Goal: Task Accomplishment & Management: Manage account settings

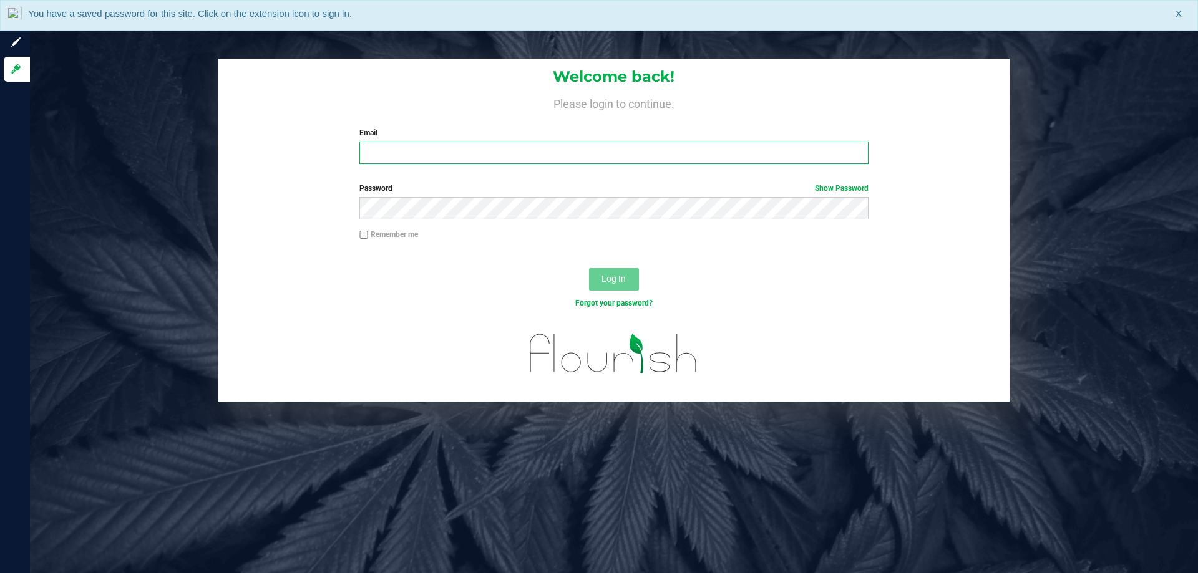
click at [505, 149] on input "Email" at bounding box center [613, 153] width 508 height 22
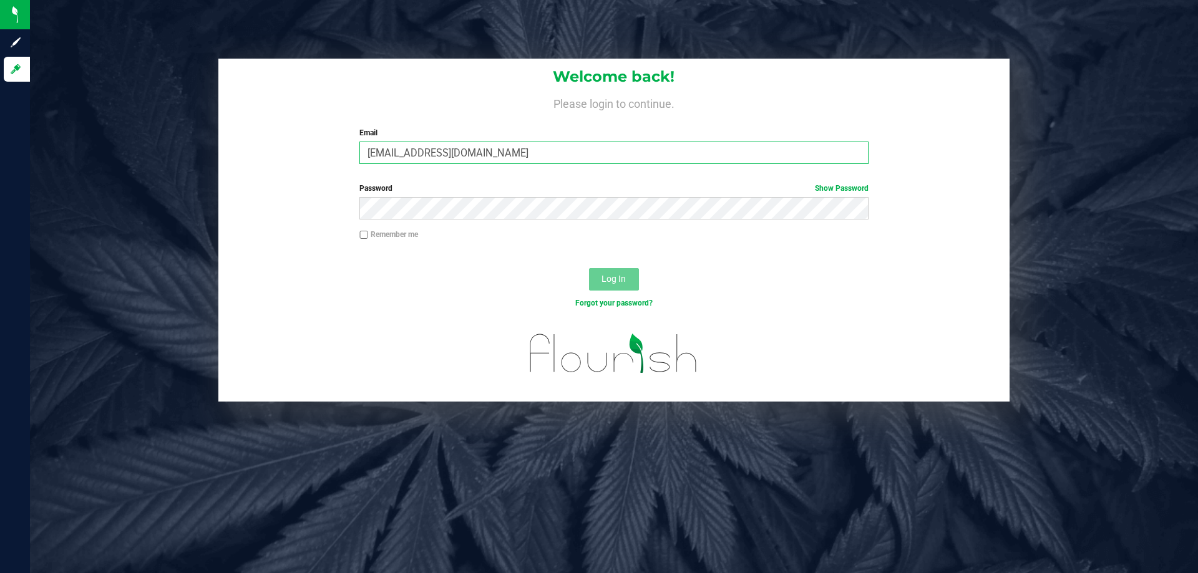
type input "[EMAIL_ADDRESS][DOMAIN_NAME]"
click at [589, 268] on button "Log In" at bounding box center [614, 279] width 50 height 22
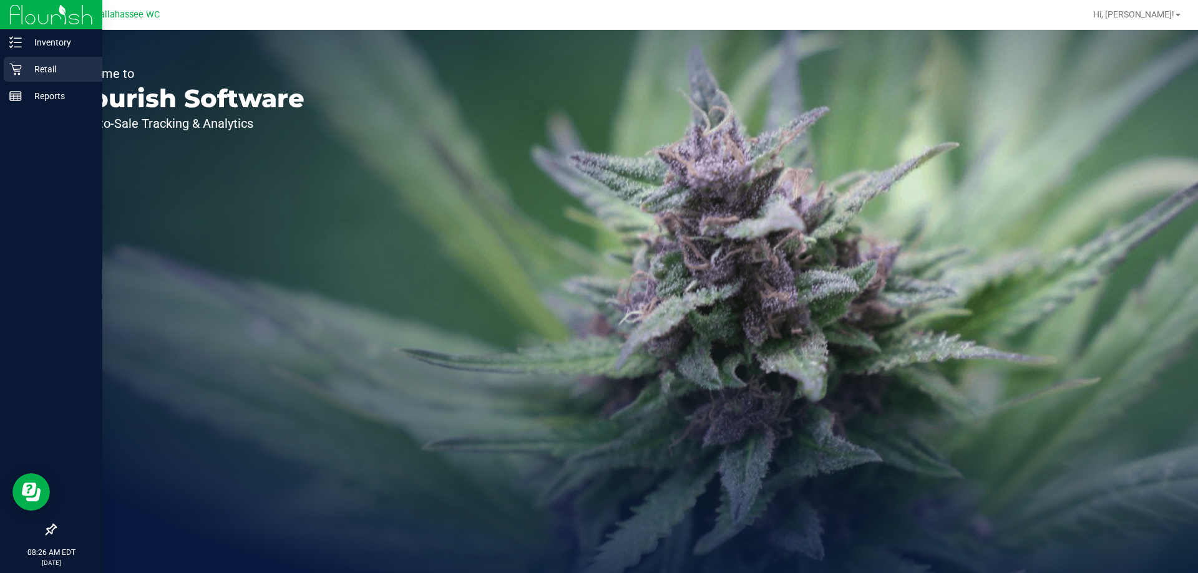
click at [14, 72] on icon at bounding box center [15, 69] width 12 height 12
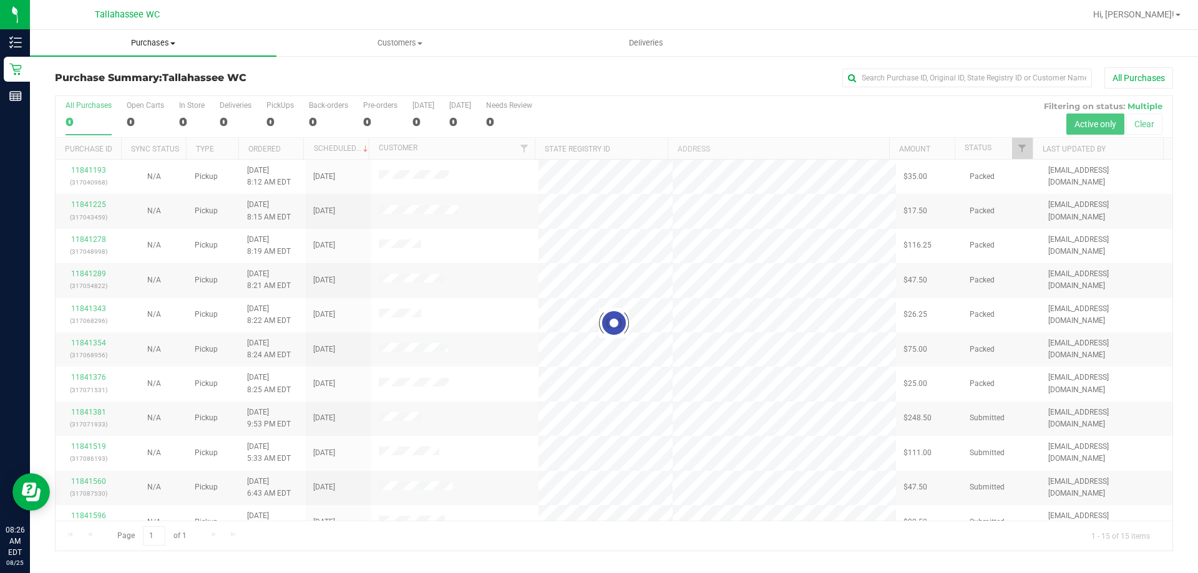
click at [155, 36] on uib-tab-heading "Purchases Summary of purchases Fulfillment All purchases" at bounding box center [153, 43] width 246 height 26
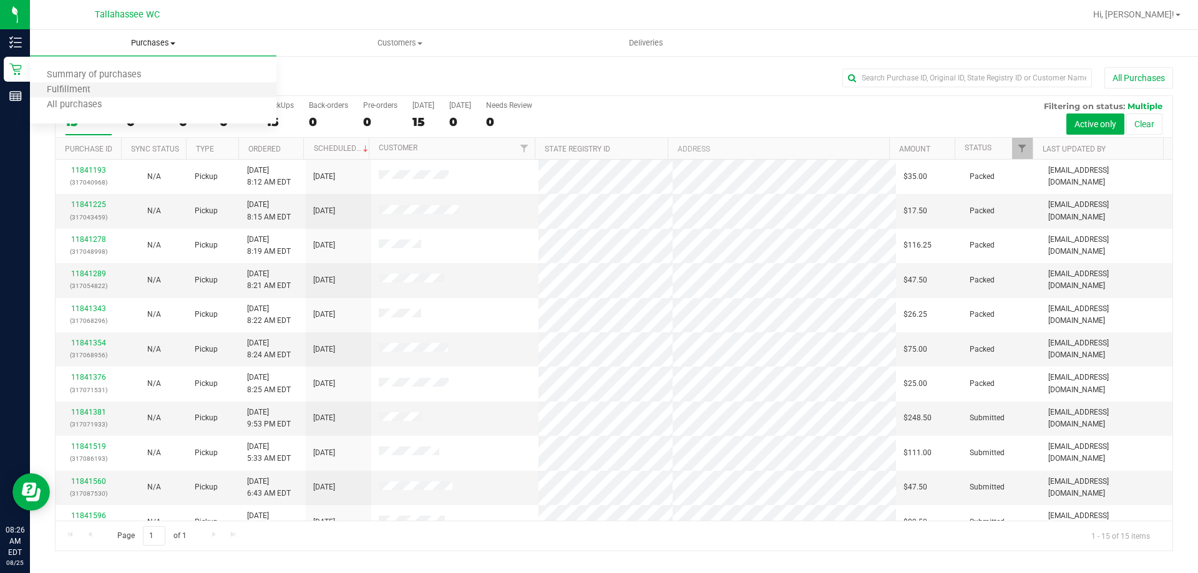
click at [122, 87] on li "Fulfillment" at bounding box center [153, 90] width 246 height 15
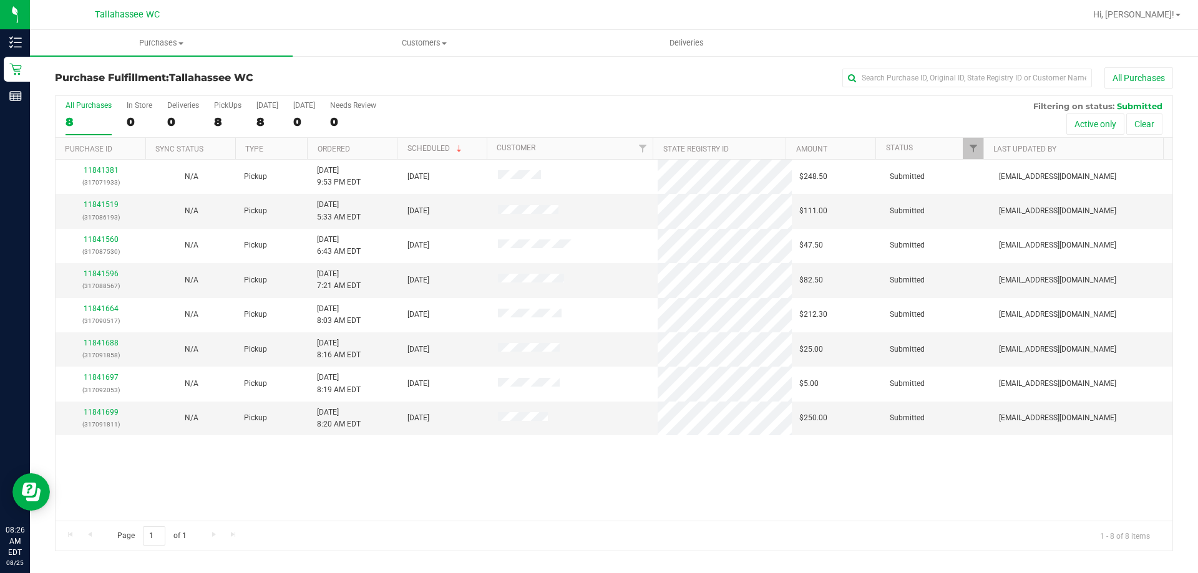
click at [339, 143] on th "Ordered" at bounding box center [352, 149] width 90 height 22
click at [97, 204] on link "11841519" at bounding box center [101, 204] width 35 height 9
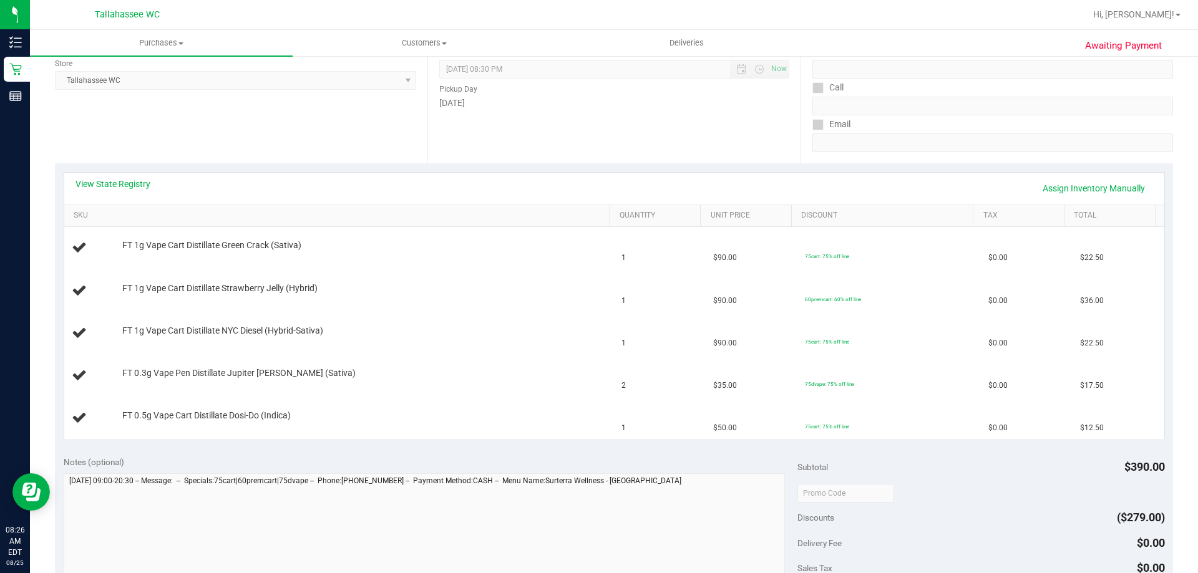
scroll to position [187, 0]
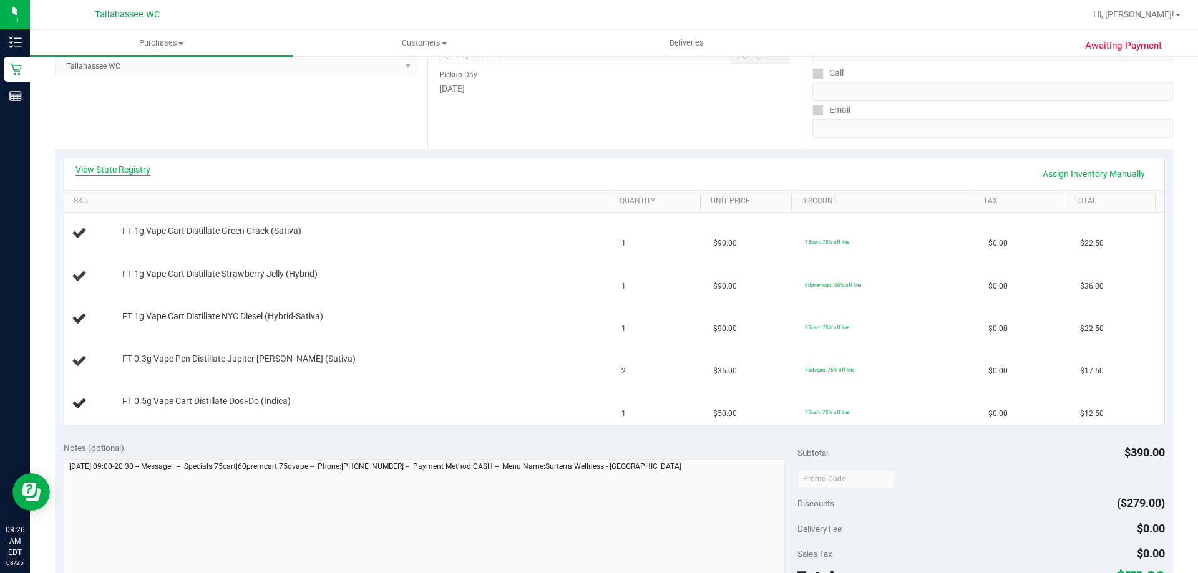
click at [146, 175] on link "View State Registry" at bounding box center [112, 169] width 75 height 12
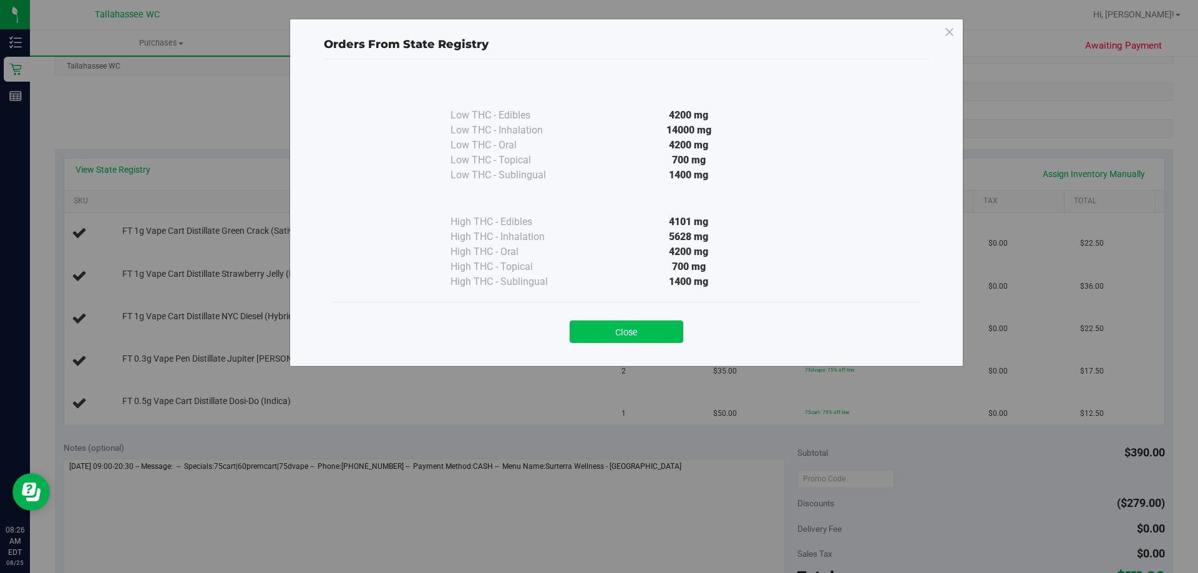
click at [614, 323] on button "Close" at bounding box center [627, 332] width 114 height 22
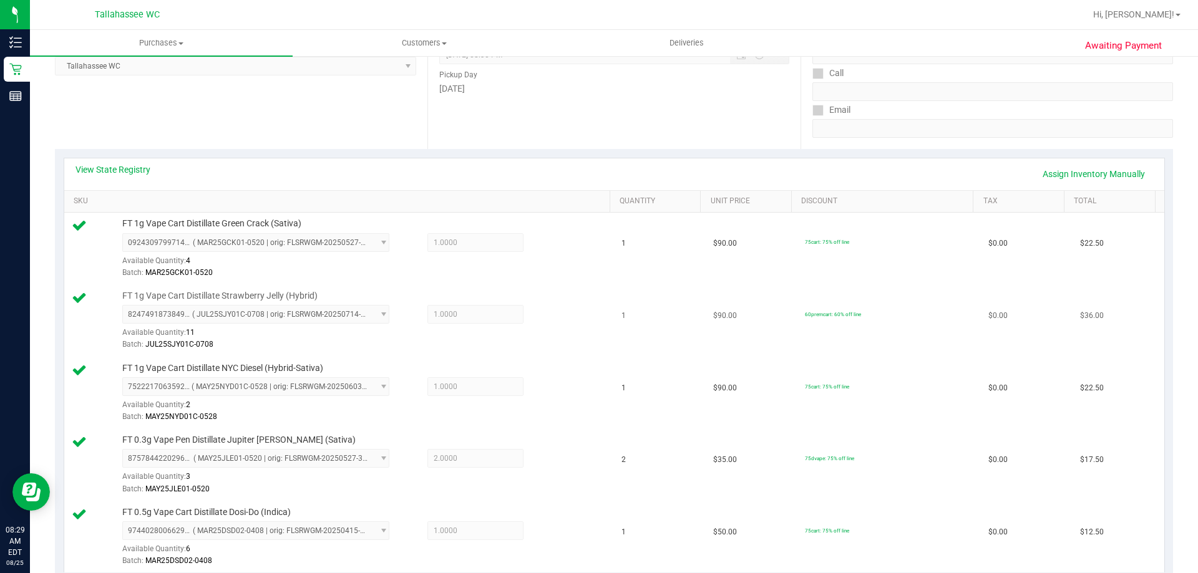
scroll to position [624, 0]
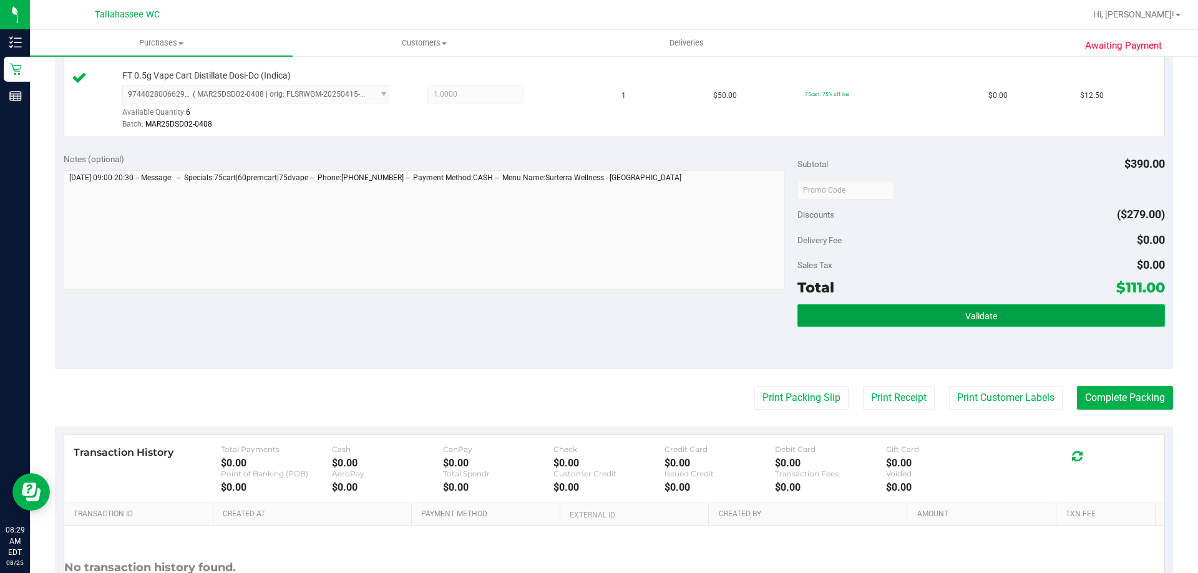
click at [814, 326] on button "Validate" at bounding box center [980, 315] width 367 height 22
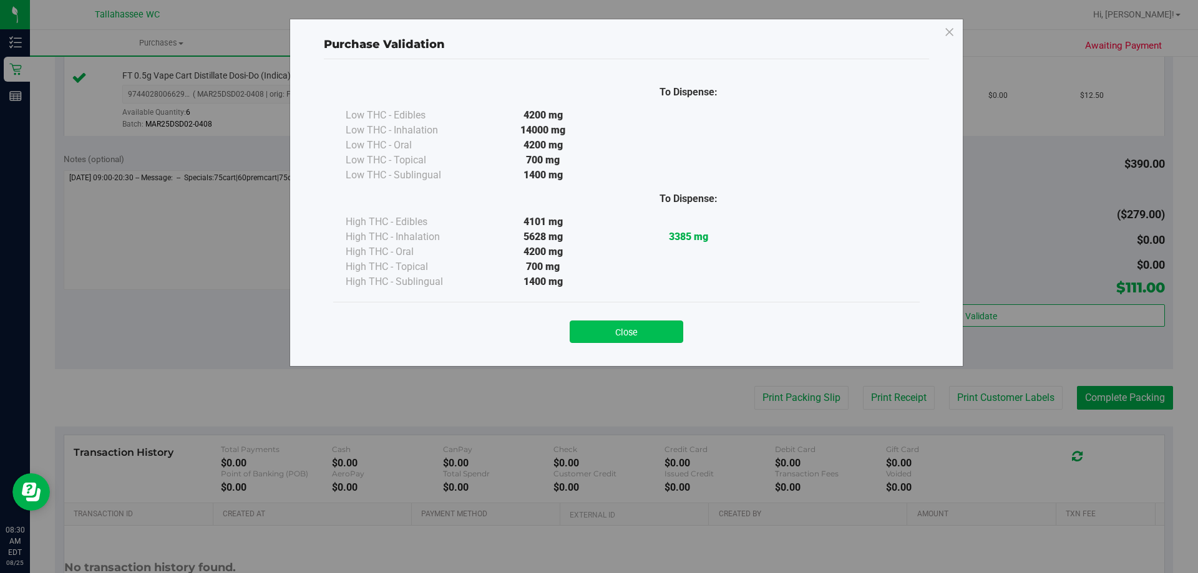
drag, startPoint x: 677, startPoint y: 329, endPoint x: 598, endPoint y: 372, distance: 90.5
click at [672, 329] on button "Close" at bounding box center [627, 332] width 114 height 22
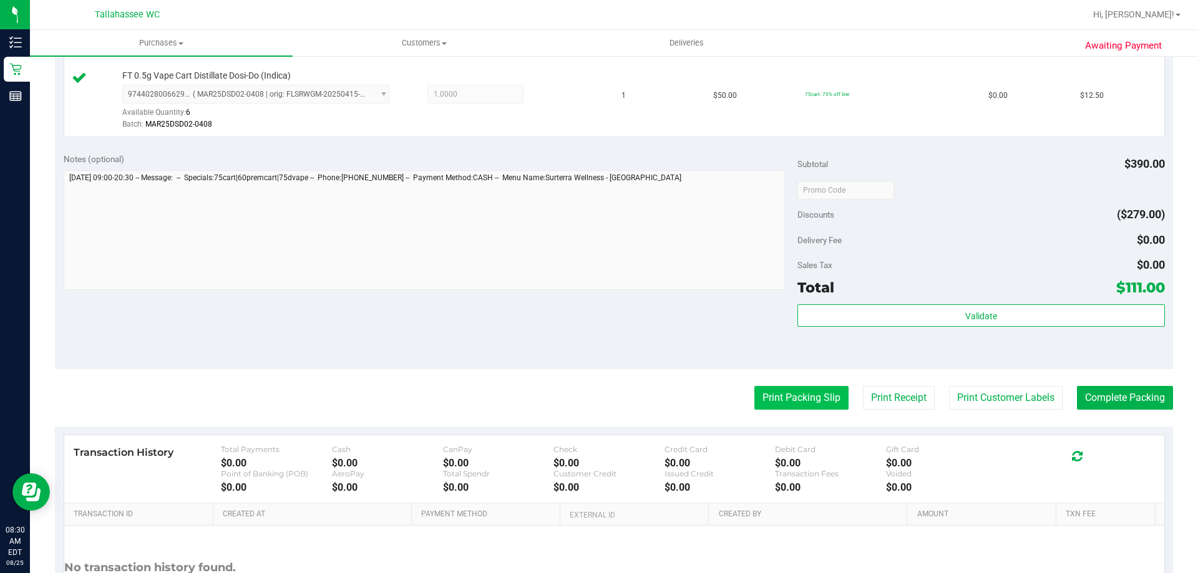
click at [770, 388] on button "Print Packing Slip" at bounding box center [801, 398] width 94 height 24
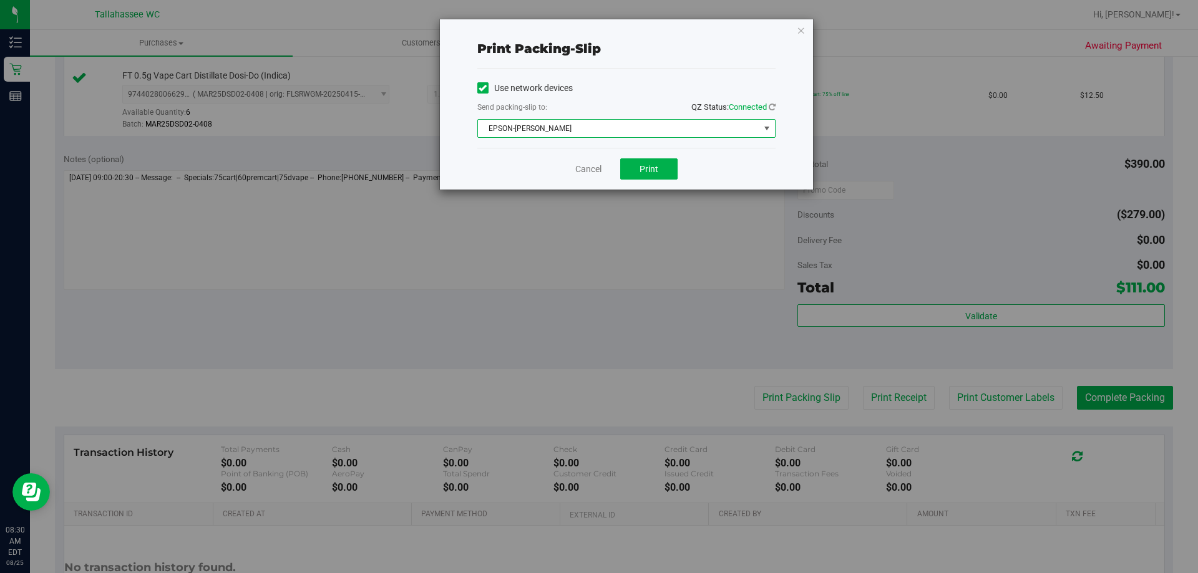
click at [648, 125] on span "EPSON-[PERSON_NAME]" at bounding box center [618, 128] width 281 height 17
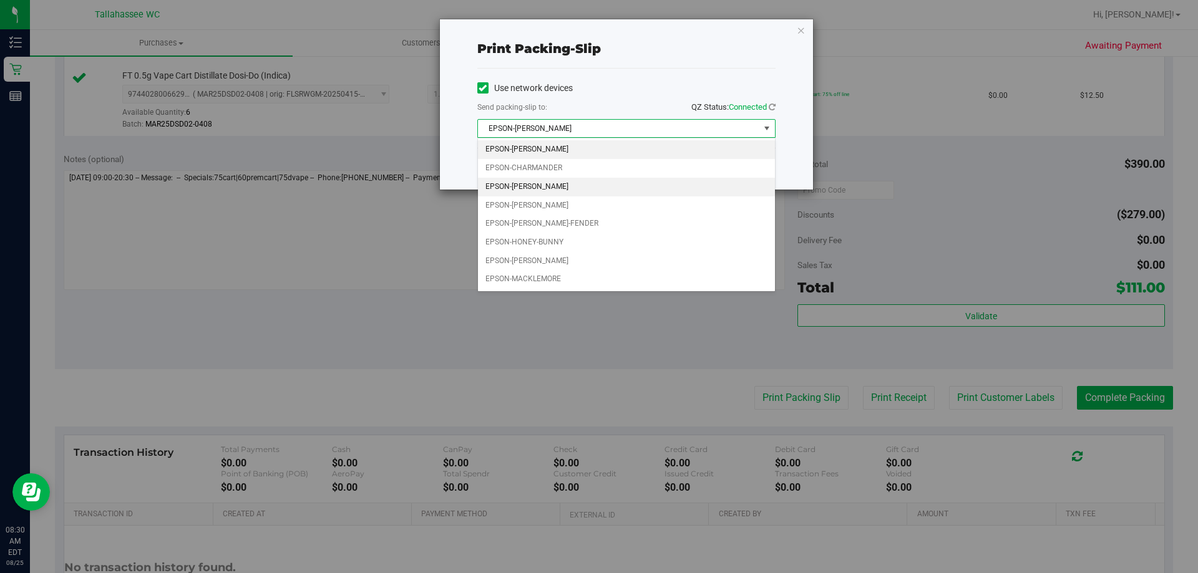
click at [606, 187] on li "EPSON-[PERSON_NAME]" at bounding box center [626, 187] width 297 height 19
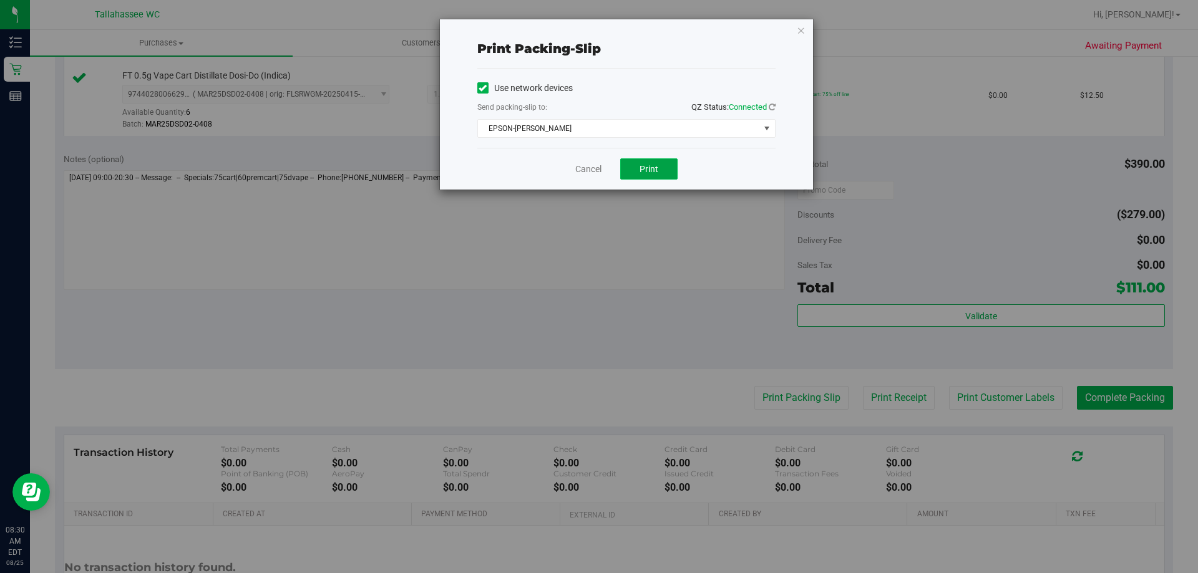
click at [656, 165] on span "Print" at bounding box center [648, 169] width 19 height 10
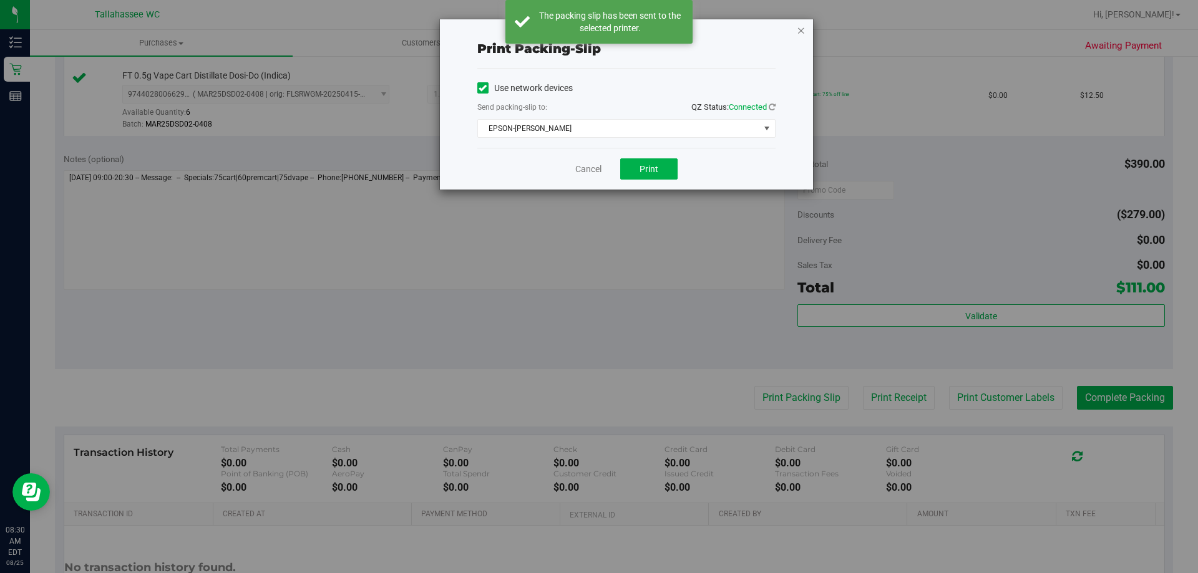
click at [797, 34] on icon "button" at bounding box center [801, 29] width 9 height 15
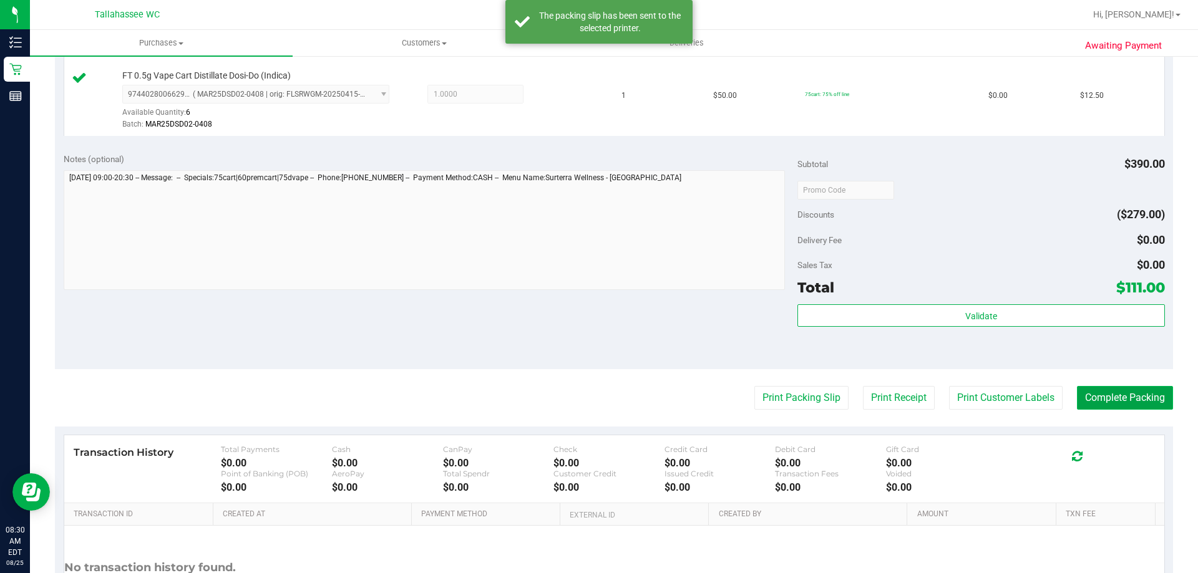
click at [1127, 392] on button "Complete Packing" at bounding box center [1125, 398] width 96 height 24
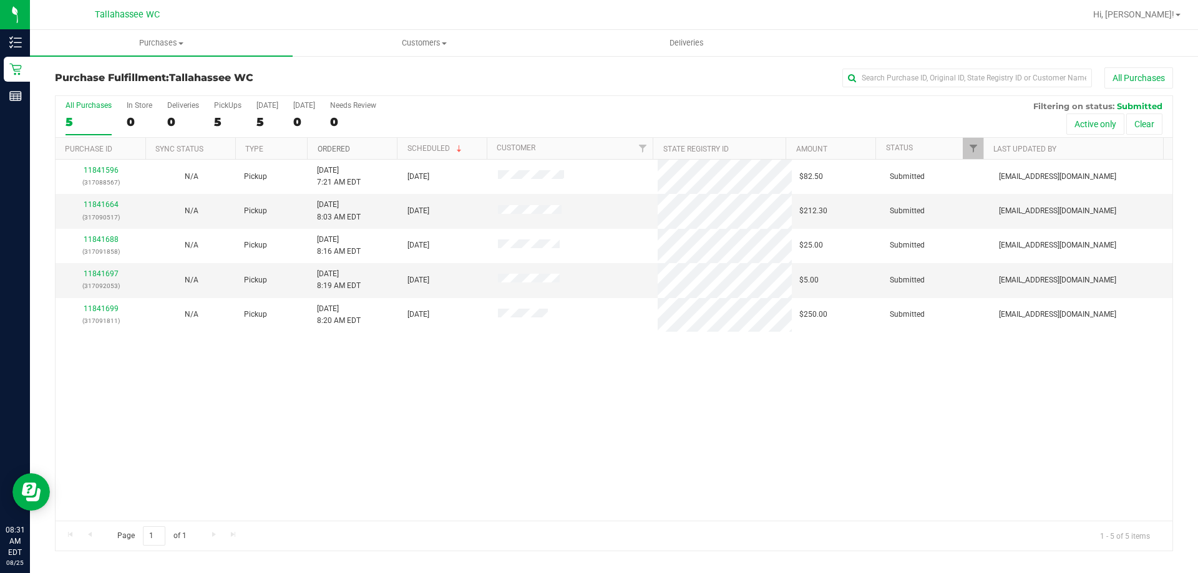
click at [331, 147] on link "Ordered" at bounding box center [334, 149] width 32 height 9
click at [107, 269] on div "11841699 (317091811)" at bounding box center [100, 280] width 75 height 24
click at [107, 271] on link "11841699" at bounding box center [101, 273] width 35 height 9
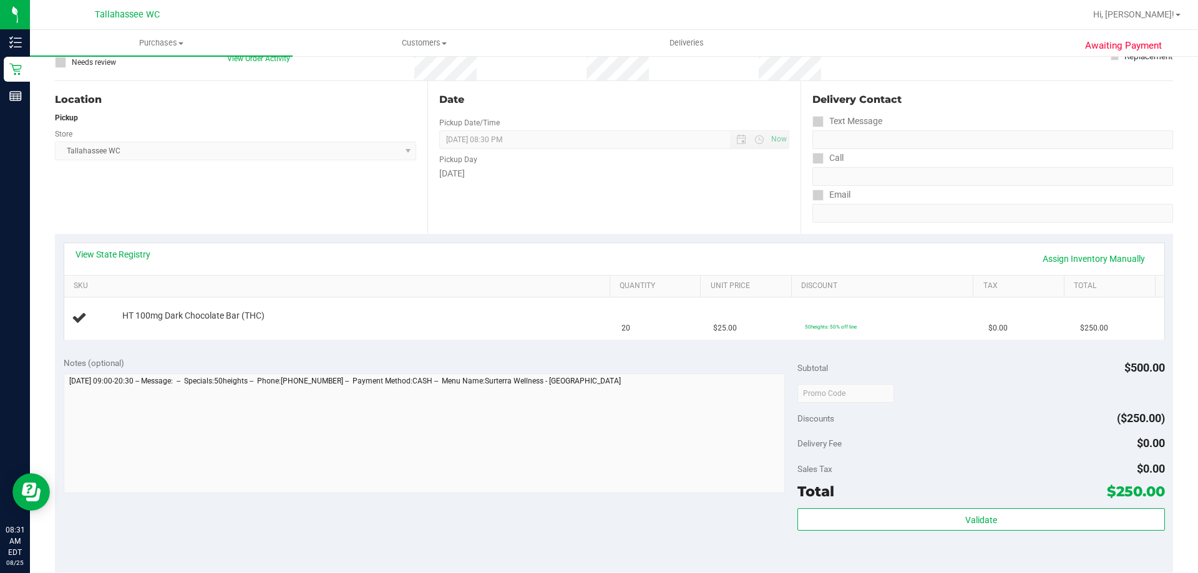
scroll to position [125, 0]
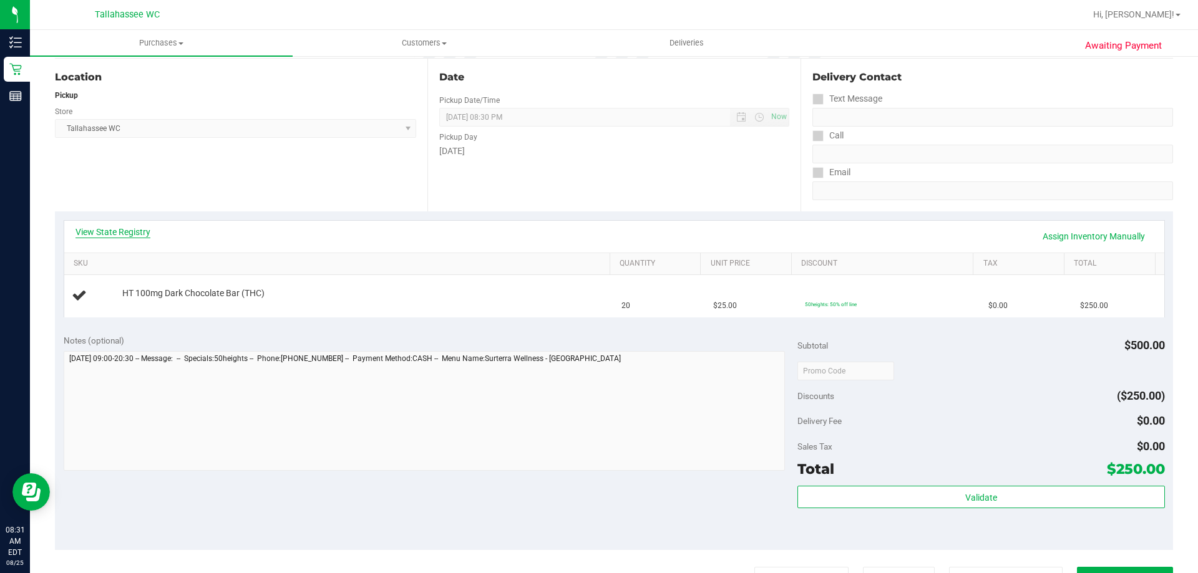
click at [116, 234] on link "View State Registry" at bounding box center [112, 232] width 75 height 12
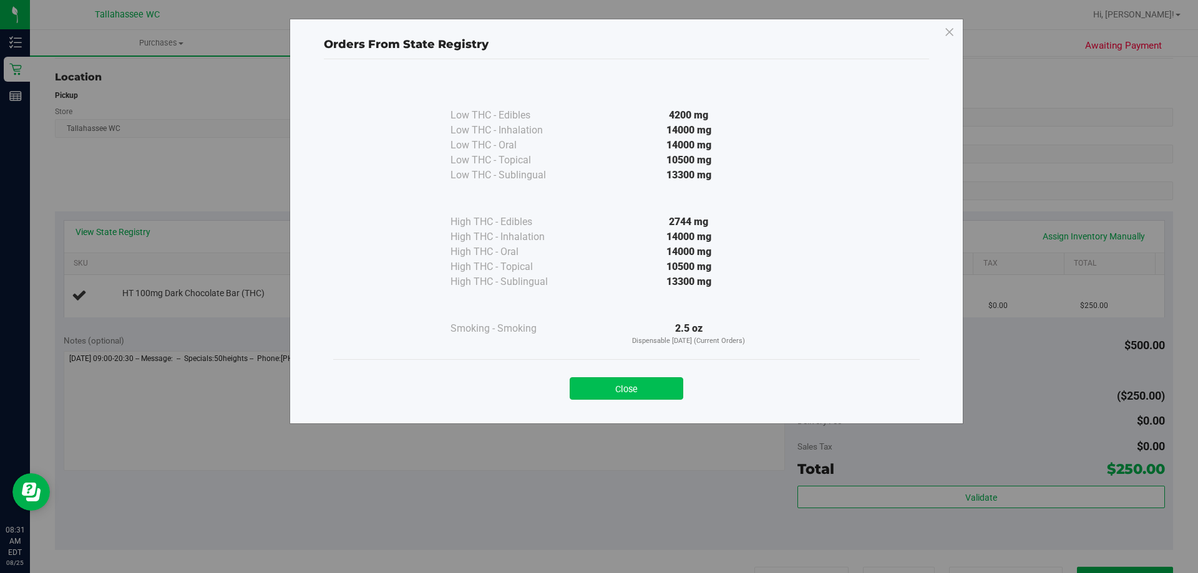
click at [606, 384] on button "Close" at bounding box center [627, 388] width 114 height 22
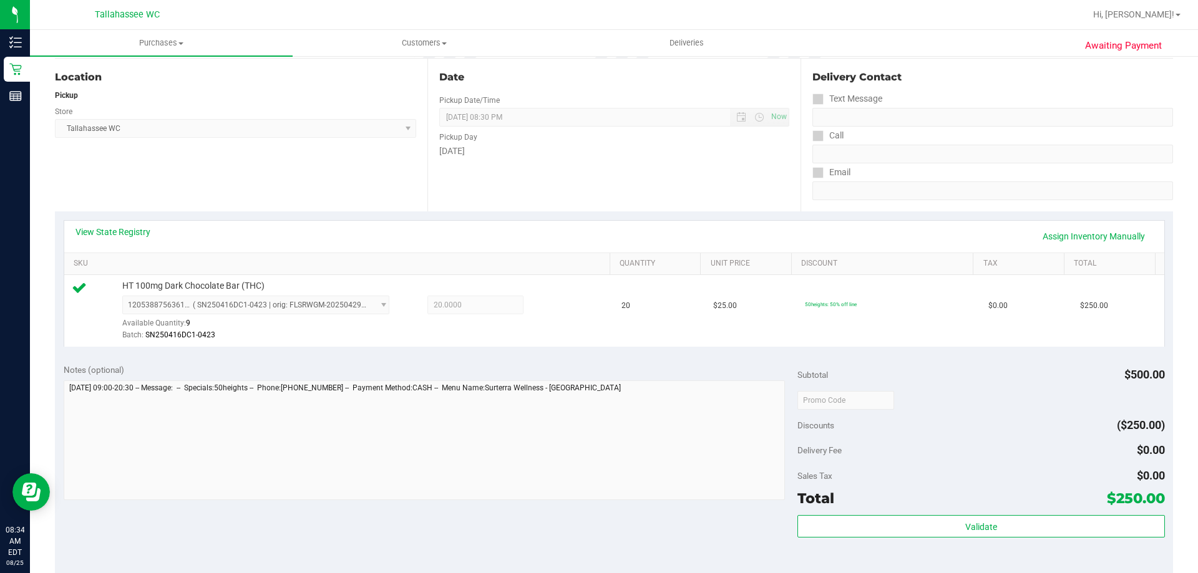
scroll to position [437, 0]
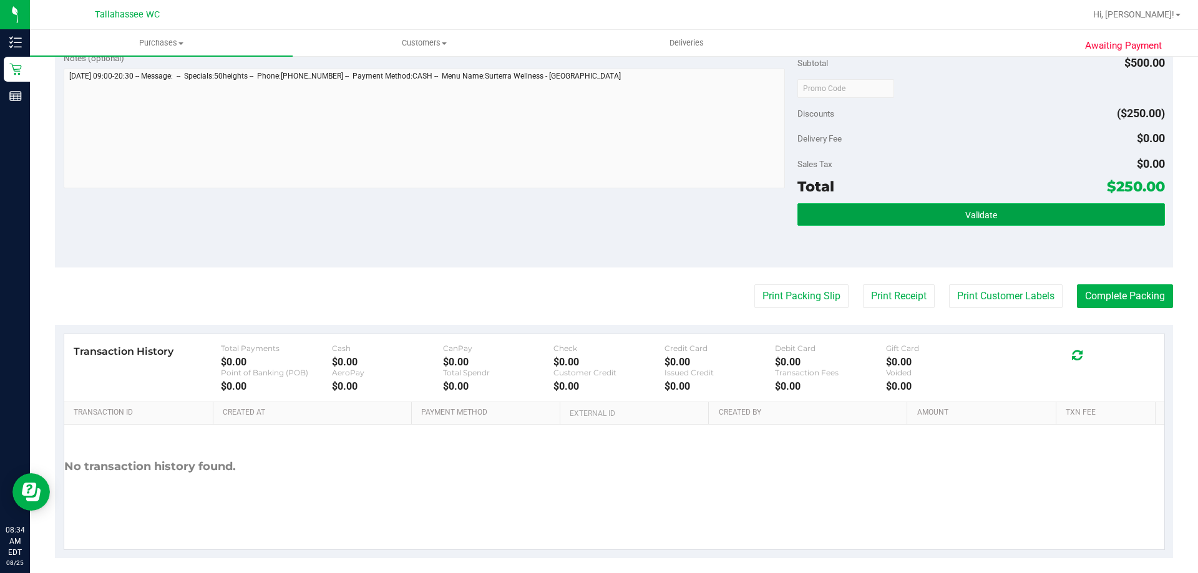
click at [840, 209] on button "Validate" at bounding box center [980, 214] width 367 height 22
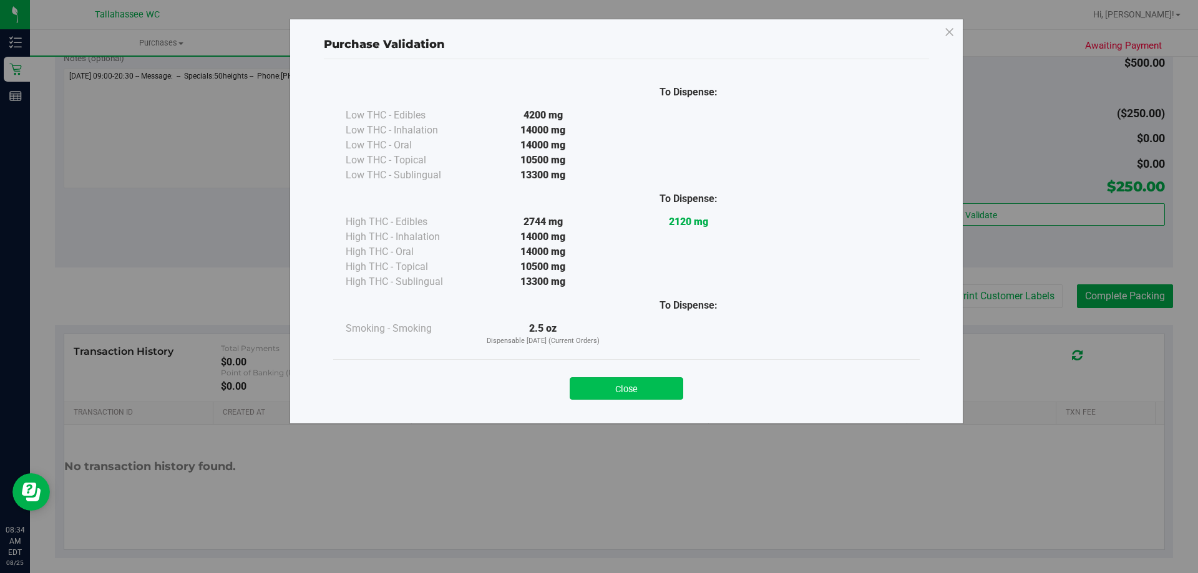
click at [657, 386] on button "Close" at bounding box center [627, 388] width 114 height 22
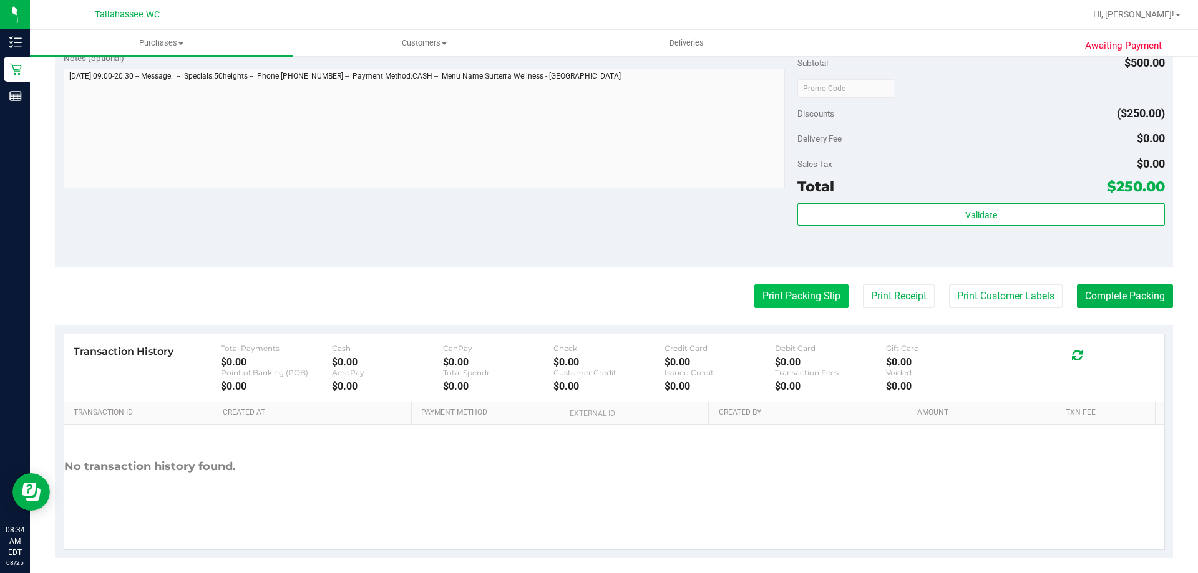
click at [822, 289] on button "Print Packing Slip" at bounding box center [801, 296] width 94 height 24
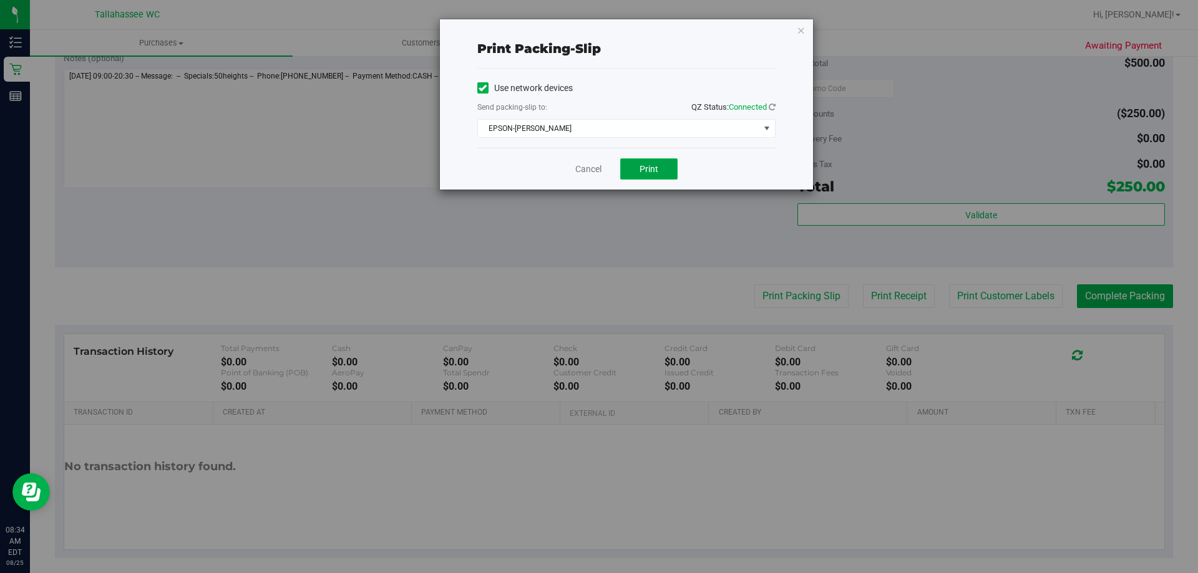
click at [638, 170] on button "Print" at bounding box center [648, 168] width 57 height 21
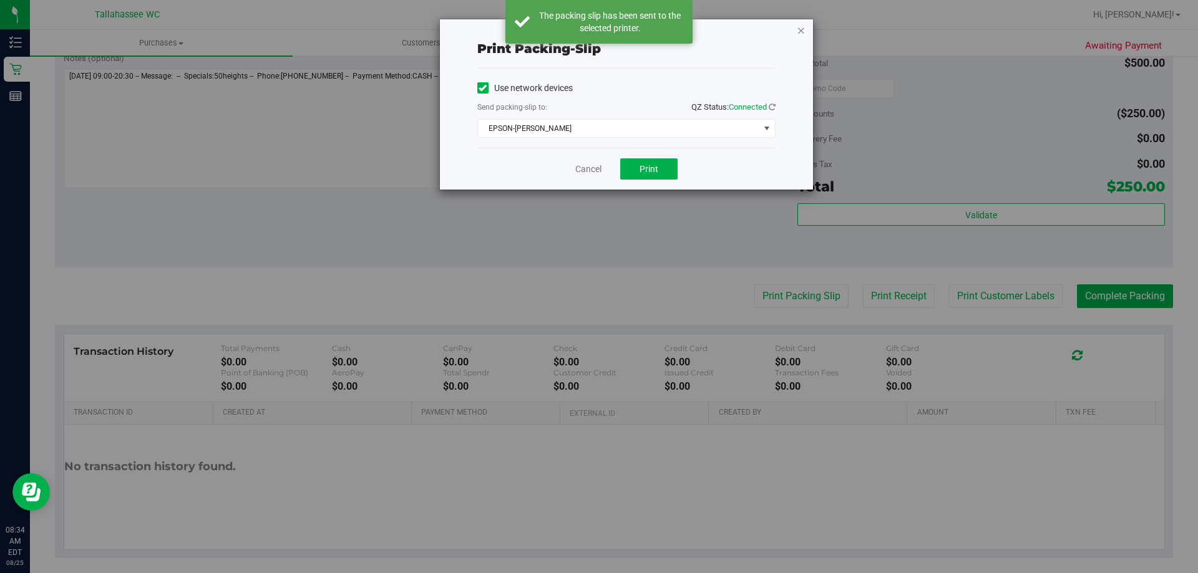
click at [800, 37] on icon "button" at bounding box center [801, 29] width 9 height 15
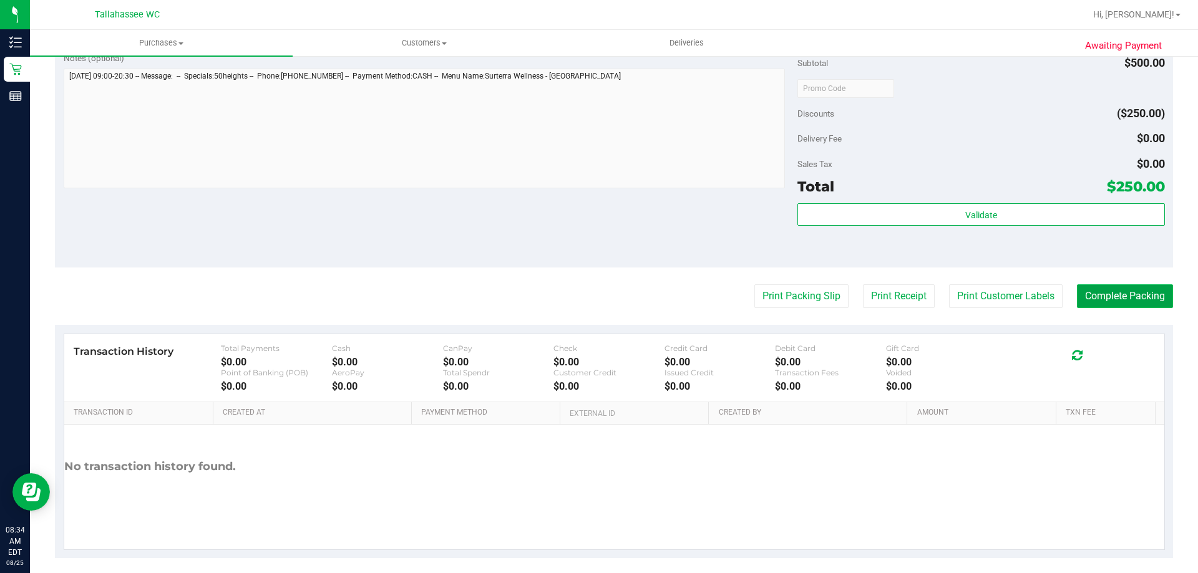
click at [1145, 294] on button "Complete Packing" at bounding box center [1125, 296] width 96 height 24
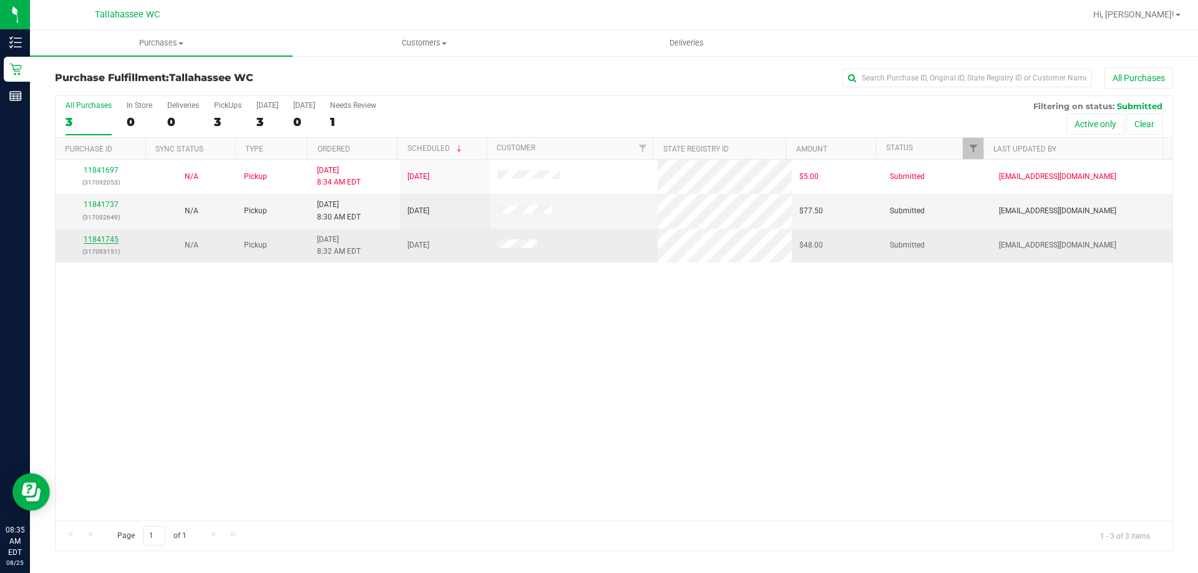
click at [99, 238] on link "11841745" at bounding box center [101, 239] width 35 height 9
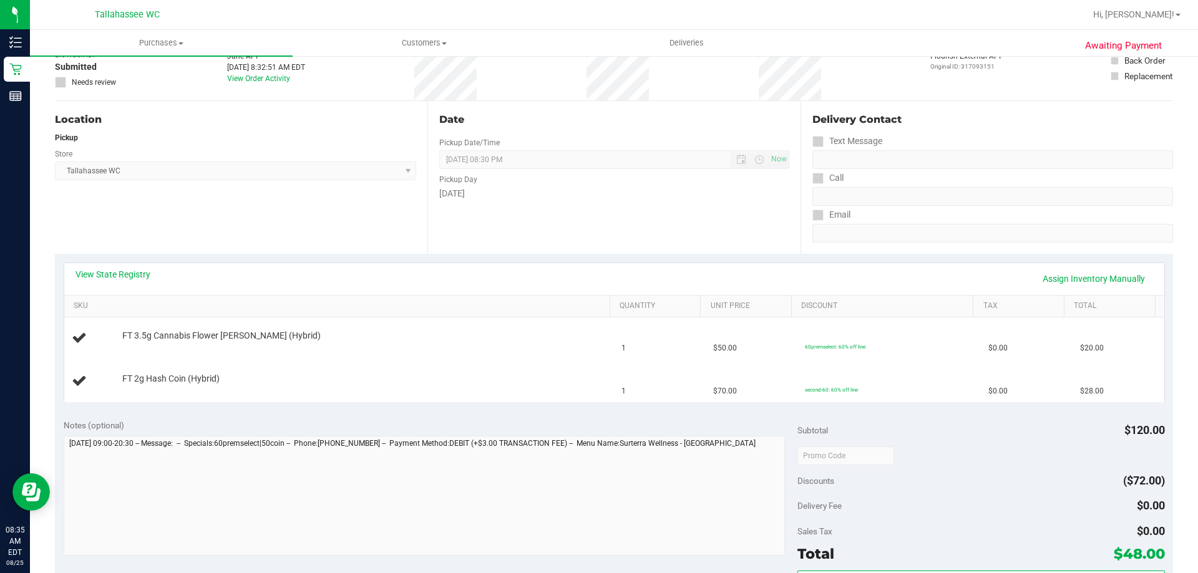
scroll to position [62, 0]
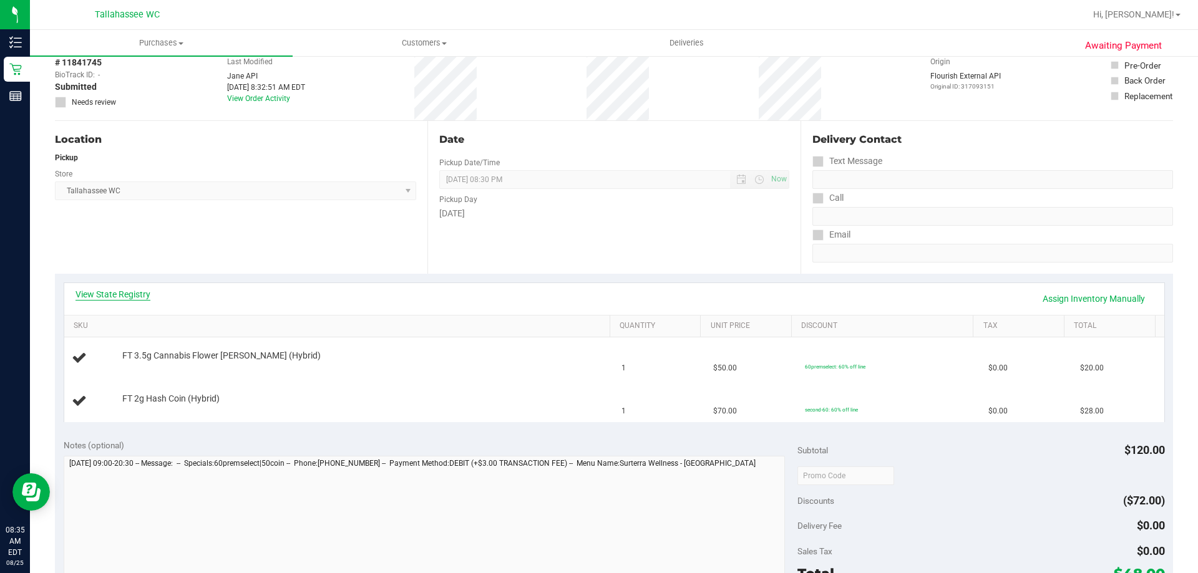
click at [129, 293] on link "View State Registry" at bounding box center [112, 294] width 75 height 12
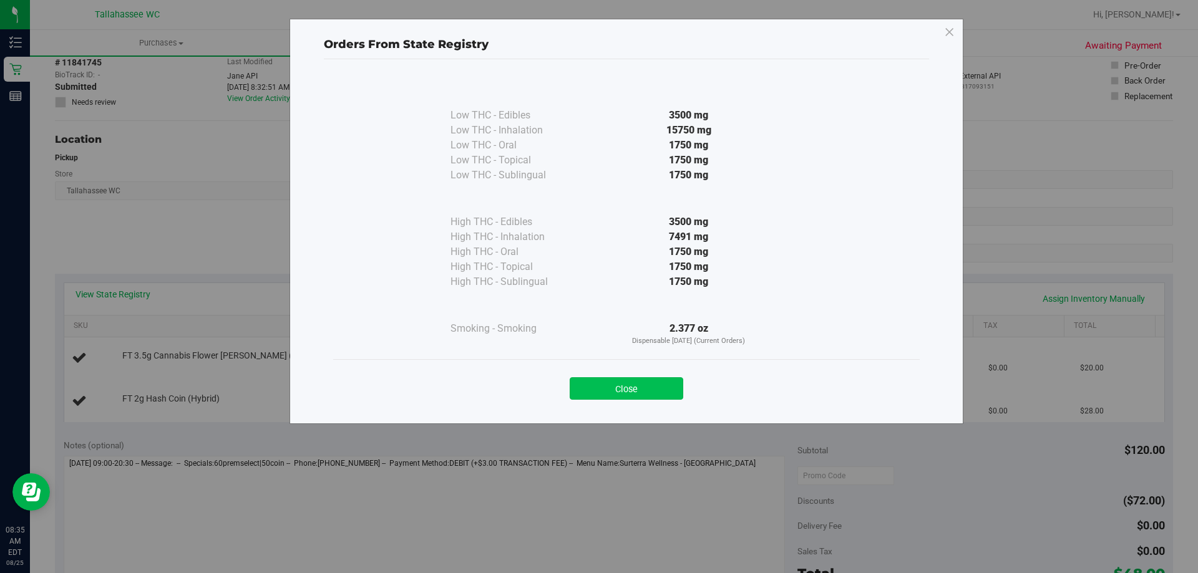
click at [675, 382] on button "Close" at bounding box center [627, 388] width 114 height 22
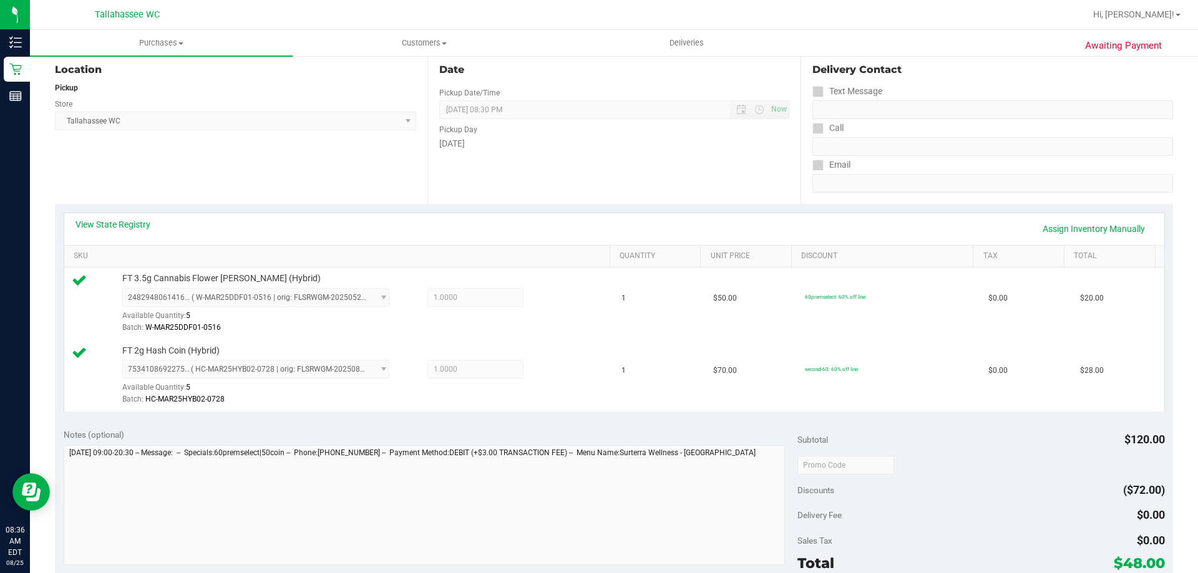
scroll to position [187, 0]
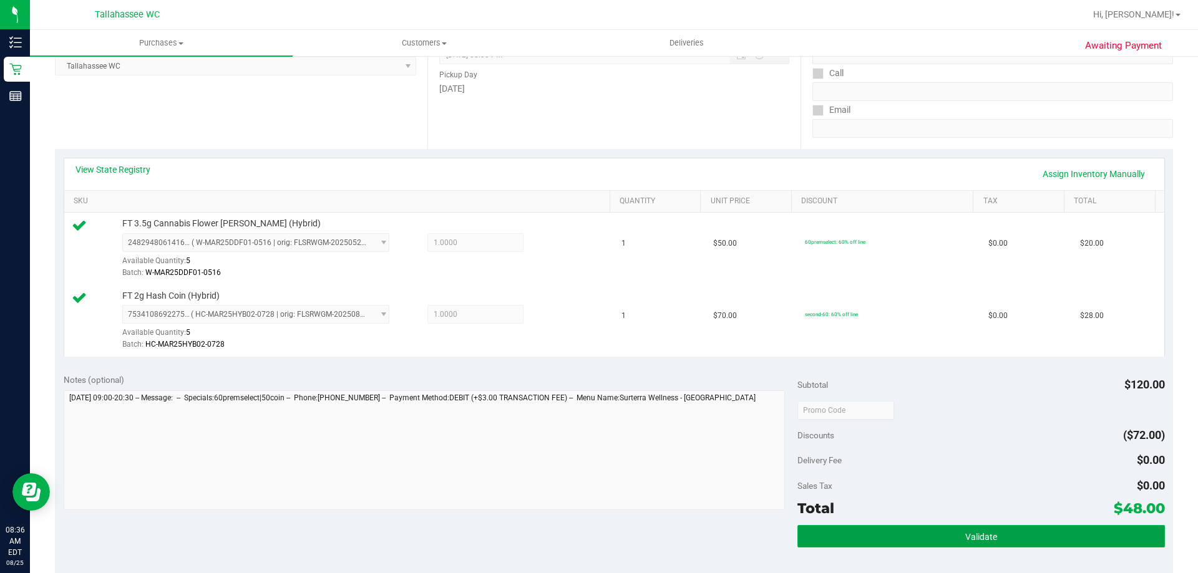
click at [969, 528] on button "Validate" at bounding box center [980, 536] width 367 height 22
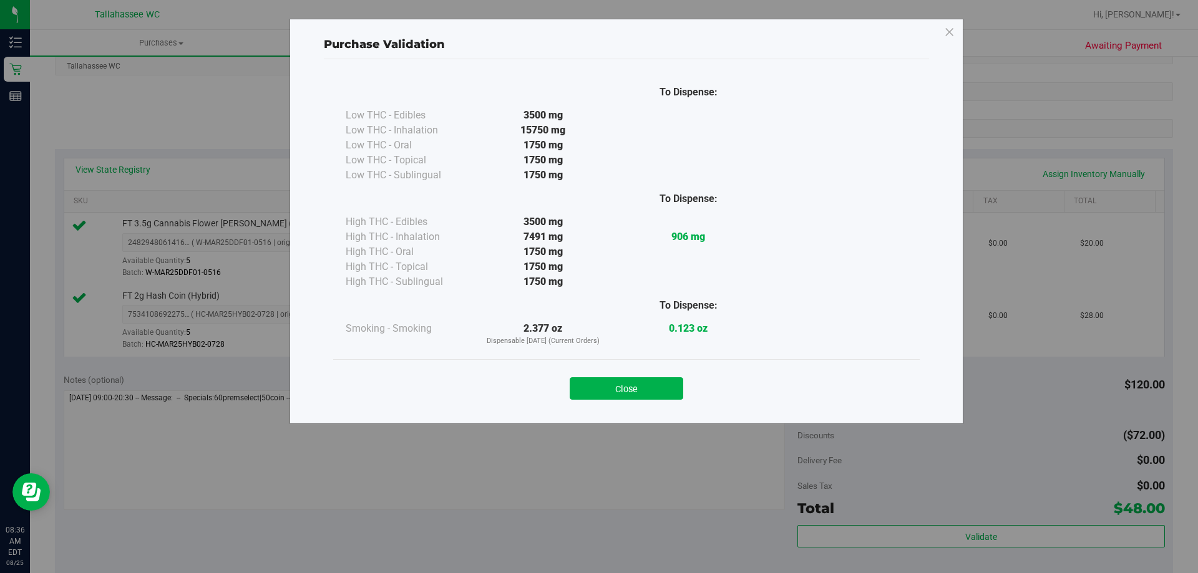
click at [643, 371] on div "Close" at bounding box center [626, 384] width 568 height 31
click at [641, 377] on div "Close" at bounding box center [626, 384] width 568 height 31
click at [634, 394] on button "Close" at bounding box center [627, 388] width 114 height 22
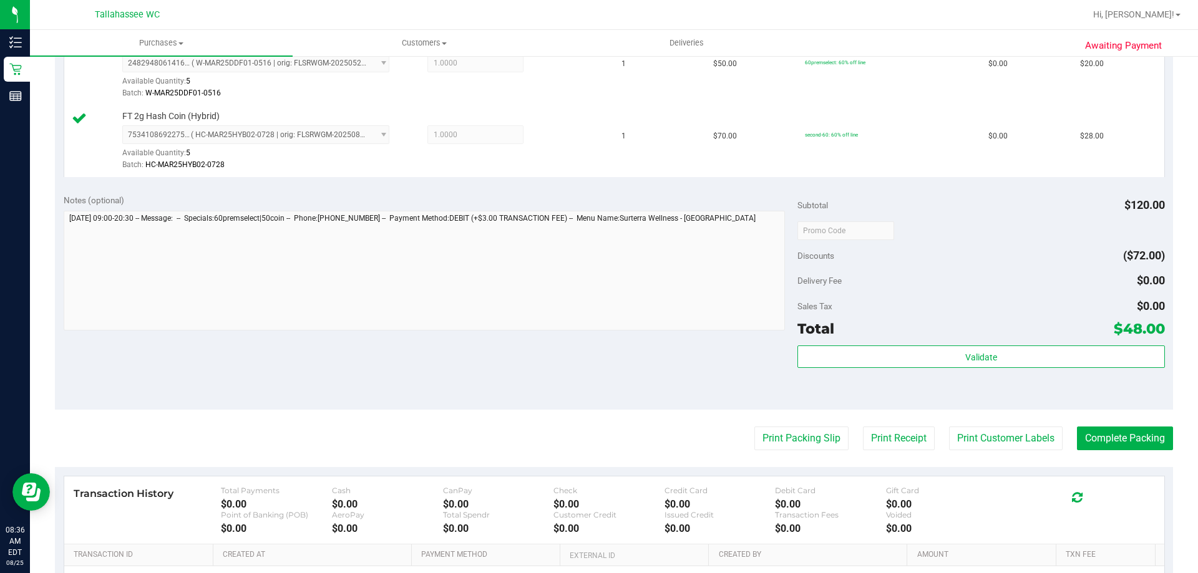
scroll to position [437, 0]
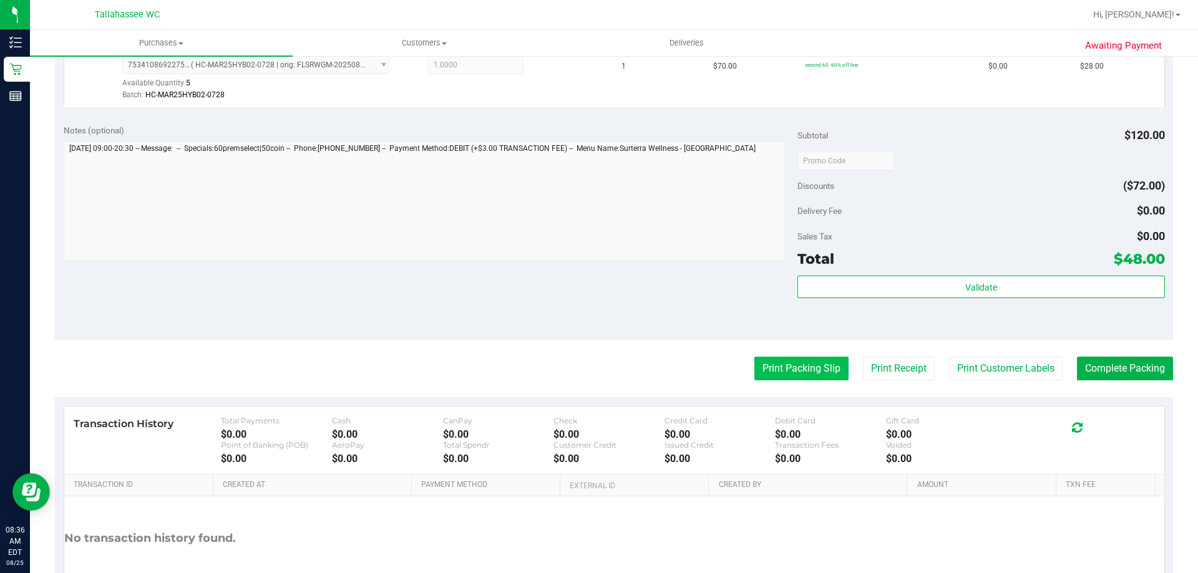
click at [798, 363] on button "Print Packing Slip" at bounding box center [801, 369] width 94 height 24
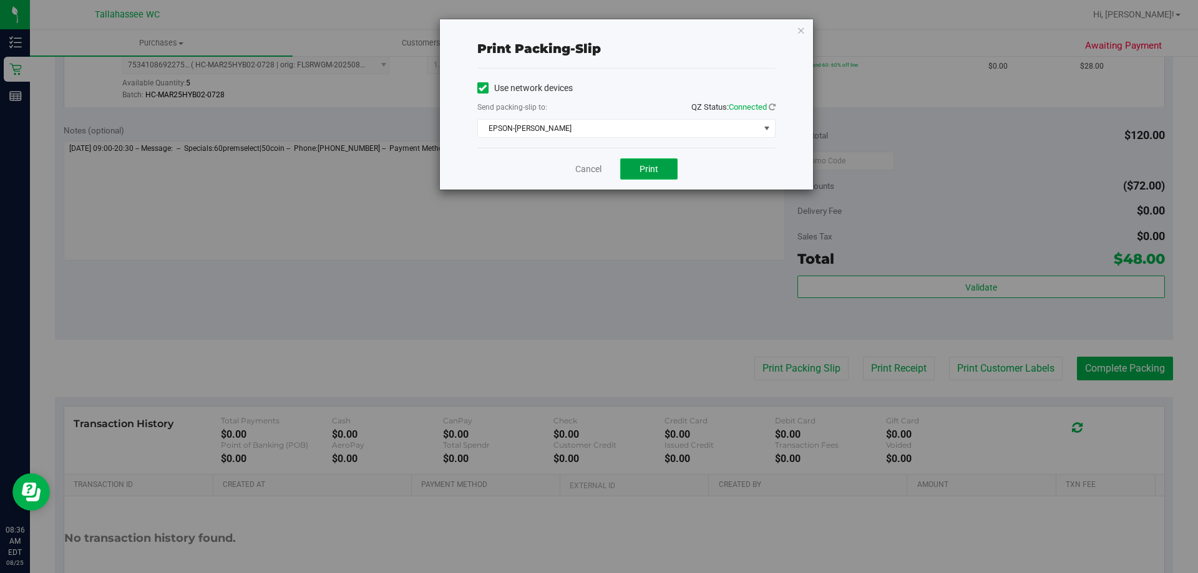
click at [655, 173] on span "Print" at bounding box center [648, 169] width 19 height 10
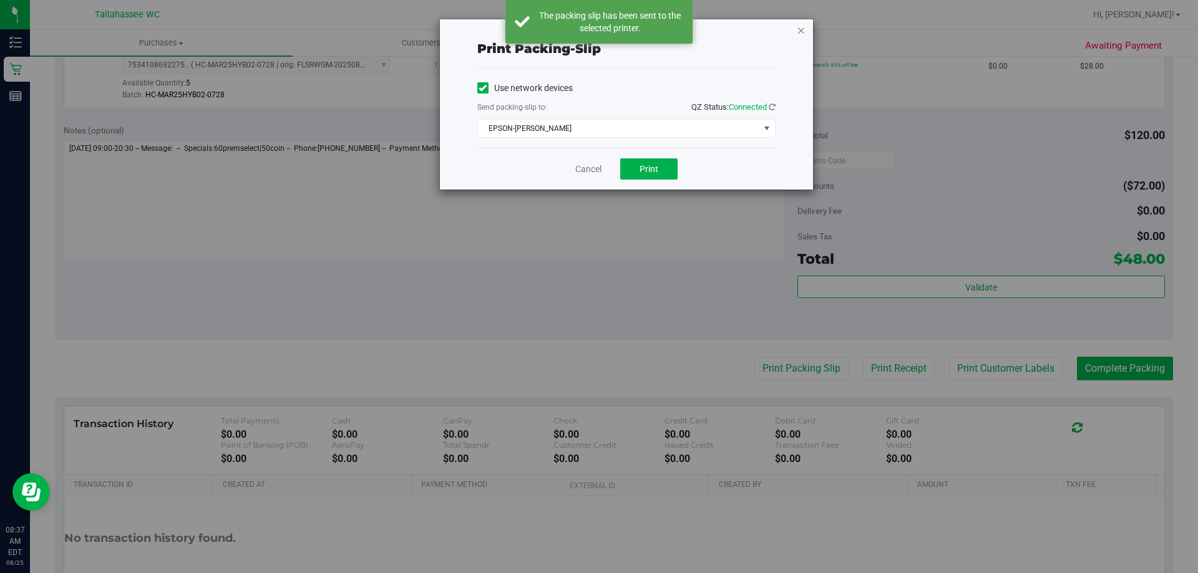
click at [800, 31] on icon "button" at bounding box center [801, 29] width 9 height 15
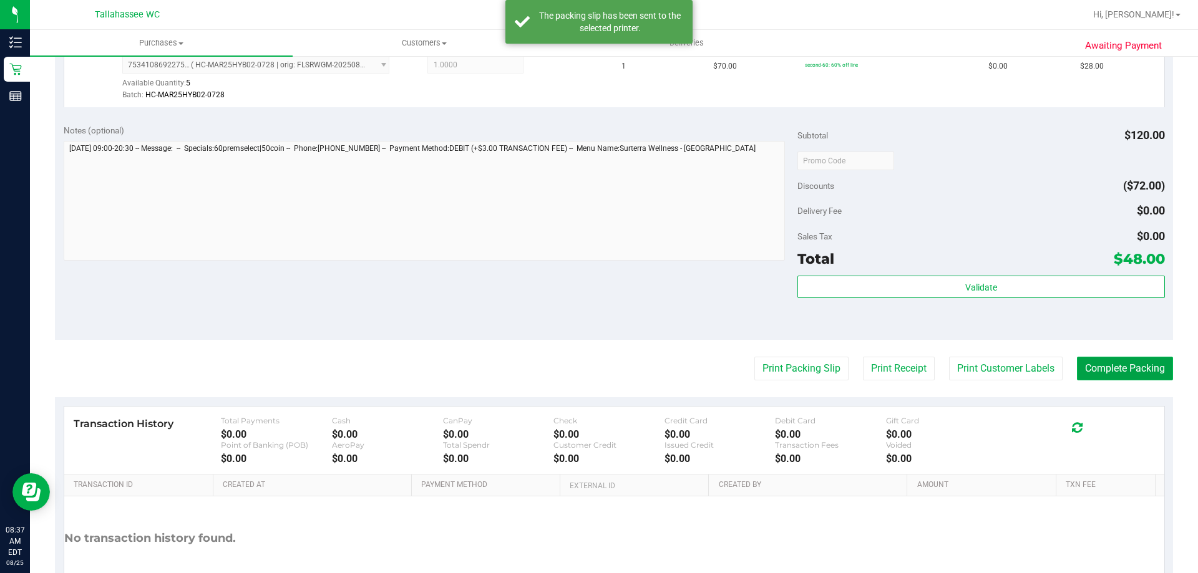
click at [1094, 374] on button "Complete Packing" at bounding box center [1125, 369] width 96 height 24
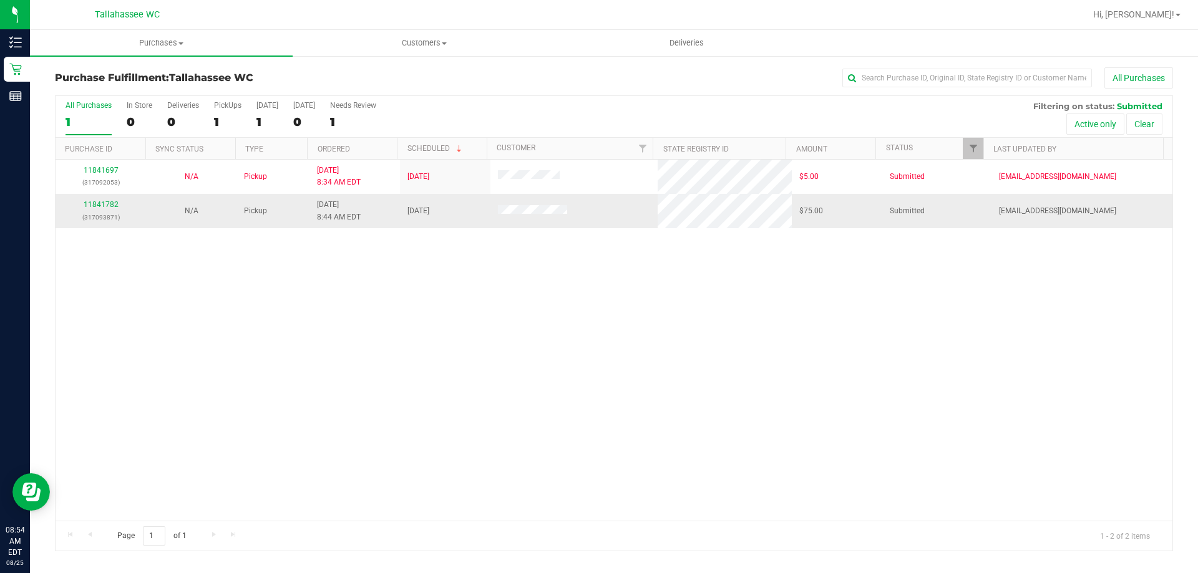
click at [105, 211] on p "(317093871)" at bounding box center [100, 217] width 75 height 12
click at [106, 198] on td "11841782 (317093871)" at bounding box center [101, 211] width 90 height 34
click at [106, 203] on link "11841782" at bounding box center [101, 204] width 35 height 9
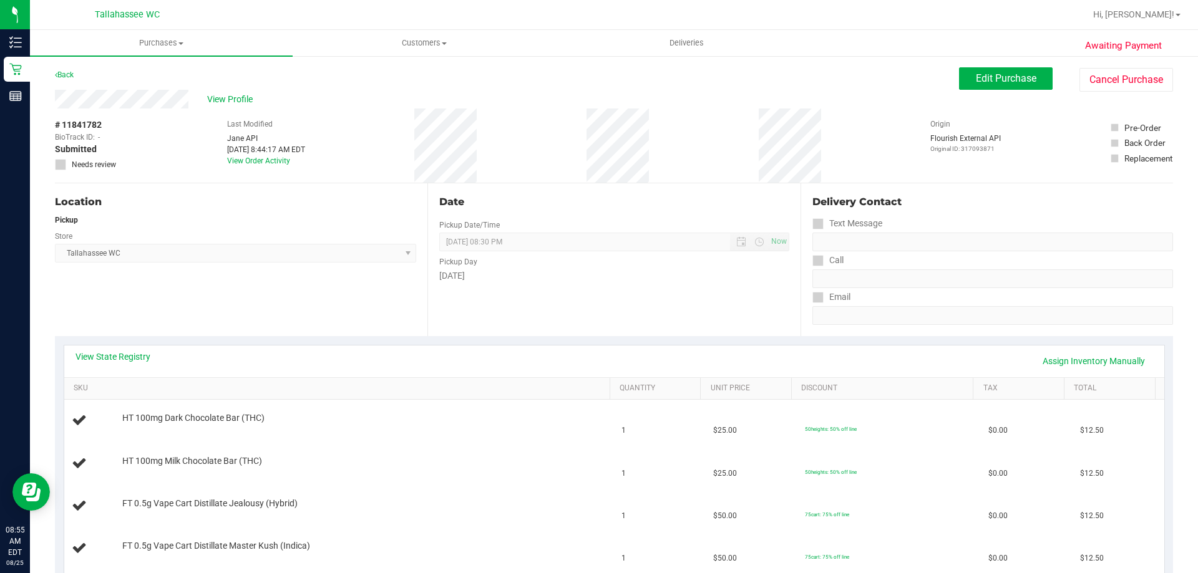
scroll to position [125, 0]
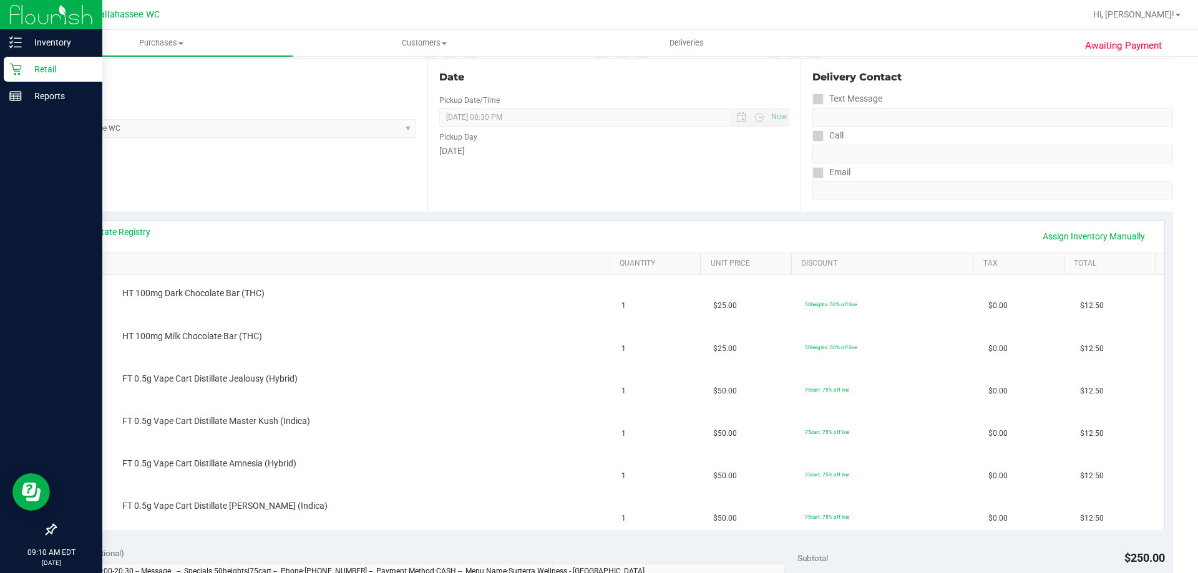
click at [7, 70] on div "Retail" at bounding box center [53, 69] width 99 height 25
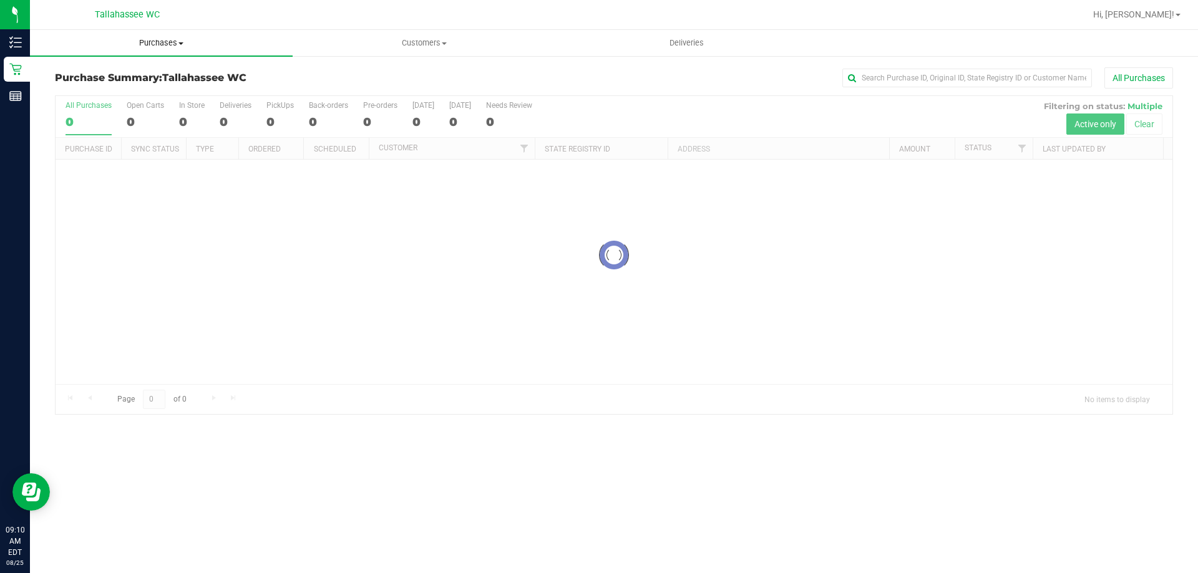
click at [157, 41] on span "Purchases" at bounding box center [161, 42] width 263 height 11
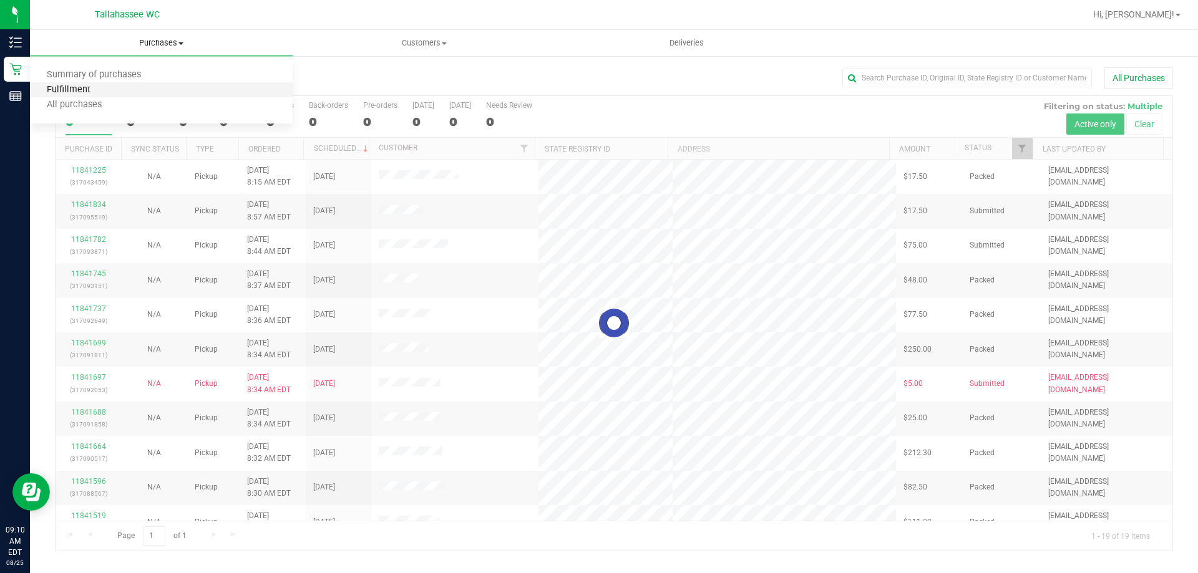
click at [73, 94] on span "Fulfillment" at bounding box center [68, 90] width 77 height 11
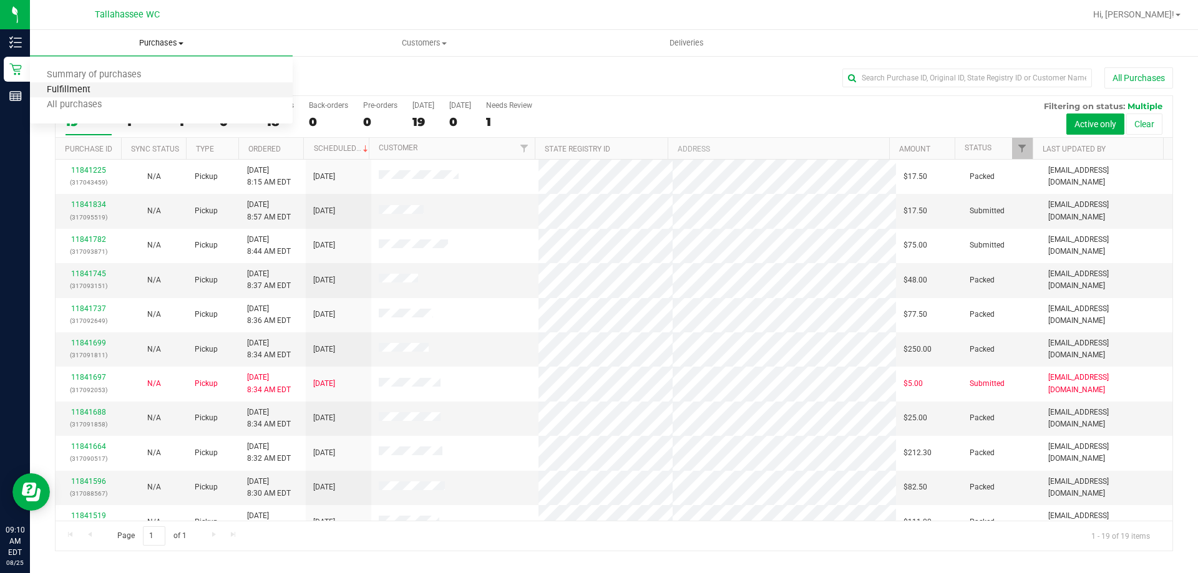
click at [73, 94] on span "Fulfillment" at bounding box center [68, 90] width 77 height 11
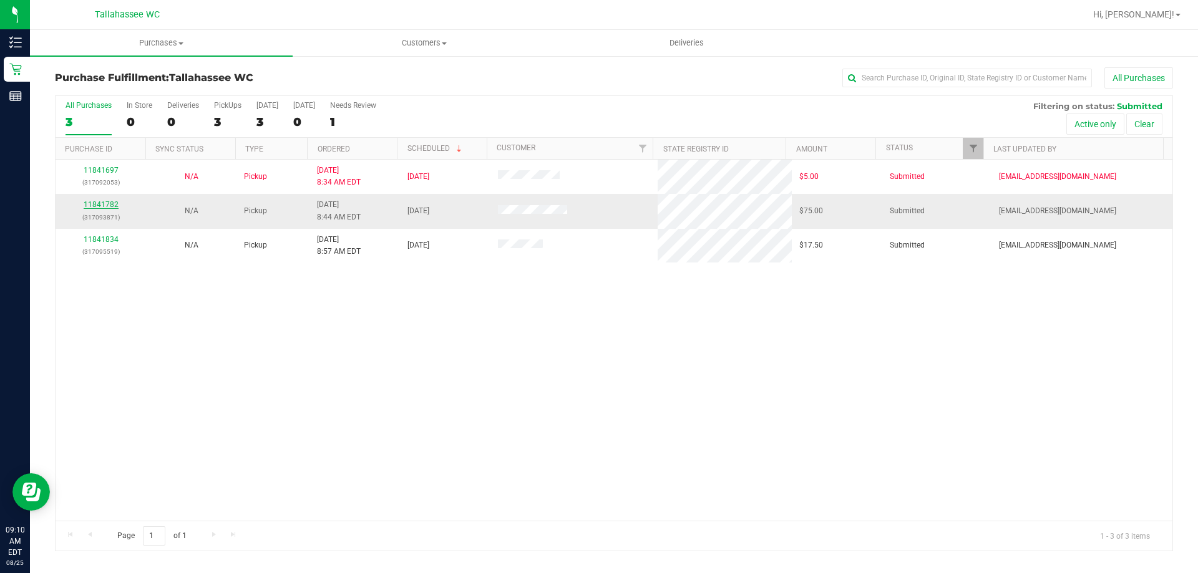
click at [99, 203] on link "11841782" at bounding box center [101, 204] width 35 height 9
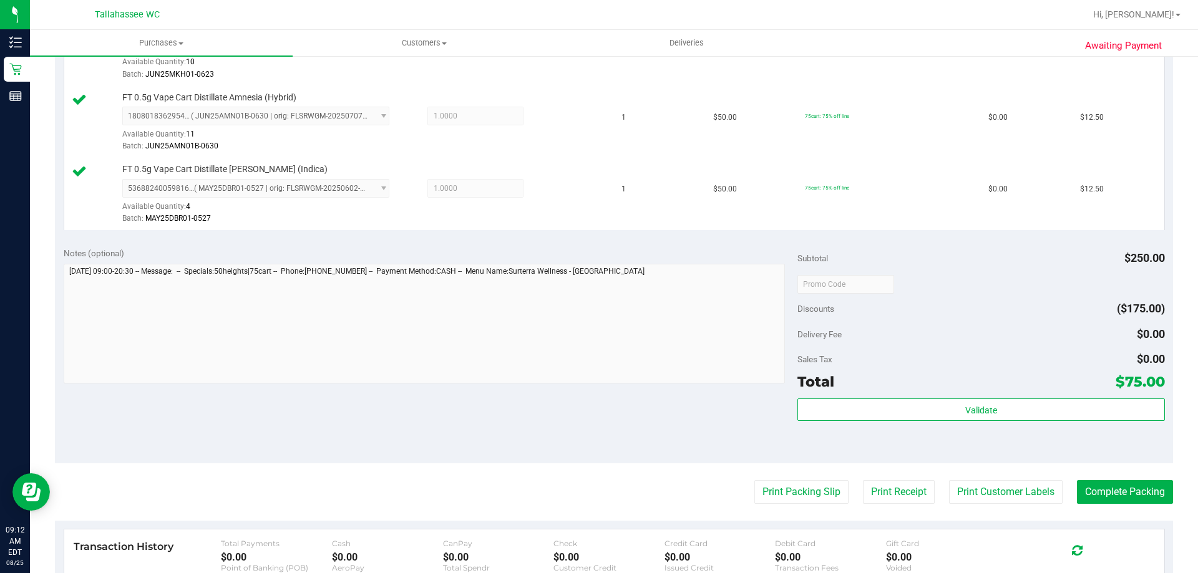
scroll to position [624, 0]
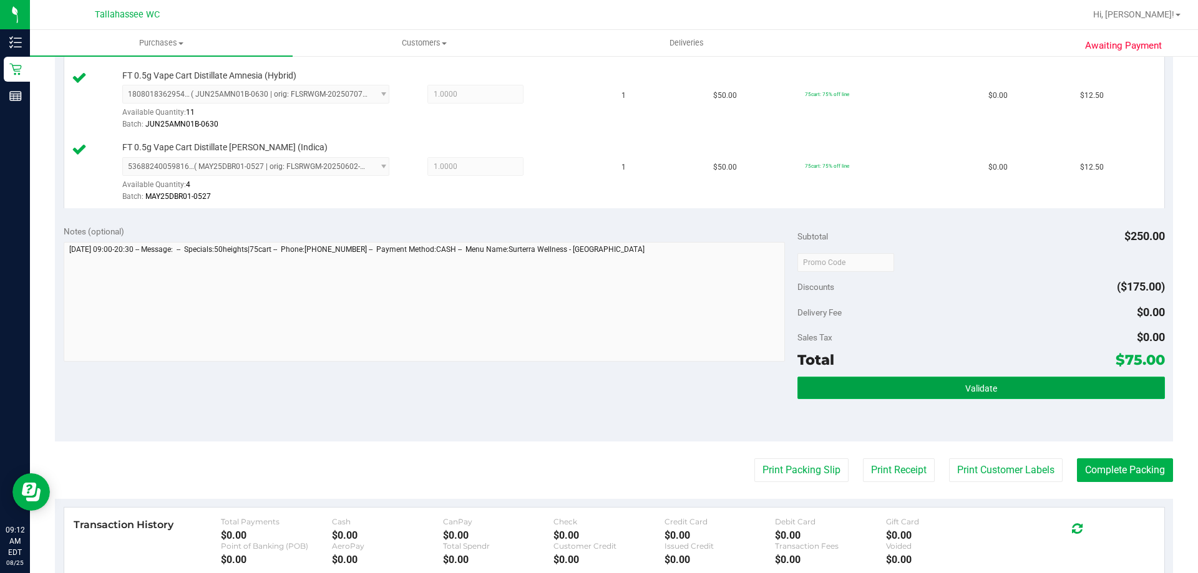
click at [823, 386] on button "Validate" at bounding box center [980, 388] width 367 height 22
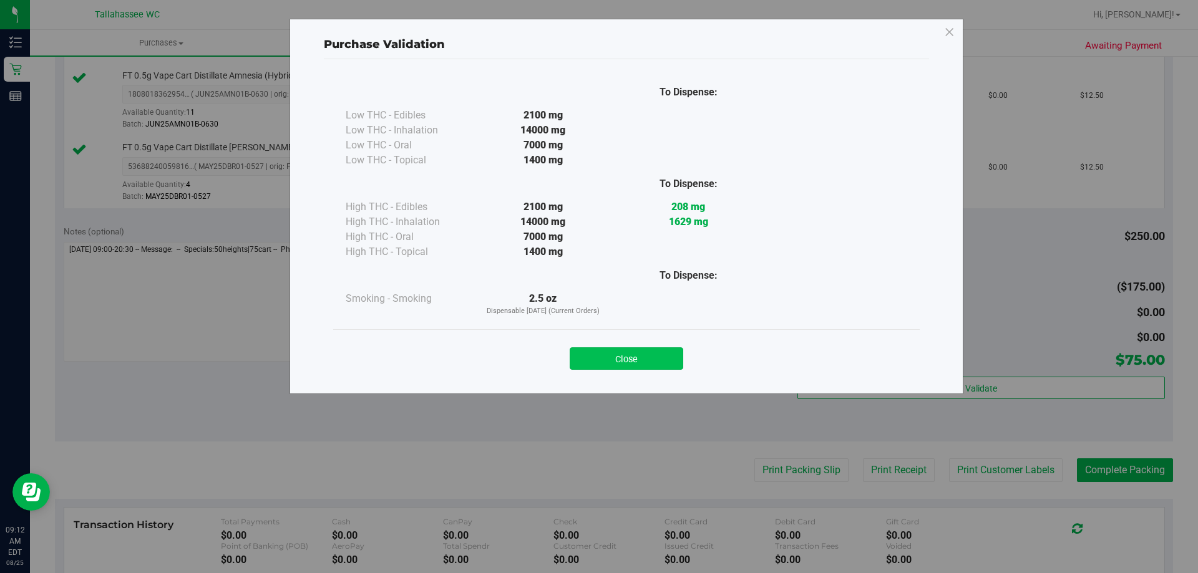
click at [619, 354] on button "Close" at bounding box center [627, 358] width 114 height 22
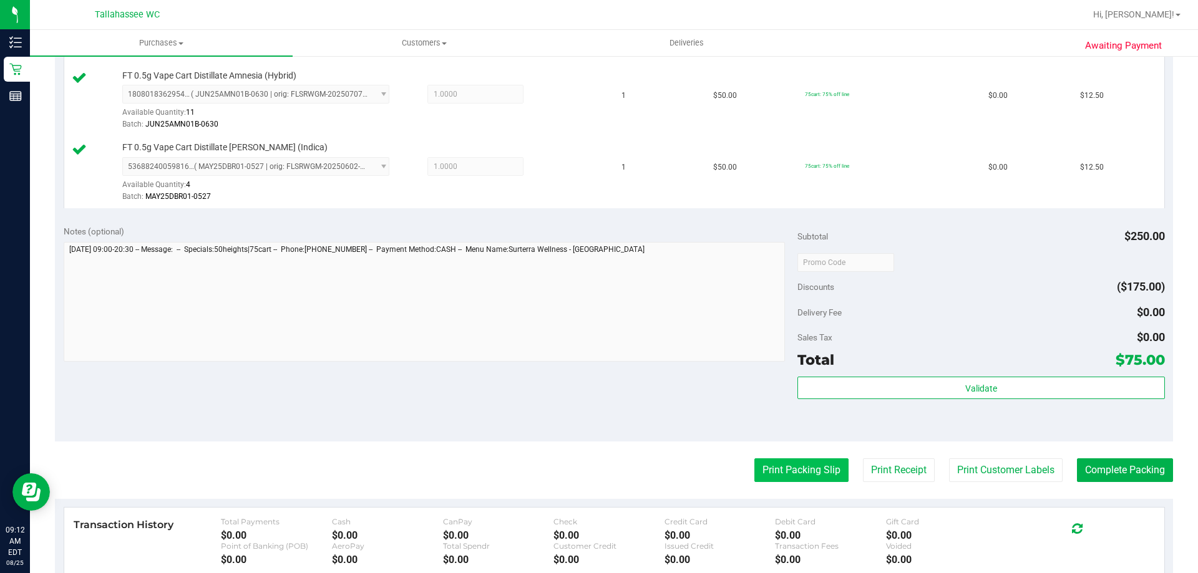
click at [780, 463] on button "Print Packing Slip" at bounding box center [801, 471] width 94 height 24
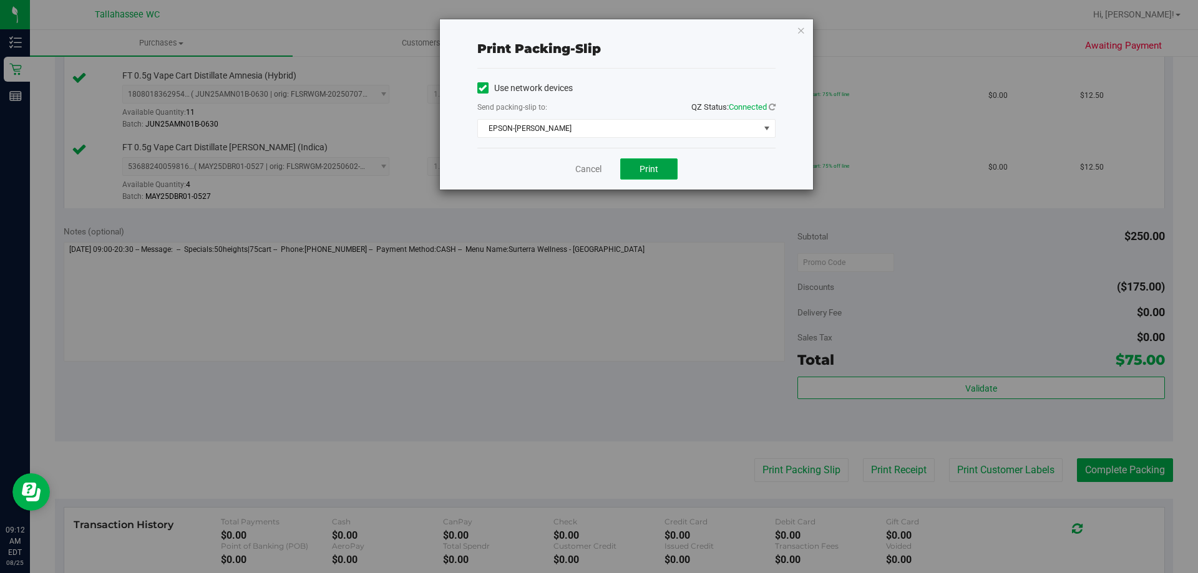
click at [634, 169] on button "Print" at bounding box center [648, 168] width 57 height 21
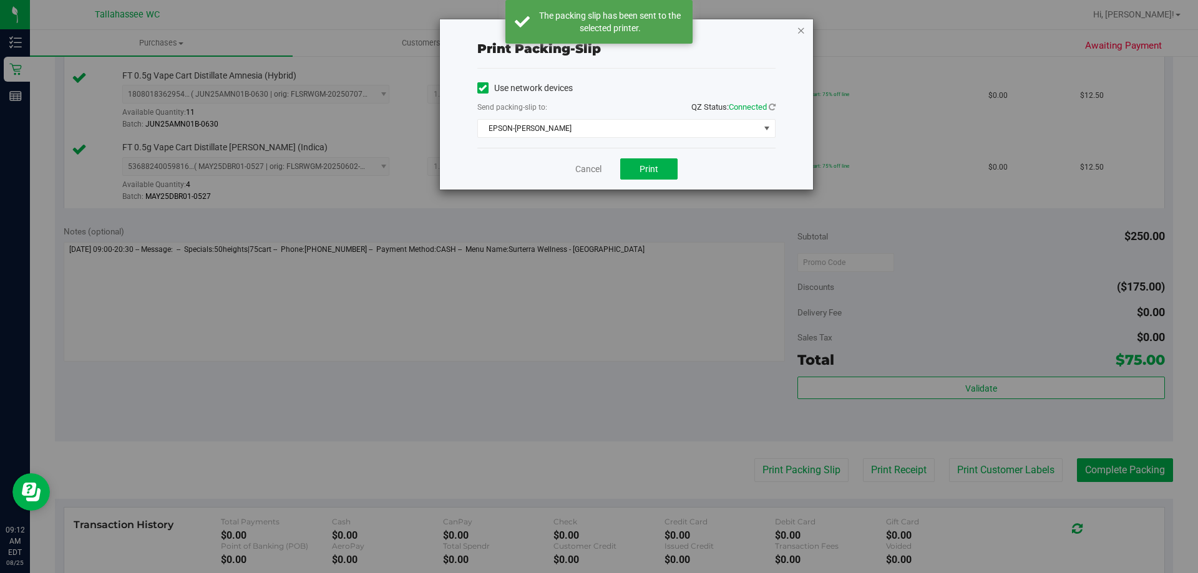
click at [797, 34] on icon "button" at bounding box center [801, 29] width 9 height 15
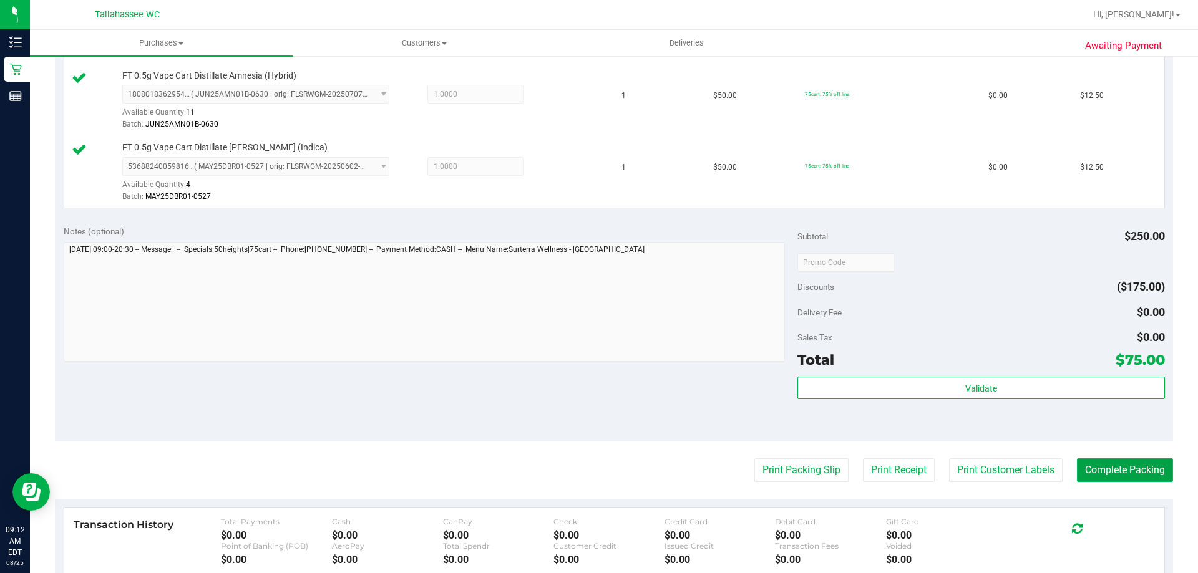
click at [1142, 479] on button "Complete Packing" at bounding box center [1125, 471] width 96 height 24
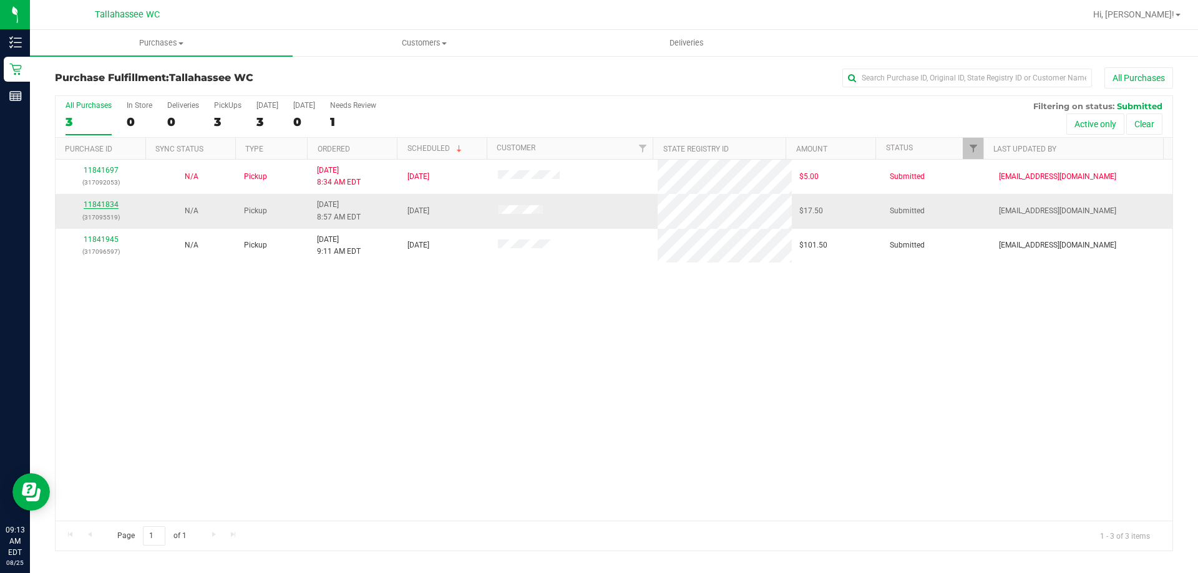
click at [92, 205] on link "11841834" at bounding box center [101, 204] width 35 height 9
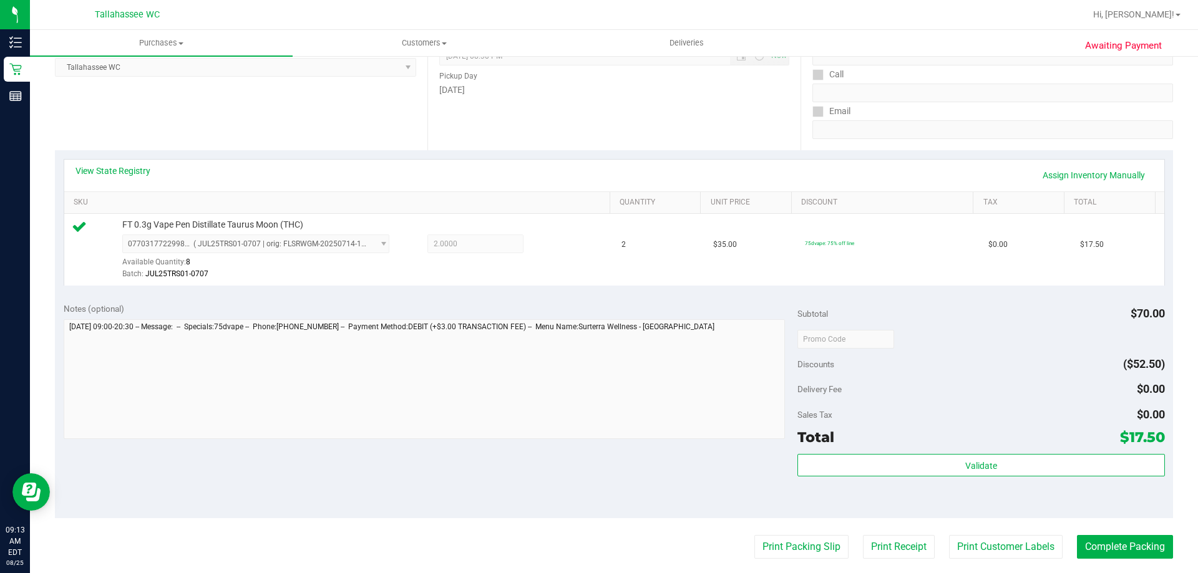
scroll to position [187, 0]
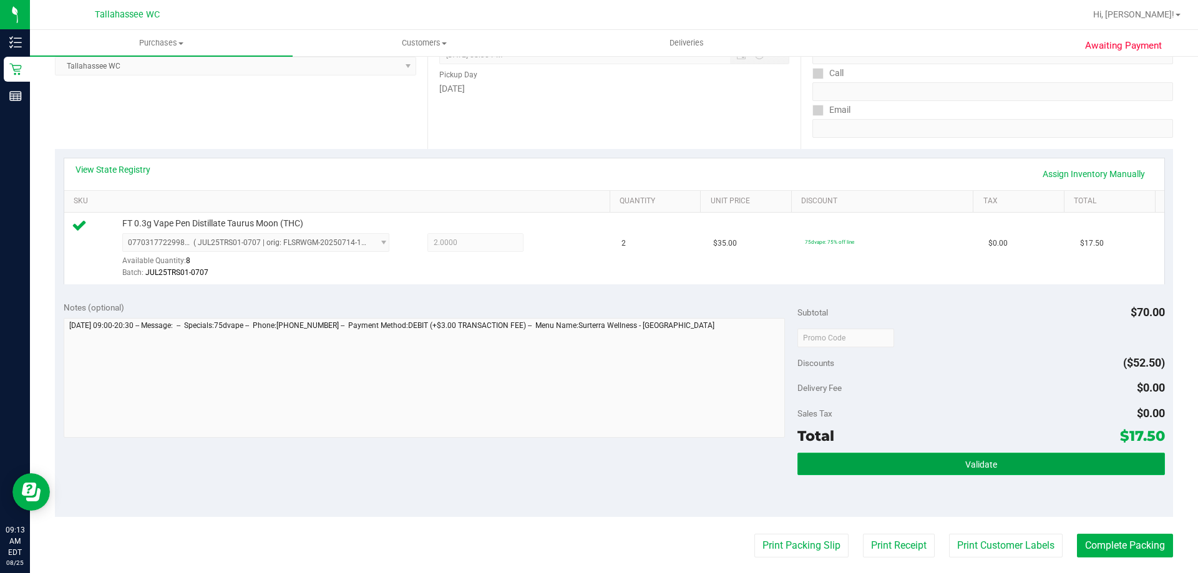
click at [880, 466] on button "Validate" at bounding box center [980, 464] width 367 height 22
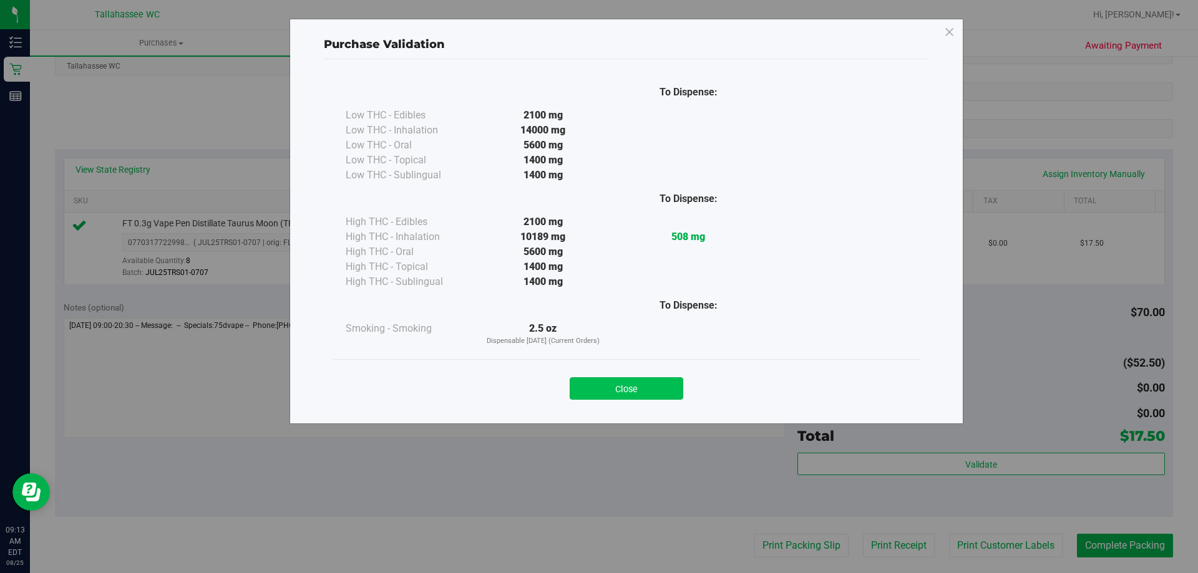
click at [639, 386] on button "Close" at bounding box center [627, 388] width 114 height 22
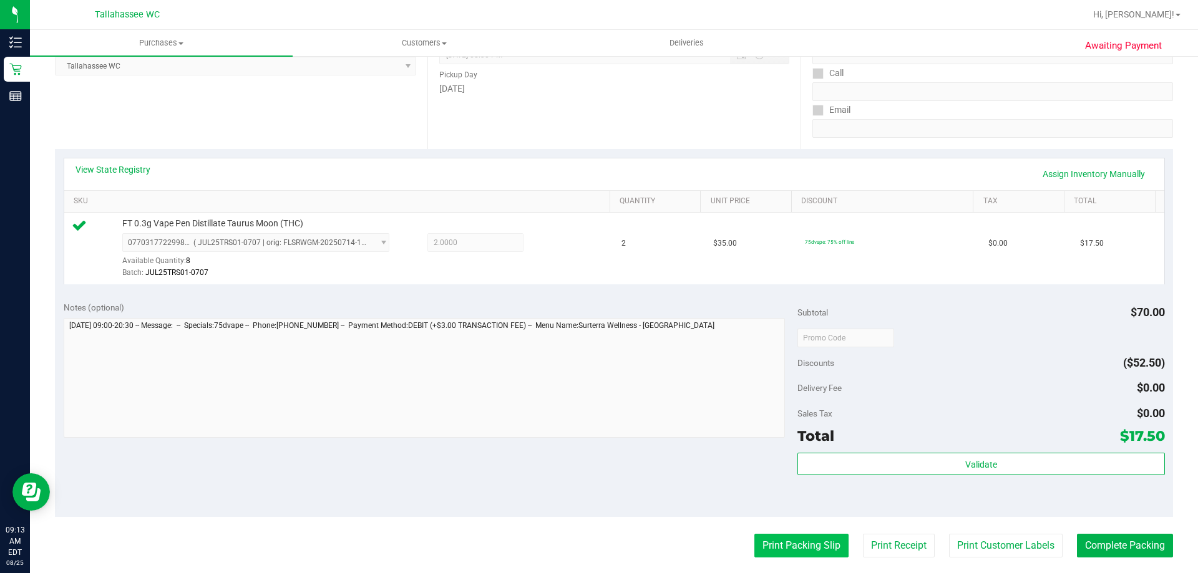
click at [794, 556] on button "Print Packing Slip" at bounding box center [801, 546] width 94 height 24
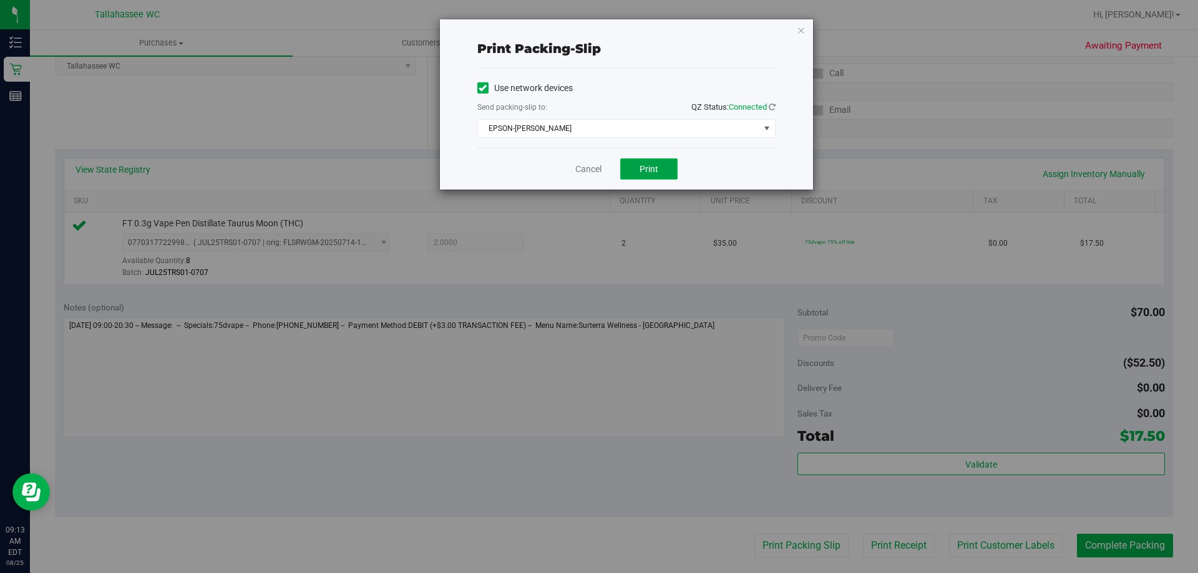
click at [644, 164] on span "Print" at bounding box center [648, 169] width 19 height 10
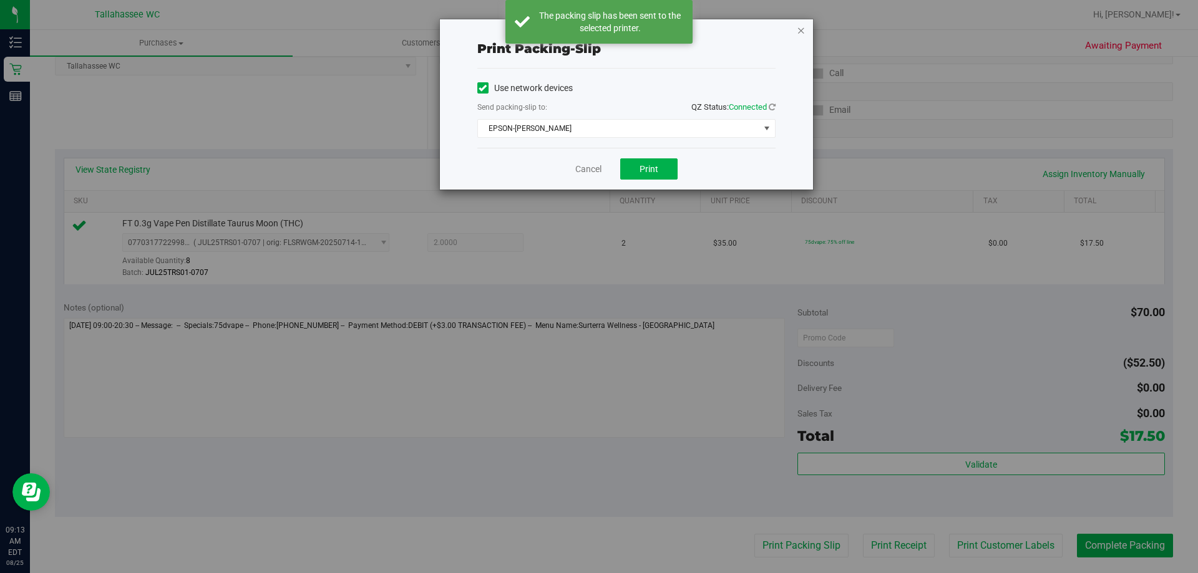
click at [797, 27] on icon "button" at bounding box center [801, 29] width 9 height 15
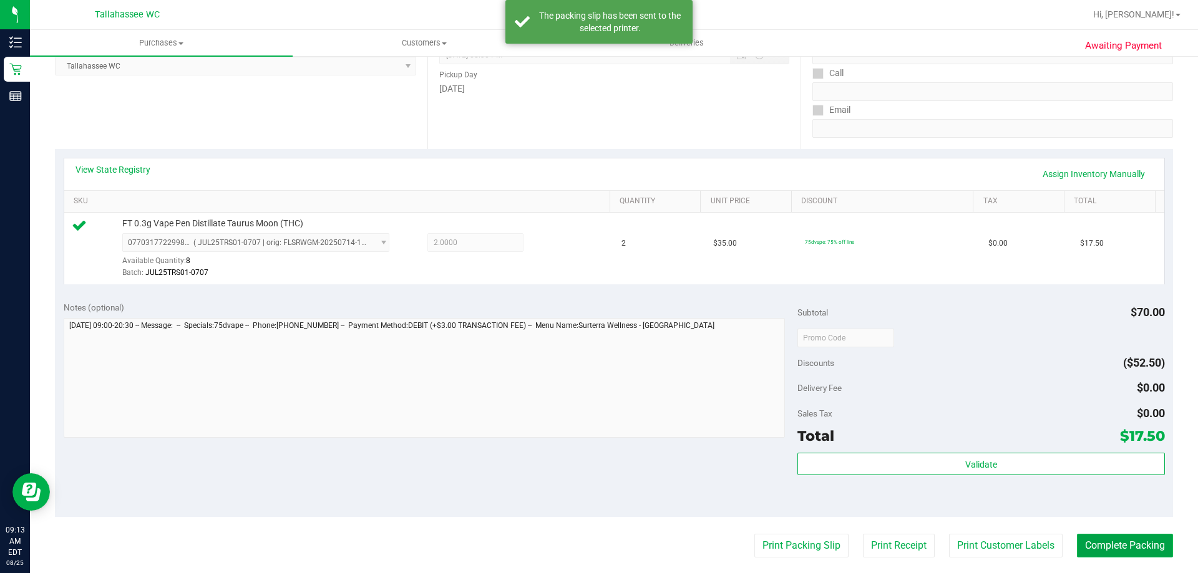
click at [1108, 541] on button "Complete Packing" at bounding box center [1125, 546] width 96 height 24
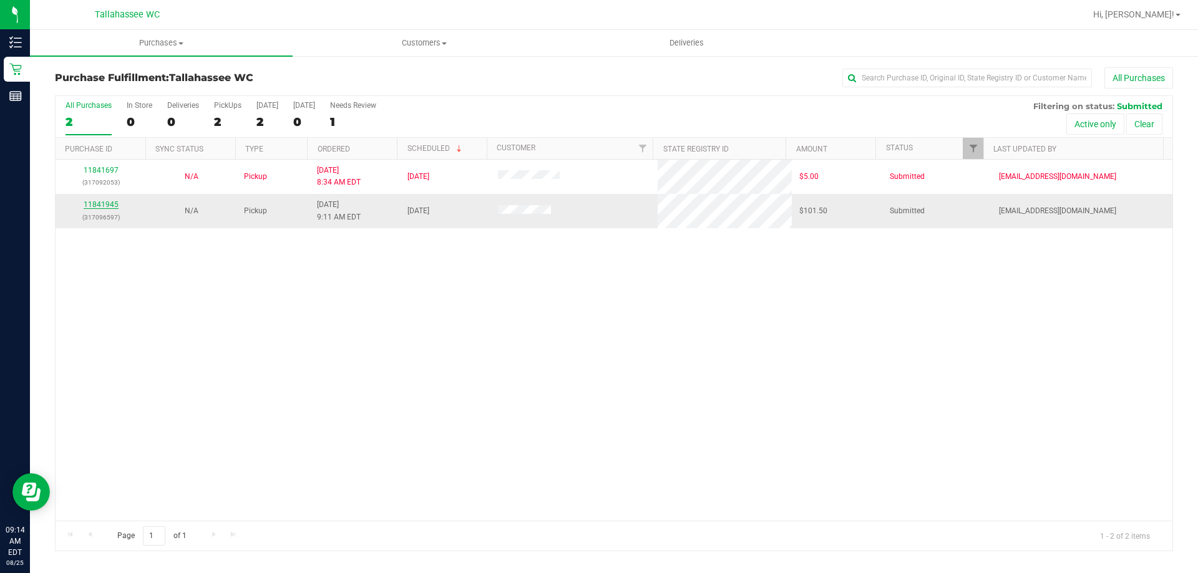
click at [99, 201] on link "11841945" at bounding box center [101, 204] width 35 height 9
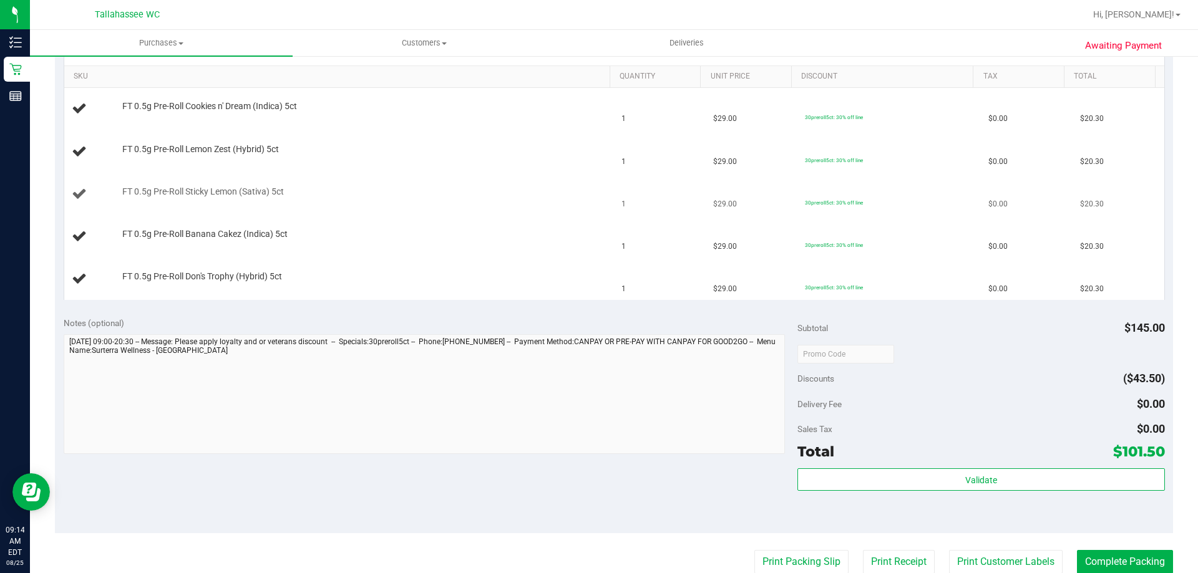
scroll to position [250, 0]
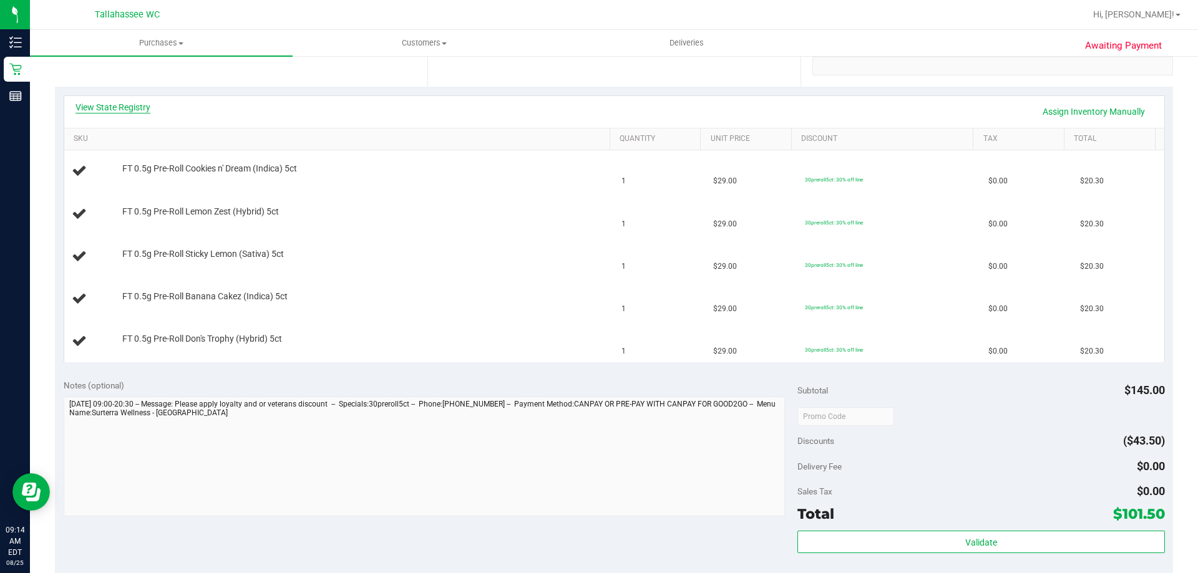
click at [127, 111] on link "View State Registry" at bounding box center [112, 107] width 75 height 12
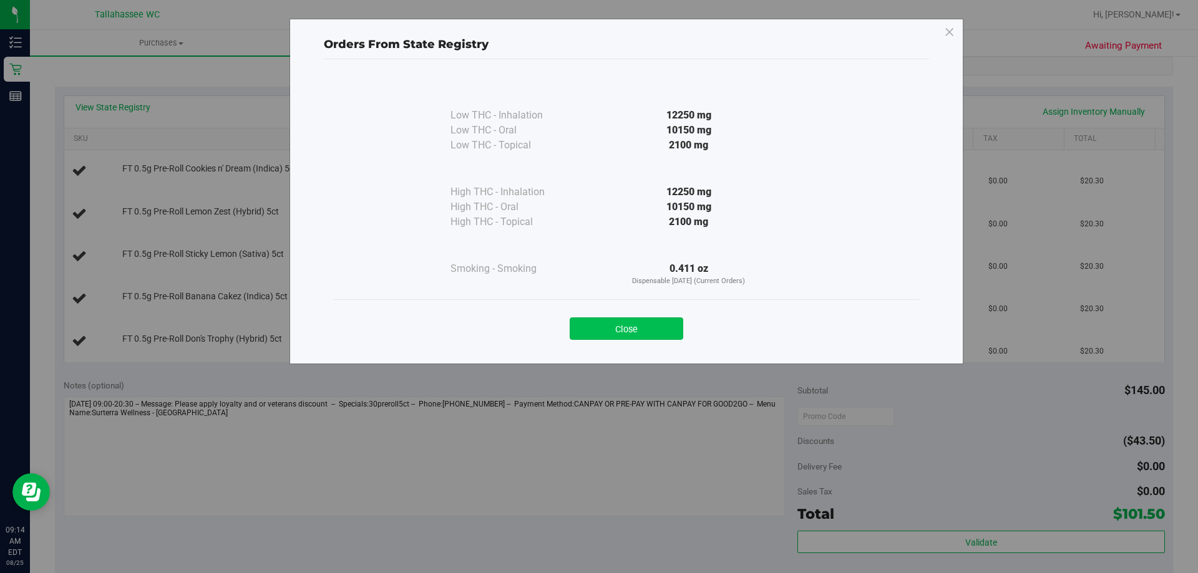
click at [617, 329] on button "Close" at bounding box center [627, 329] width 114 height 22
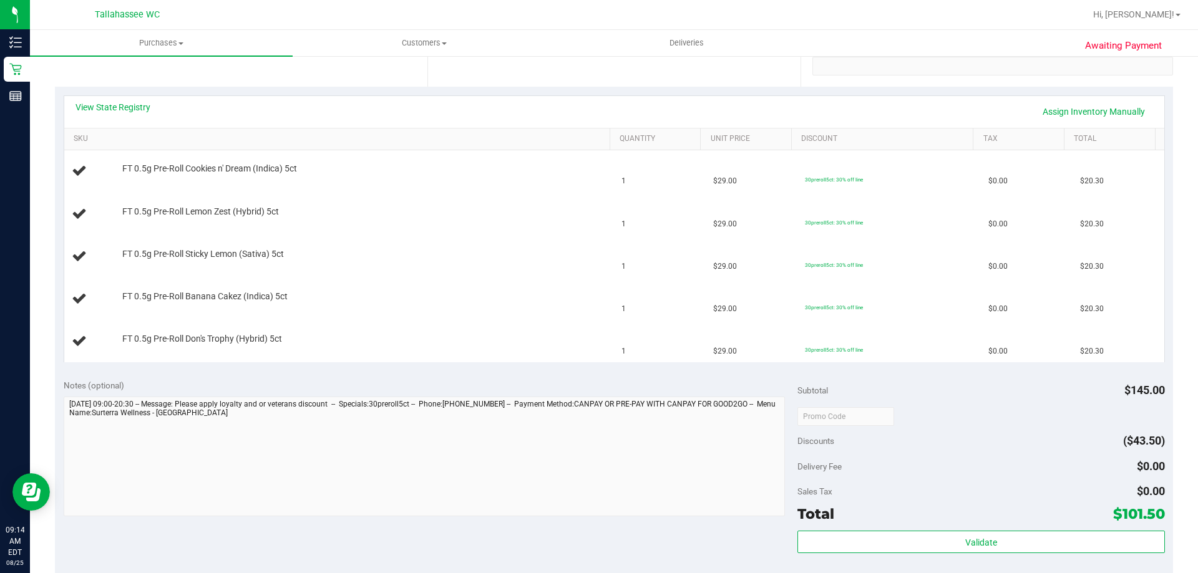
click at [130, 98] on div "View State Registry Assign Inventory Manually" at bounding box center [614, 112] width 1100 height 32
click at [129, 103] on link "View State Registry" at bounding box center [112, 107] width 75 height 12
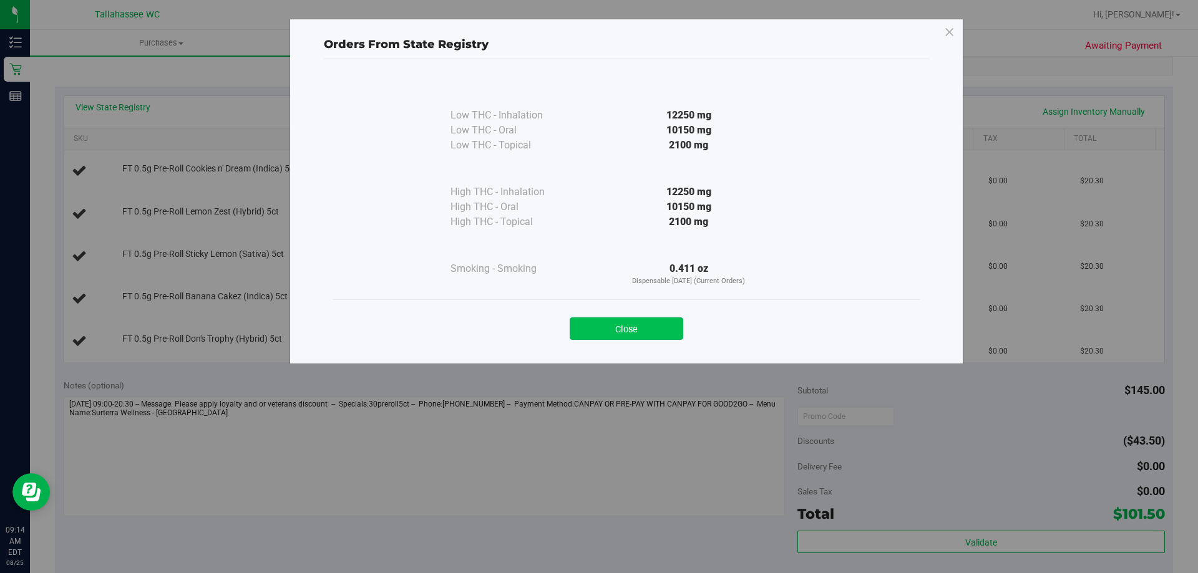
click at [661, 324] on button "Close" at bounding box center [627, 329] width 114 height 22
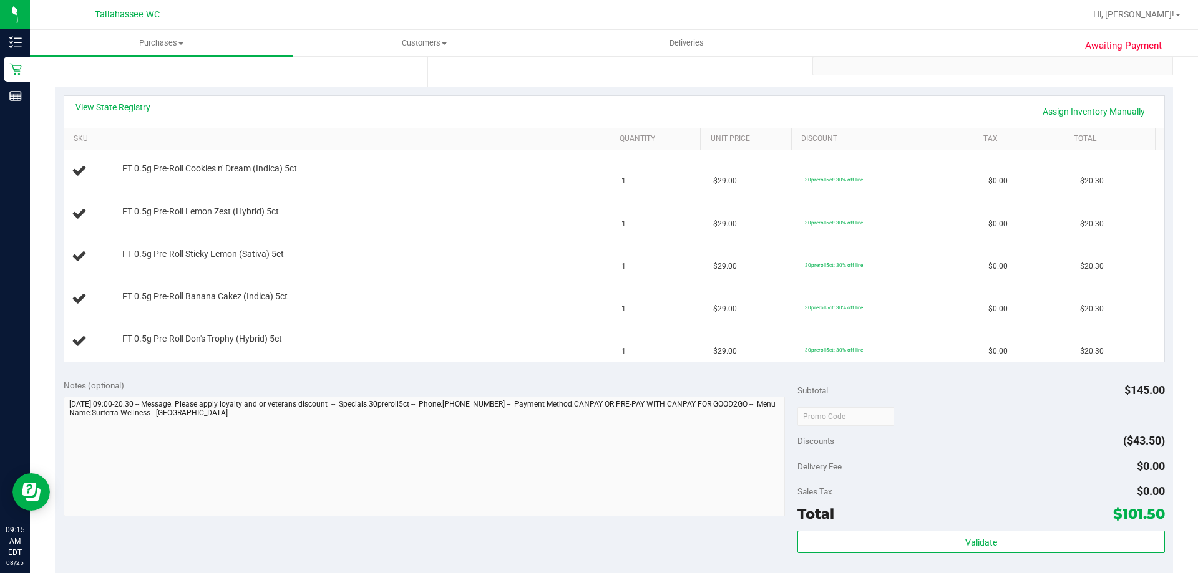
click at [127, 106] on link "View State Registry" at bounding box center [112, 107] width 75 height 12
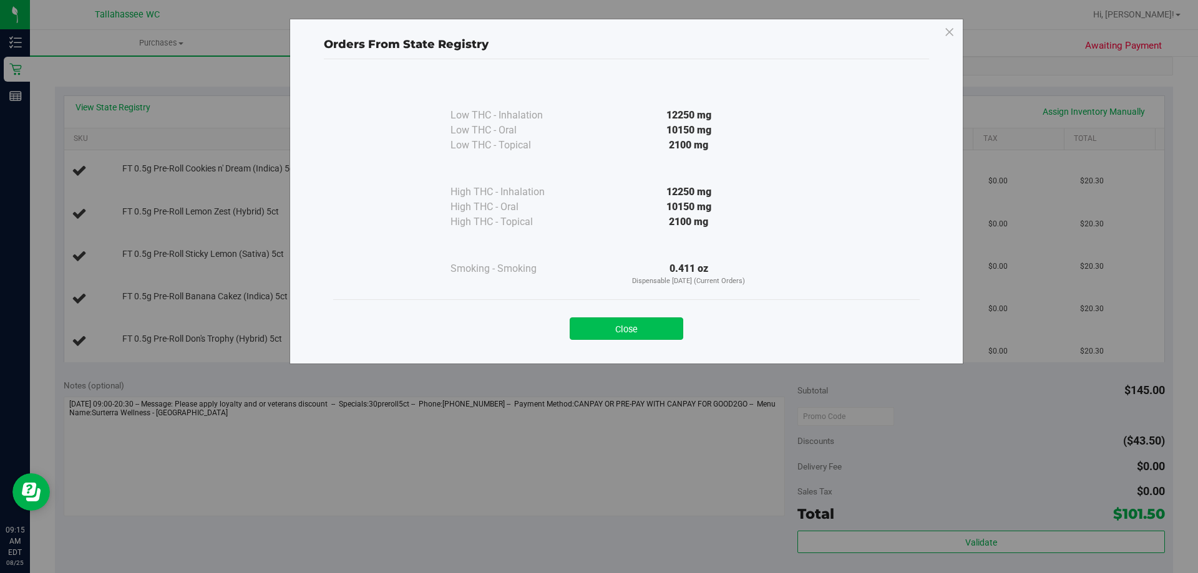
click at [641, 334] on button "Close" at bounding box center [627, 329] width 114 height 22
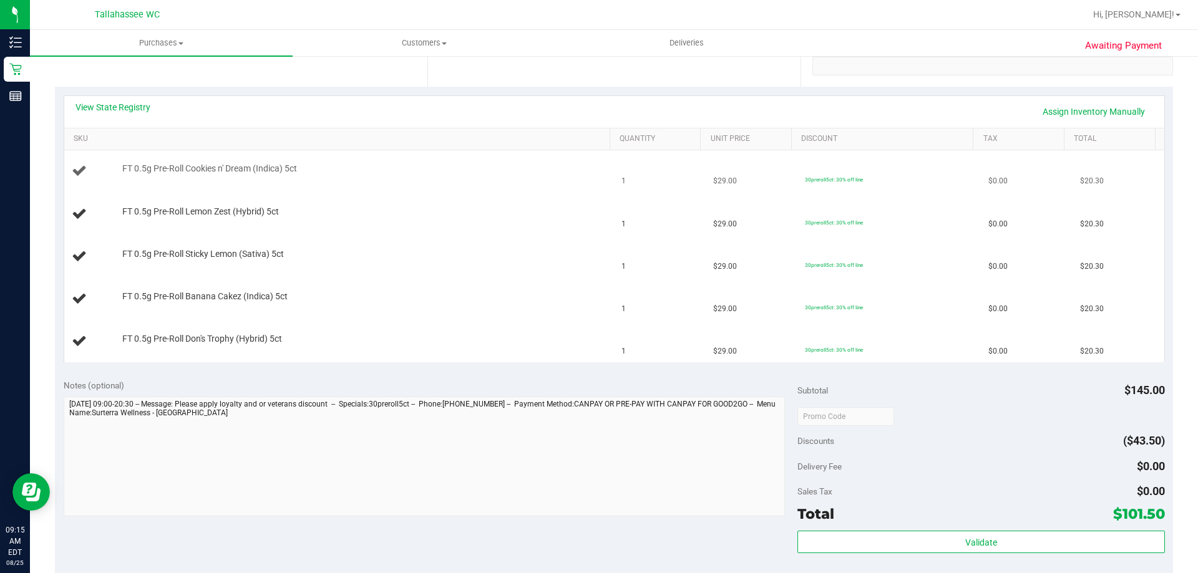
scroll to position [0, 0]
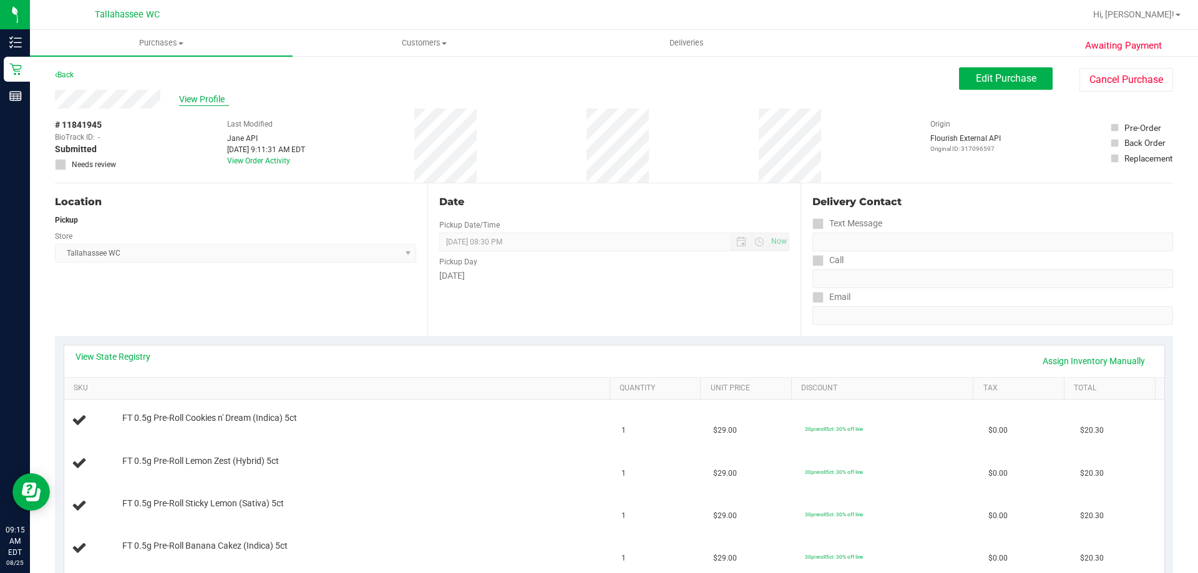
click at [200, 96] on span "View Profile" at bounding box center [204, 99] width 50 height 13
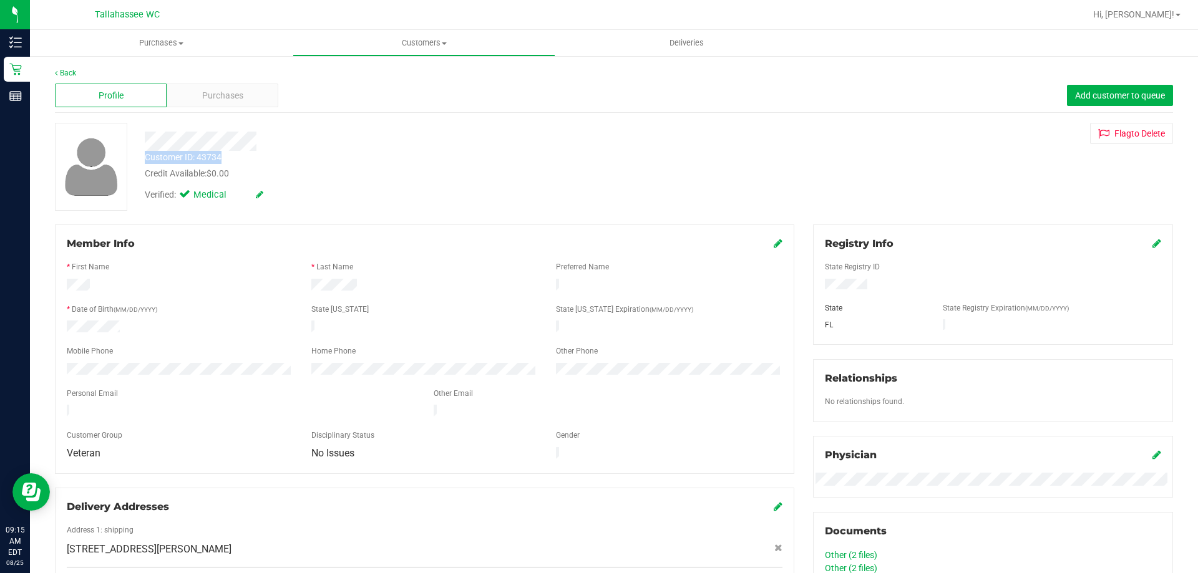
drag, startPoint x: 147, startPoint y: 158, endPoint x: 220, endPoint y: 157, distance: 72.4
click at [221, 154] on div "Customer ID: 43734" at bounding box center [183, 157] width 77 height 13
copy div "Customer ID: 43734"
click at [74, 74] on link "Back" at bounding box center [65, 73] width 21 height 9
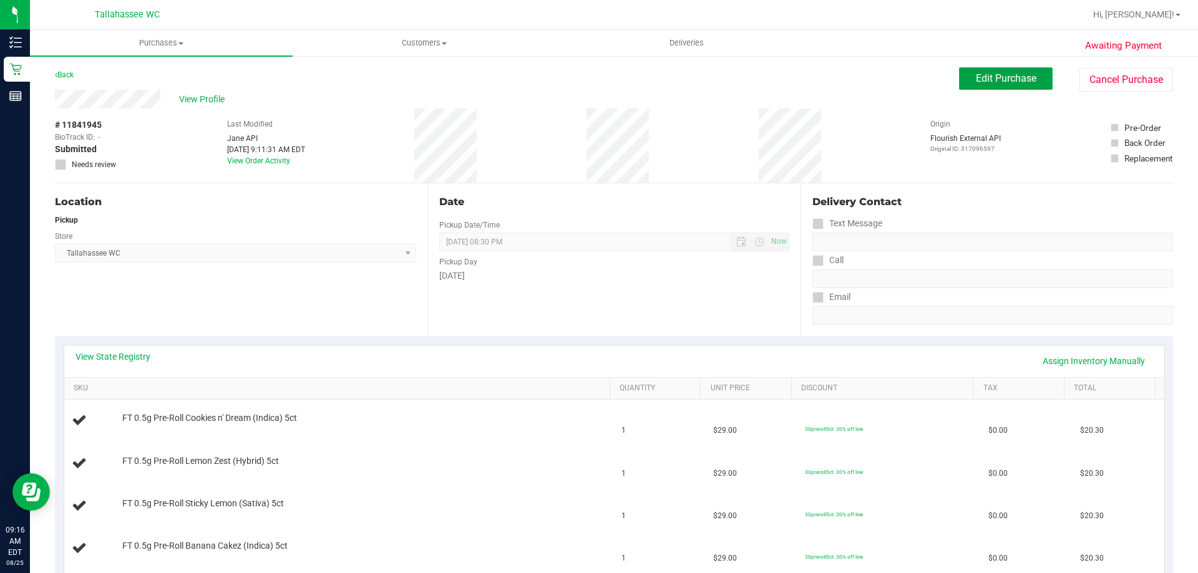
click at [976, 82] on span "Edit Purchase" at bounding box center [1006, 78] width 61 height 12
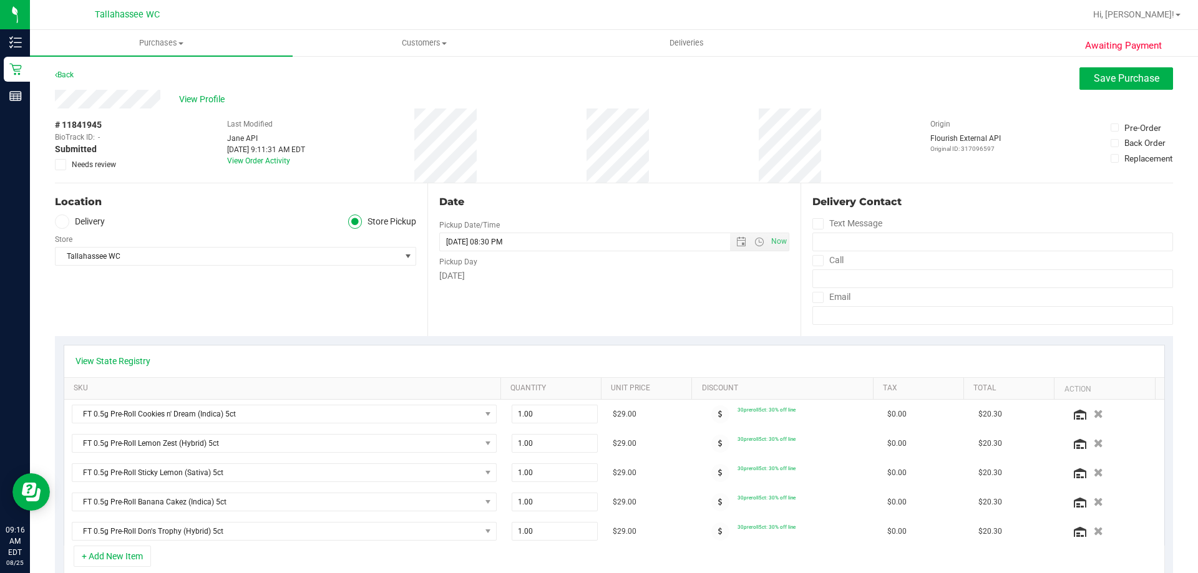
click at [64, 165] on icon at bounding box center [61, 165] width 8 height 0
click at [0, 0] on input "Needs review" at bounding box center [0, 0] width 0 height 0
click at [1112, 75] on span "Save Purchase" at bounding box center [1127, 78] width 66 height 12
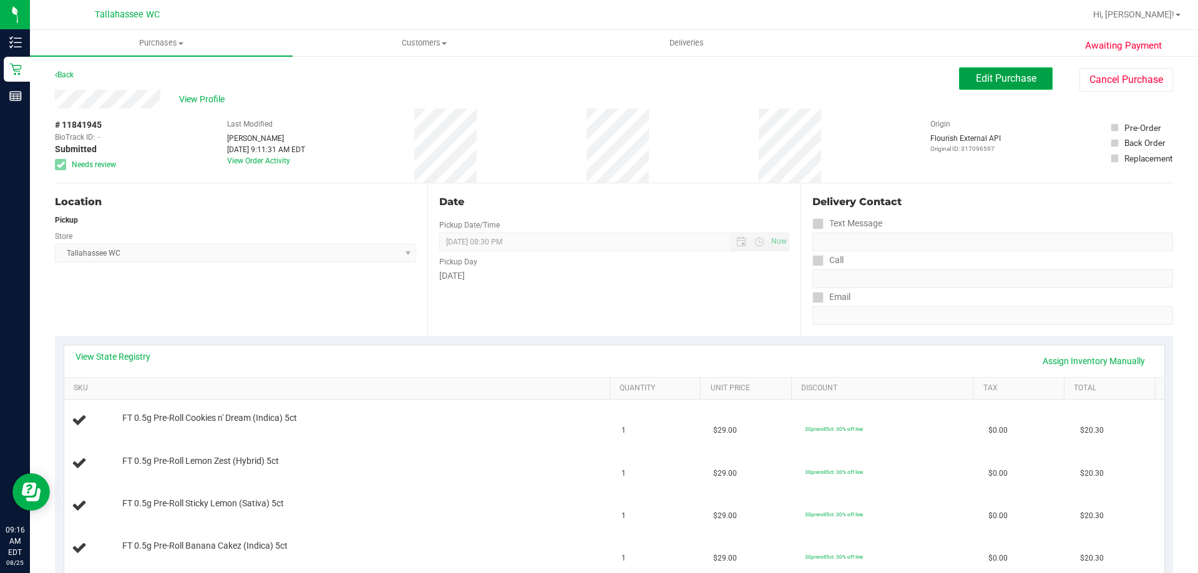
click at [996, 80] on span "Edit Purchase" at bounding box center [1006, 78] width 61 height 12
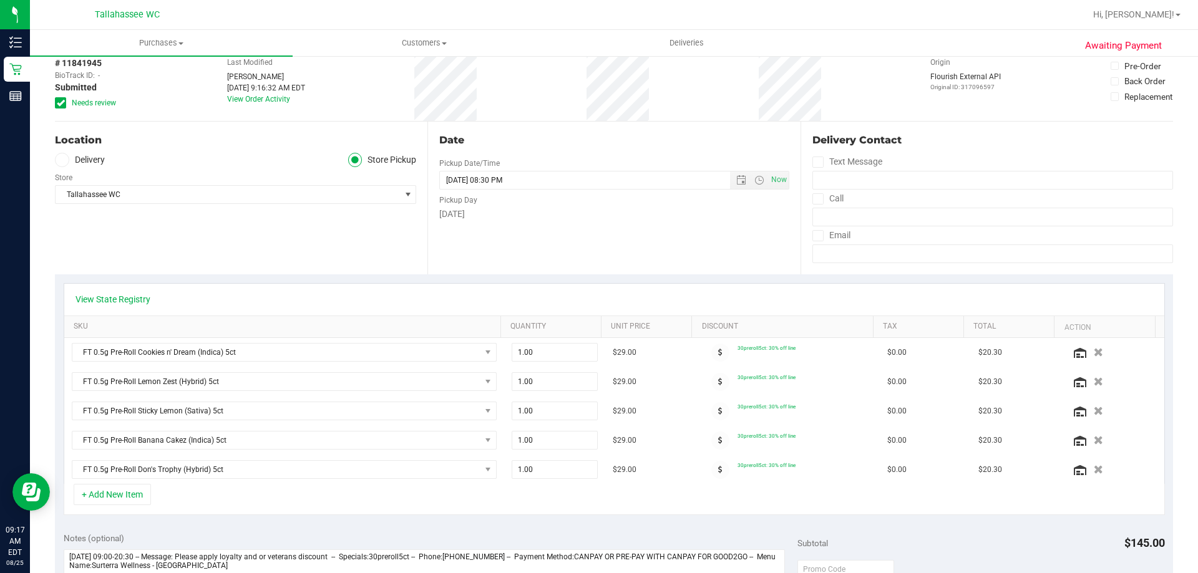
scroll to position [250, 0]
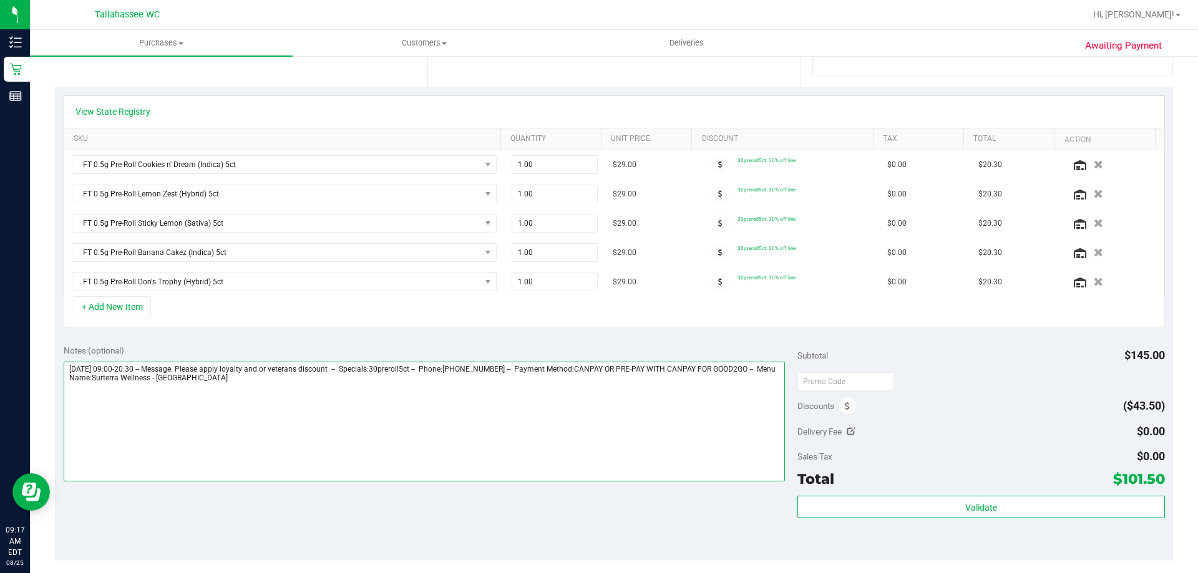
click at [269, 386] on textarea at bounding box center [425, 422] width 722 height 120
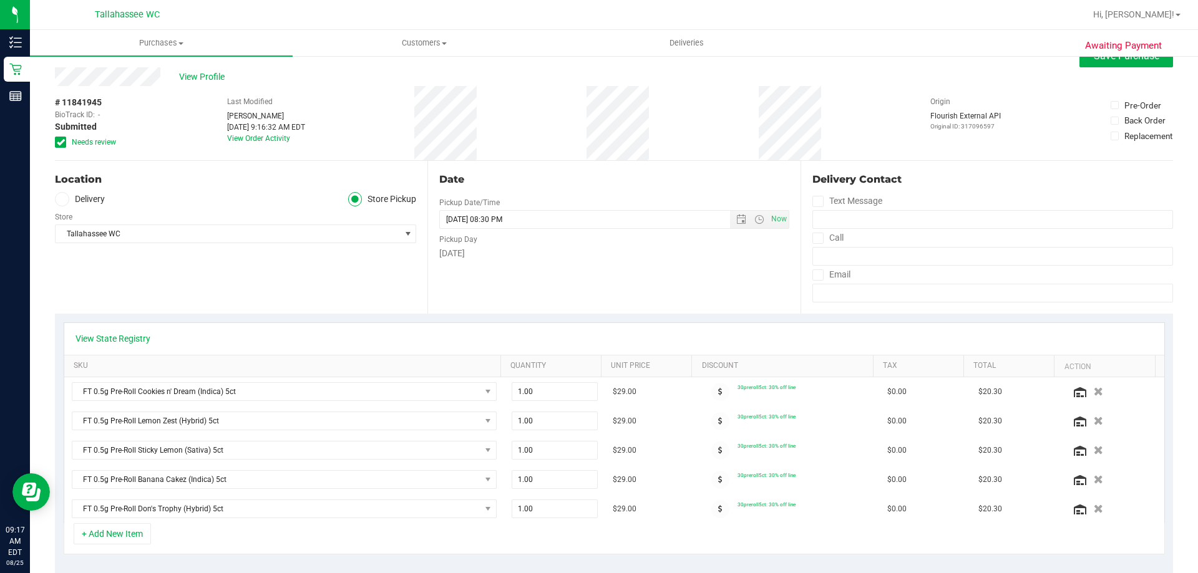
scroll to position [0, 0]
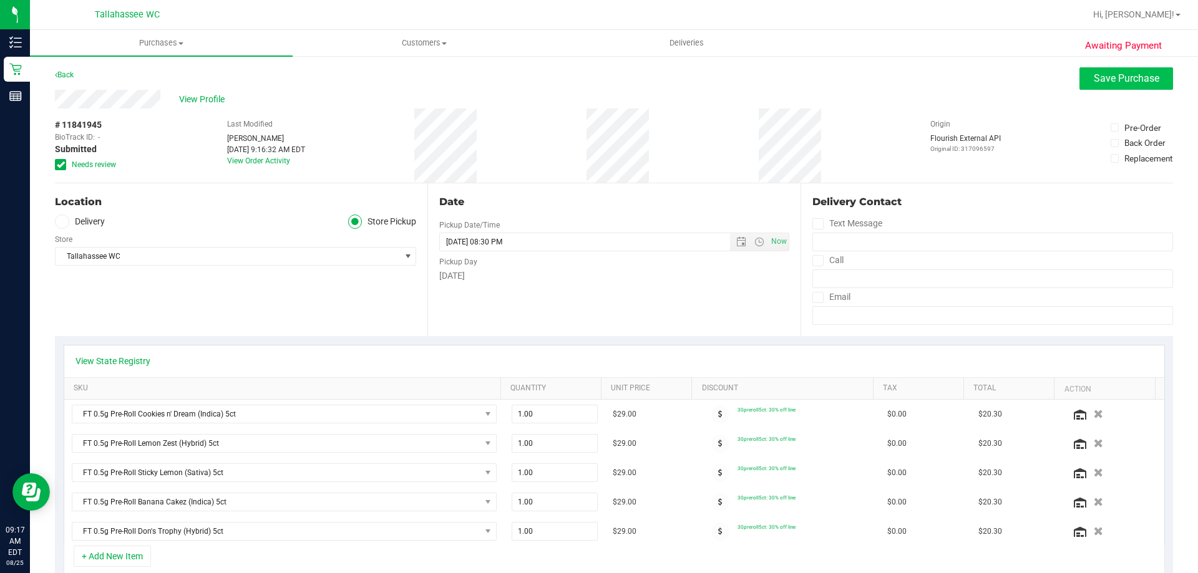
type textarea "[DATE] 09:00-20:30 -- Message: Please apply loyalty and or veterans discount --…"
click at [1083, 74] on button "Save Purchase" at bounding box center [1126, 78] width 94 height 22
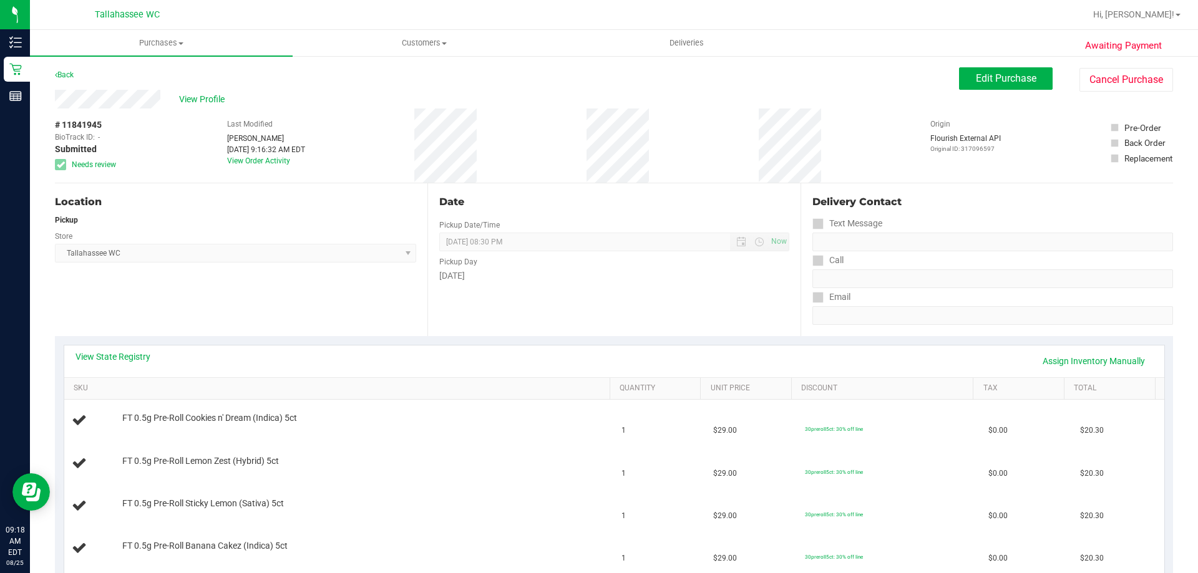
click at [102, 314] on div "Location Pickup Store [GEOGRAPHIC_DATA] WC Select Store [PERSON_NAME][GEOGRAPHI…" at bounding box center [241, 259] width 372 height 153
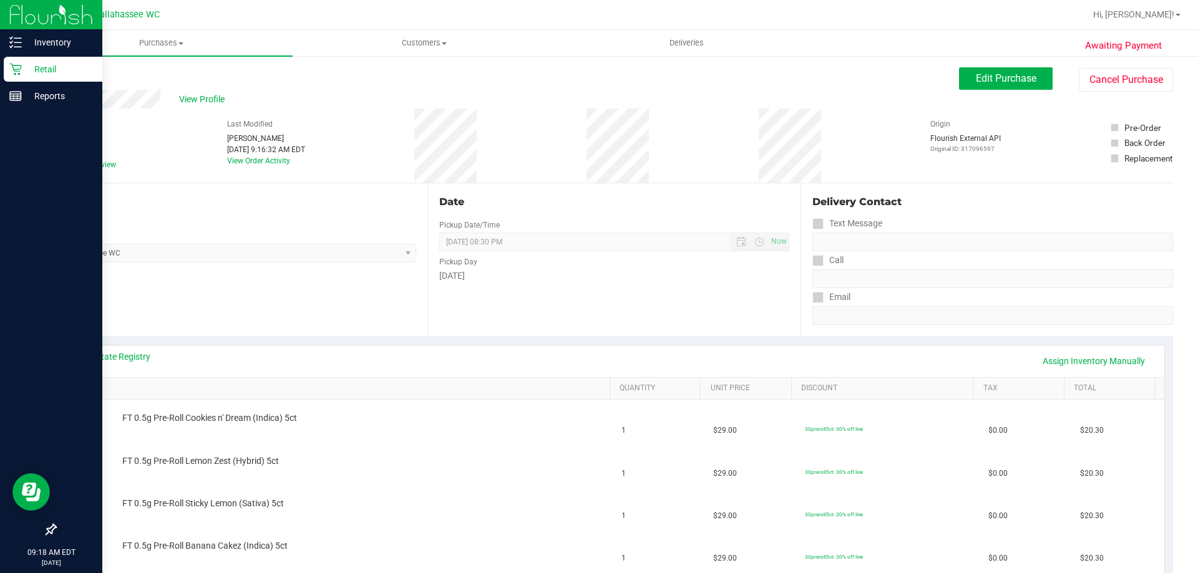
click at [16, 64] on icon at bounding box center [15, 69] width 12 height 12
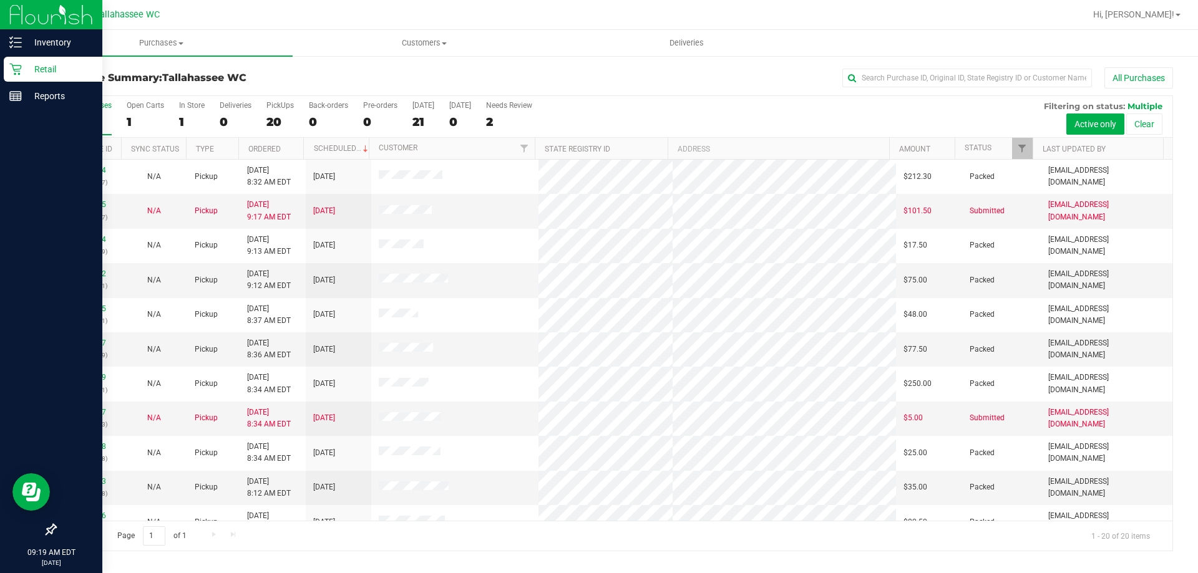
click at [12, 64] on icon at bounding box center [15, 69] width 12 height 12
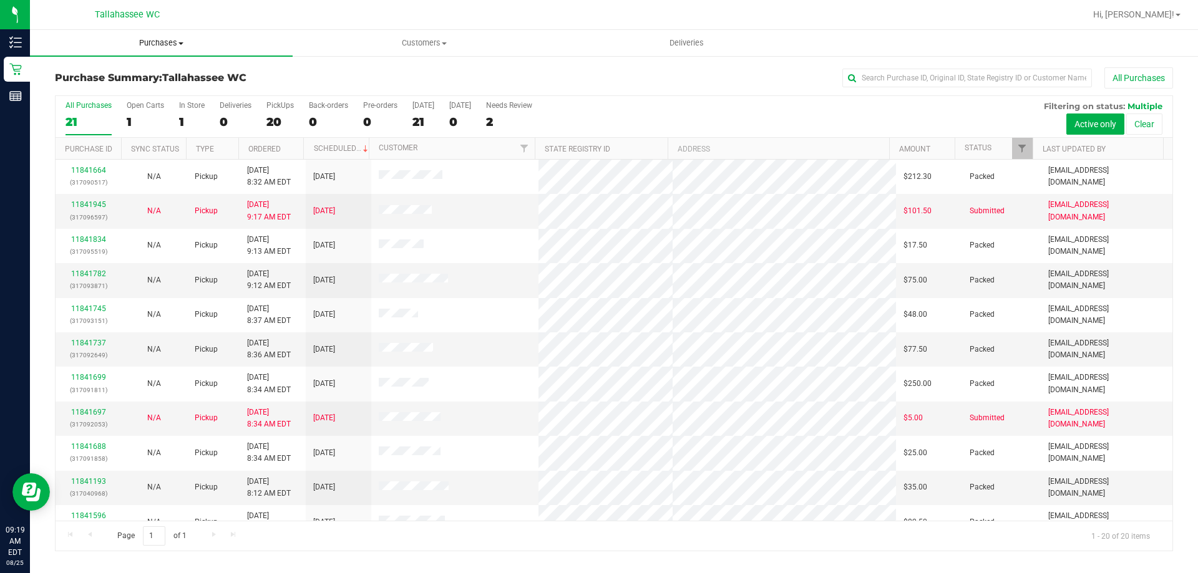
click at [141, 39] on span "Purchases" at bounding box center [161, 42] width 263 height 11
click at [97, 88] on span "Fulfillment" at bounding box center [68, 90] width 77 height 11
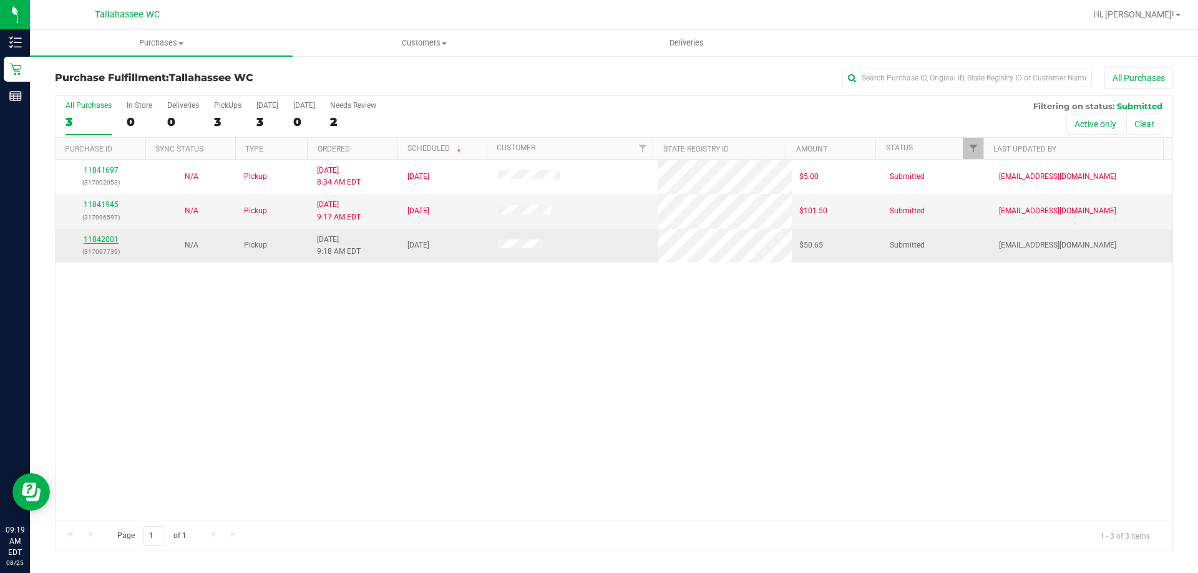
click at [89, 237] on link "11842001" at bounding box center [101, 239] width 35 height 9
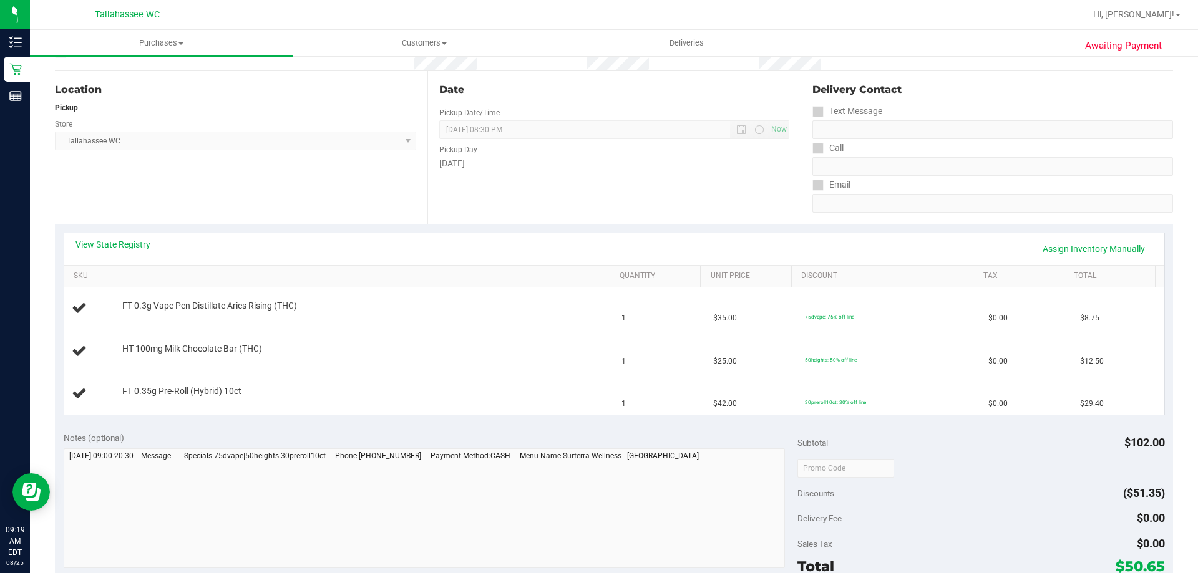
scroll to position [187, 0]
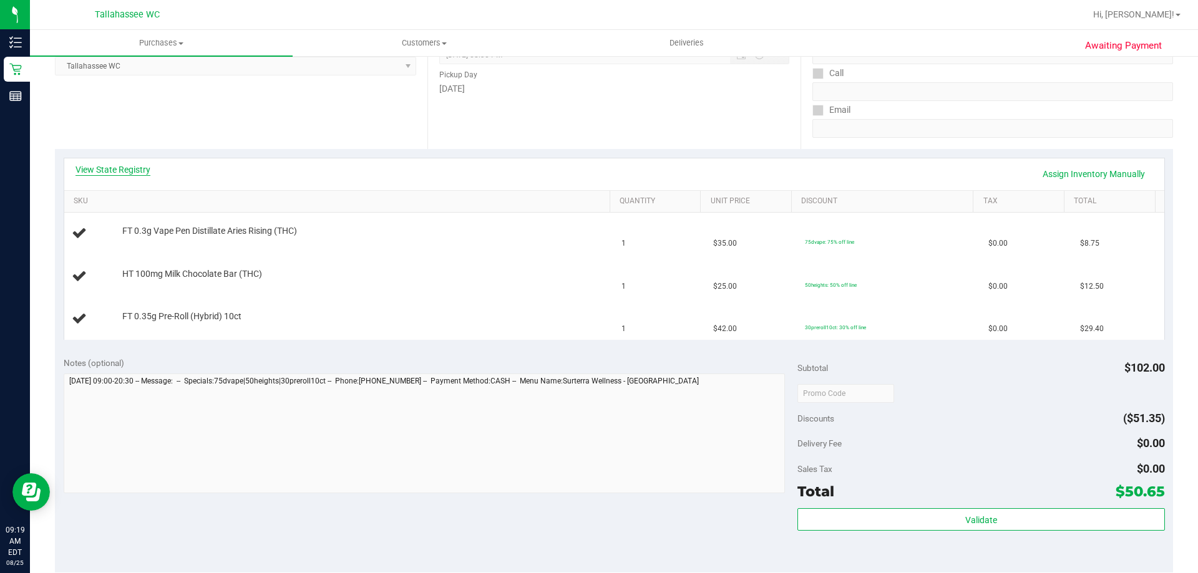
click at [142, 175] on link "View State Registry" at bounding box center [112, 169] width 75 height 12
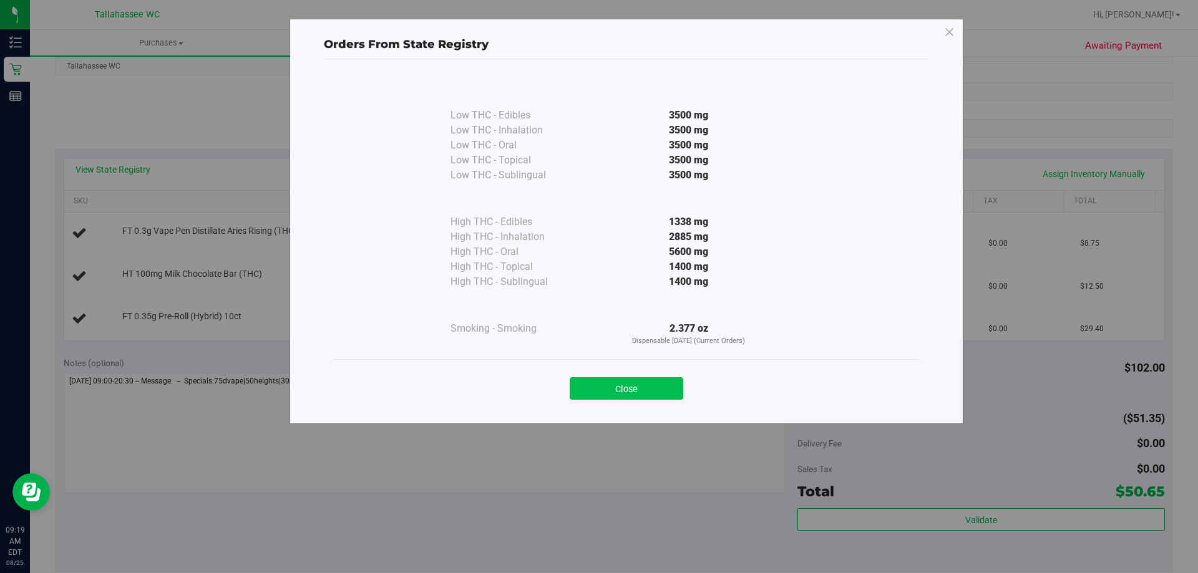
click at [609, 396] on button "Close" at bounding box center [627, 388] width 114 height 22
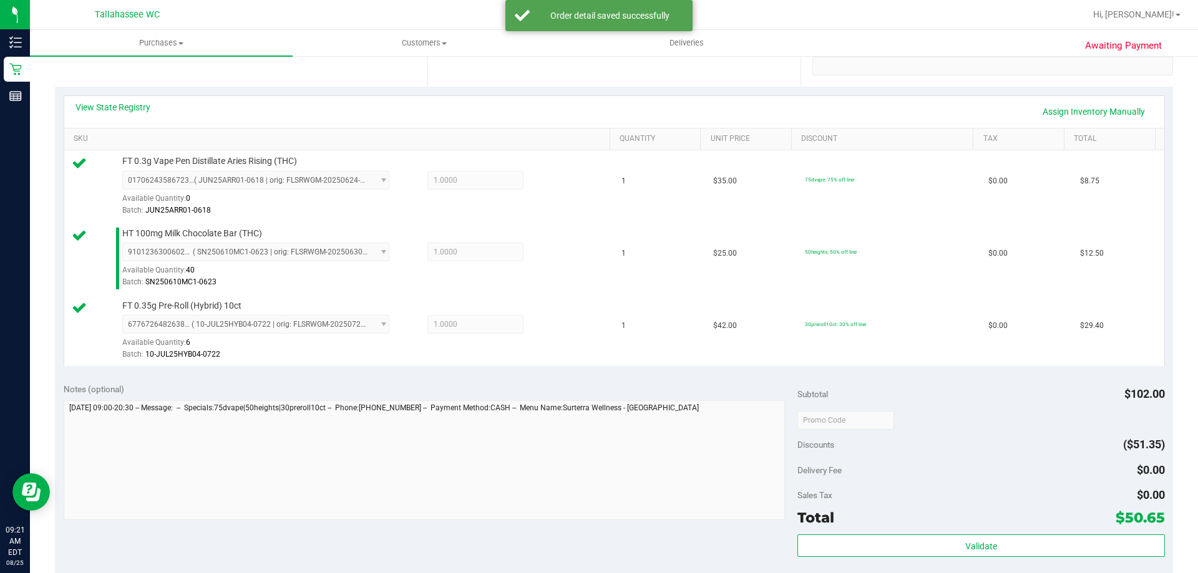
scroll to position [312, 0]
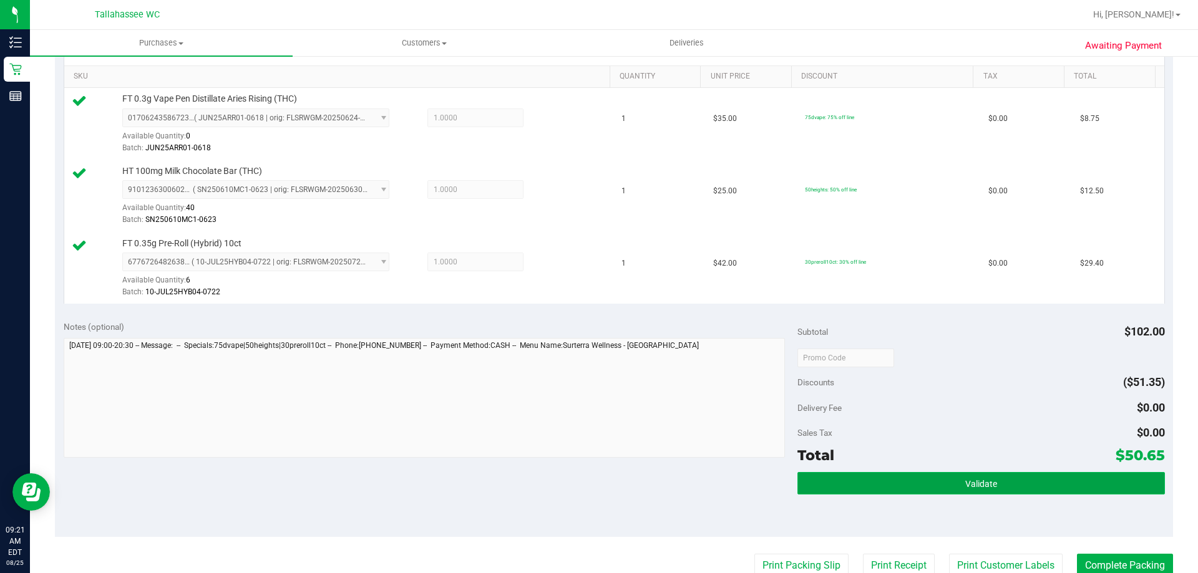
click at [859, 482] on button "Validate" at bounding box center [980, 483] width 367 height 22
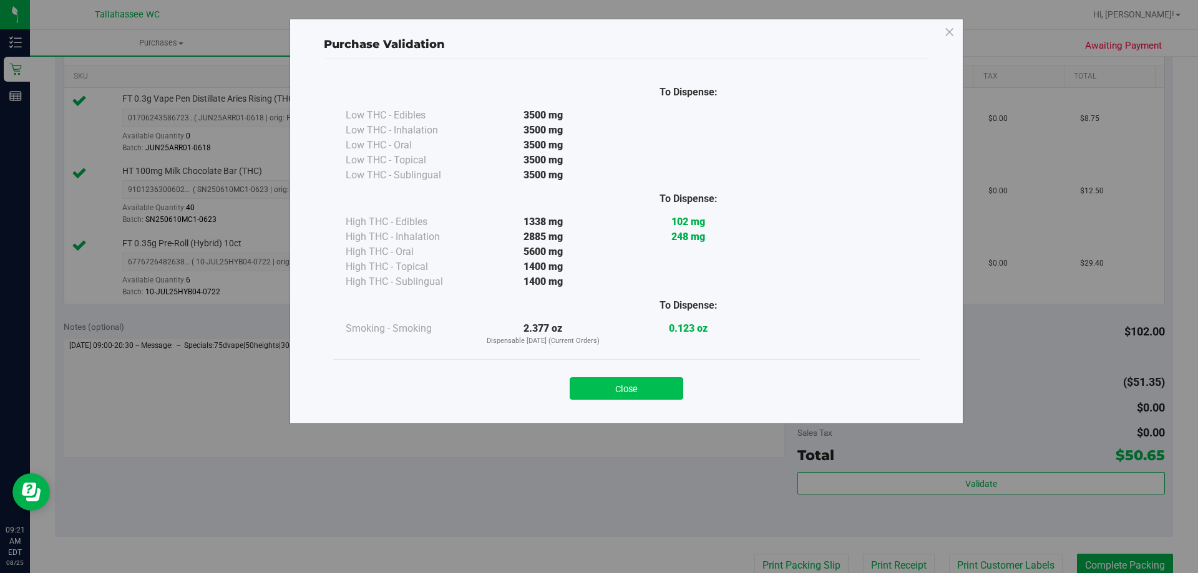
drag, startPoint x: 649, startPoint y: 376, endPoint x: 648, endPoint y: 385, distance: 8.9
click at [648, 384] on div "Close" at bounding box center [626, 384] width 568 height 31
click at [648, 385] on button "Close" at bounding box center [627, 388] width 114 height 22
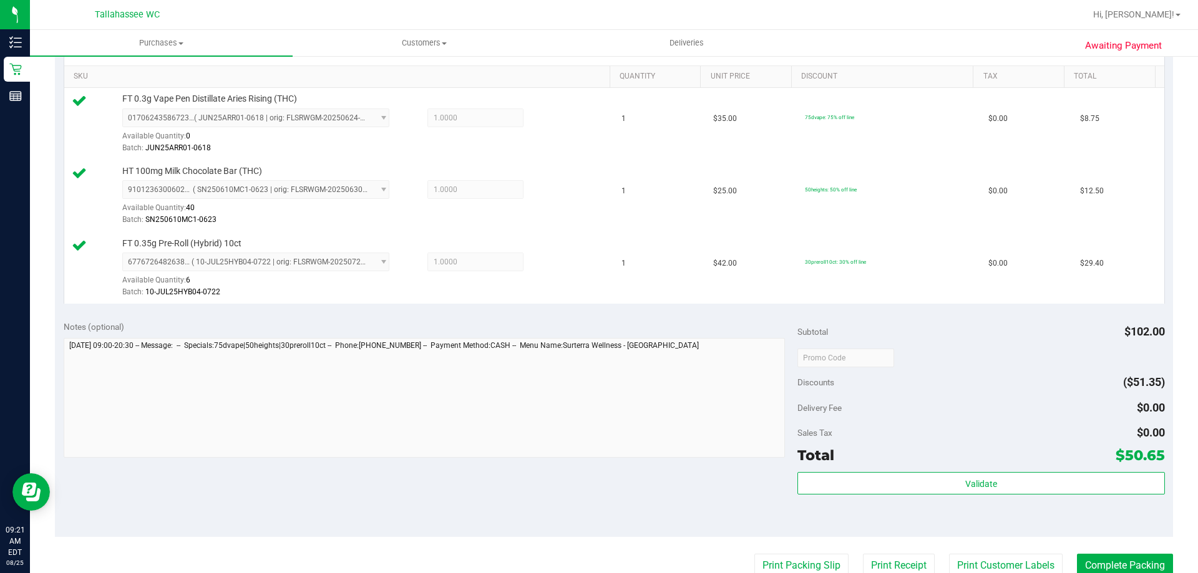
click at [803, 547] on purchase-details "Back Edit Purchase Cancel Purchase View Profile # 11842001 BioTrack ID: - Submi…" at bounding box center [614, 291] width 1118 height 1072
click at [803, 560] on button "Print Packing Slip" at bounding box center [801, 566] width 94 height 24
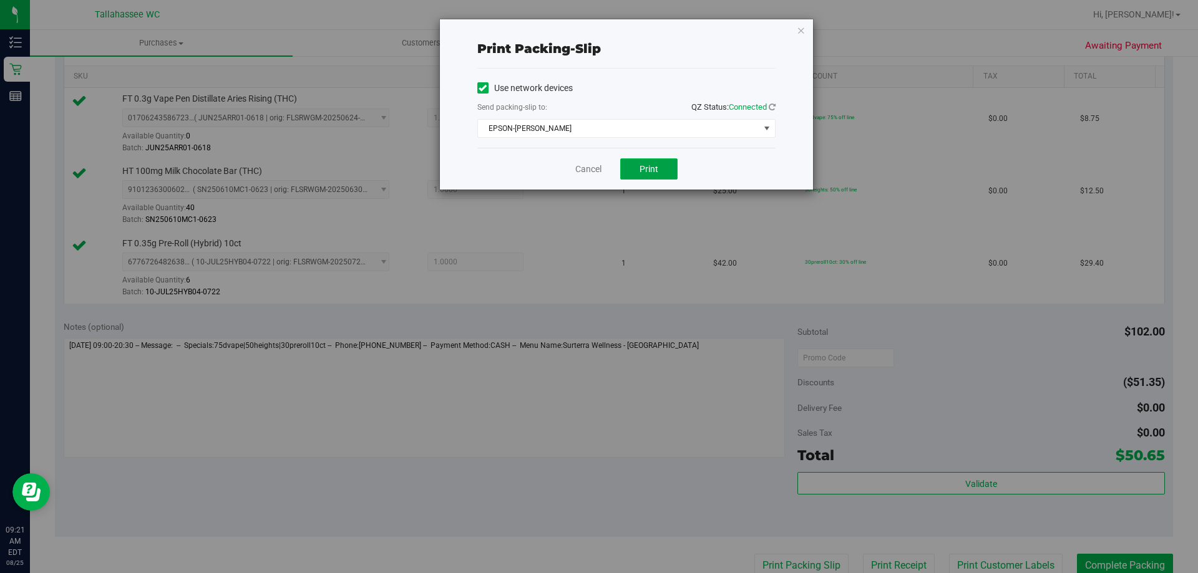
click at [646, 168] on span "Print" at bounding box center [648, 169] width 19 height 10
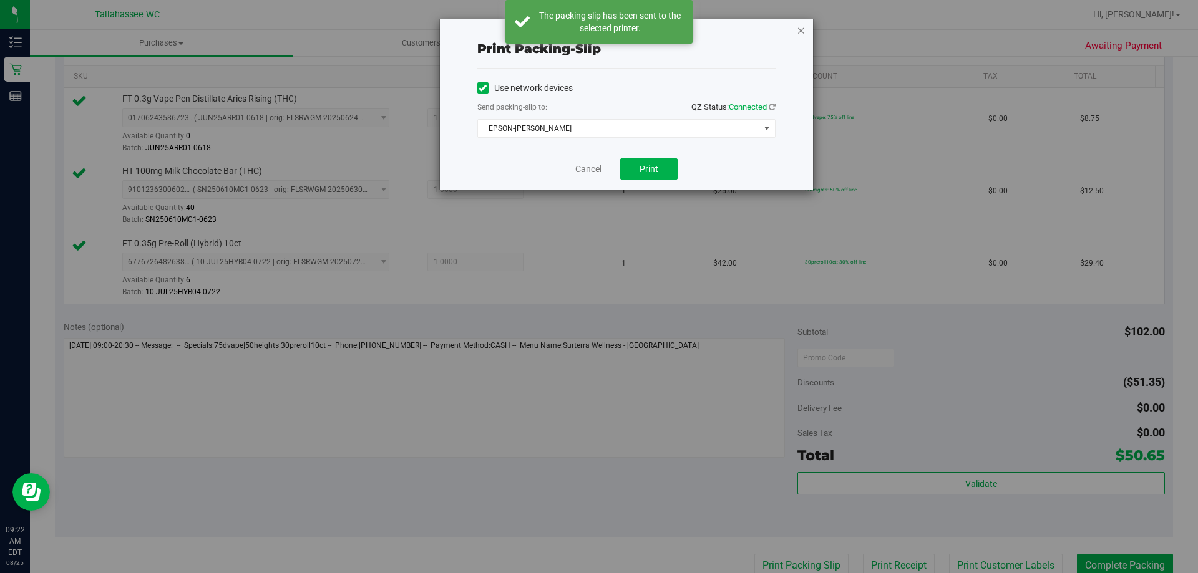
click at [802, 32] on icon "button" at bounding box center [801, 29] width 9 height 15
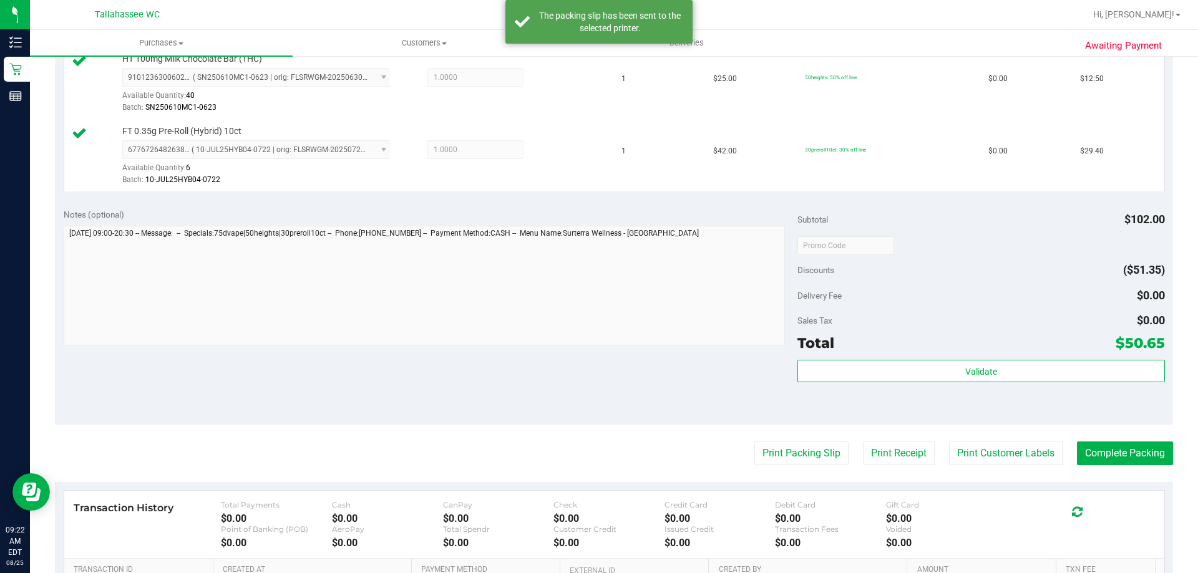
scroll to position [503, 0]
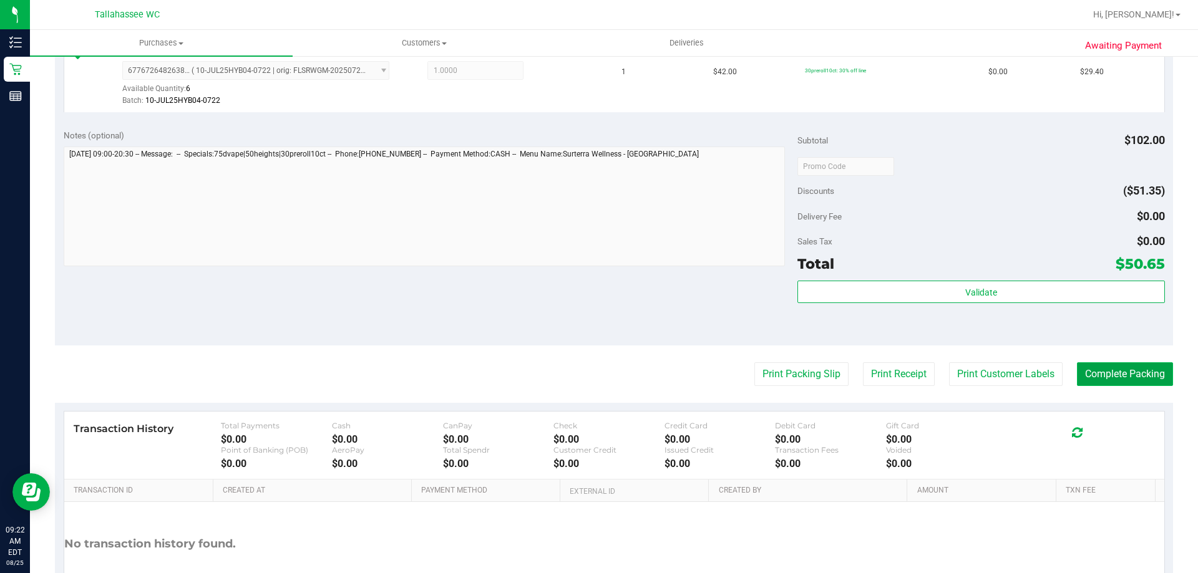
click at [1130, 376] on button "Complete Packing" at bounding box center [1125, 374] width 96 height 24
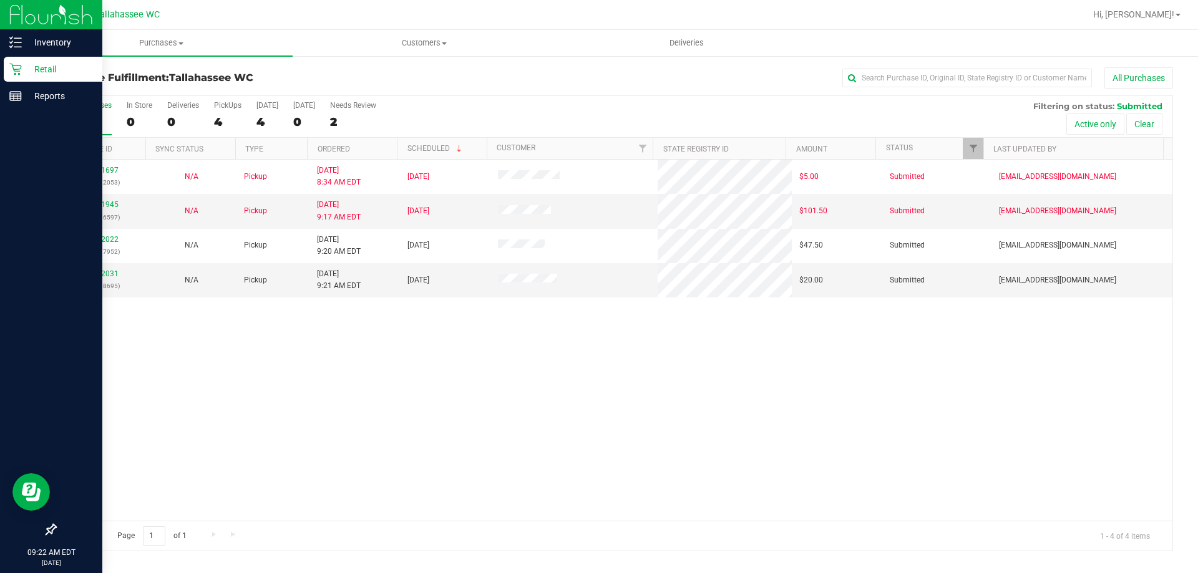
click at [21, 71] on icon at bounding box center [15, 69] width 12 height 12
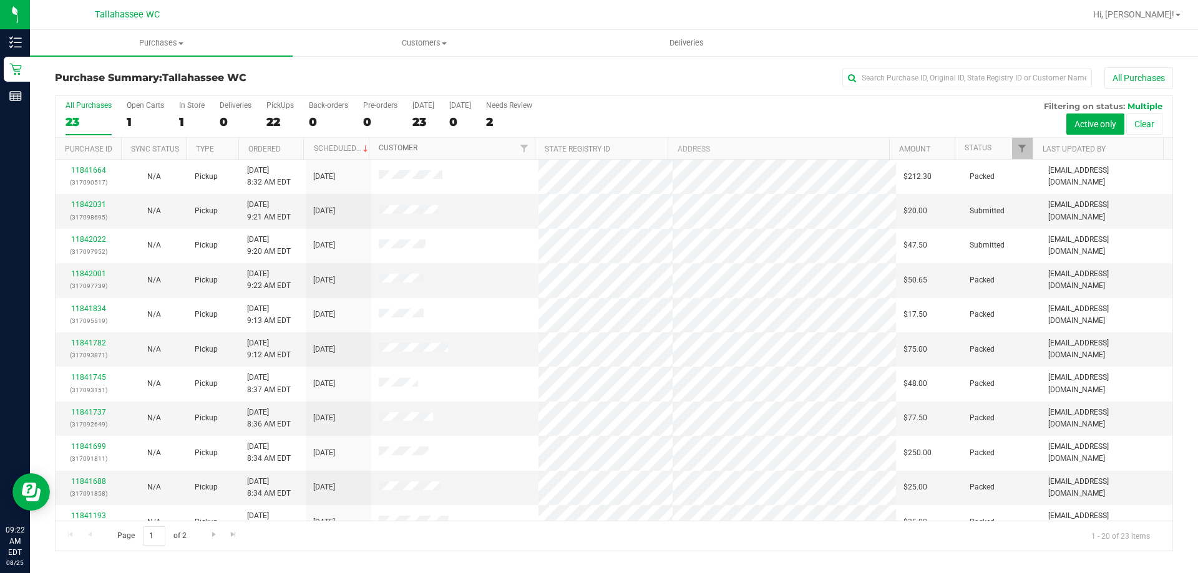
click at [408, 147] on link "Customer" at bounding box center [398, 147] width 39 height 9
click at [981, 145] on link "Status" at bounding box center [977, 147] width 27 height 9
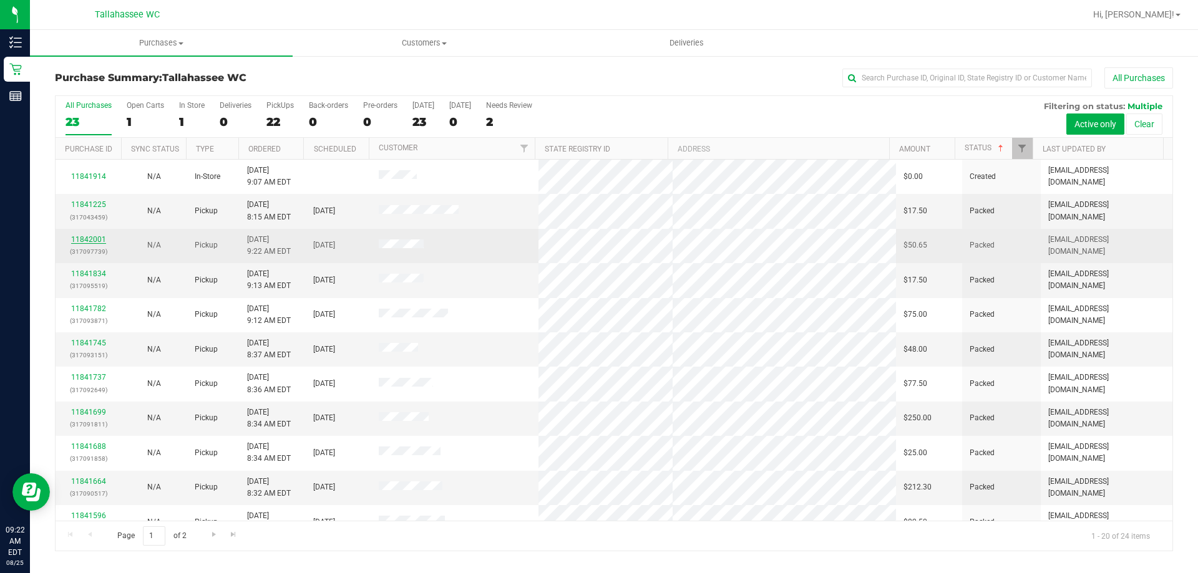
click at [80, 240] on link "11842001" at bounding box center [88, 239] width 35 height 9
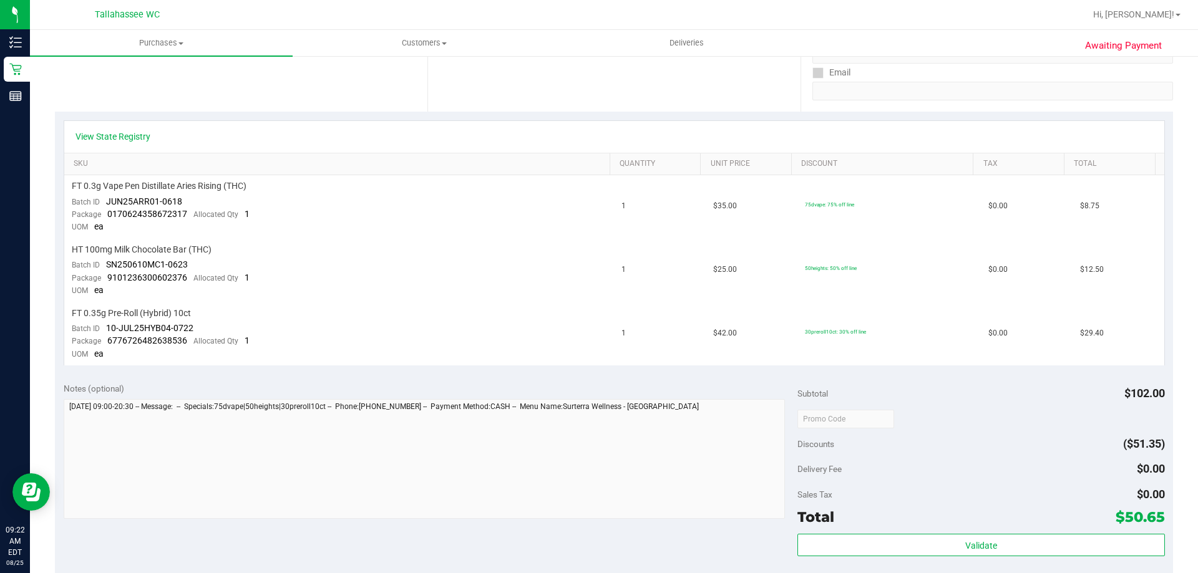
scroll to position [374, 0]
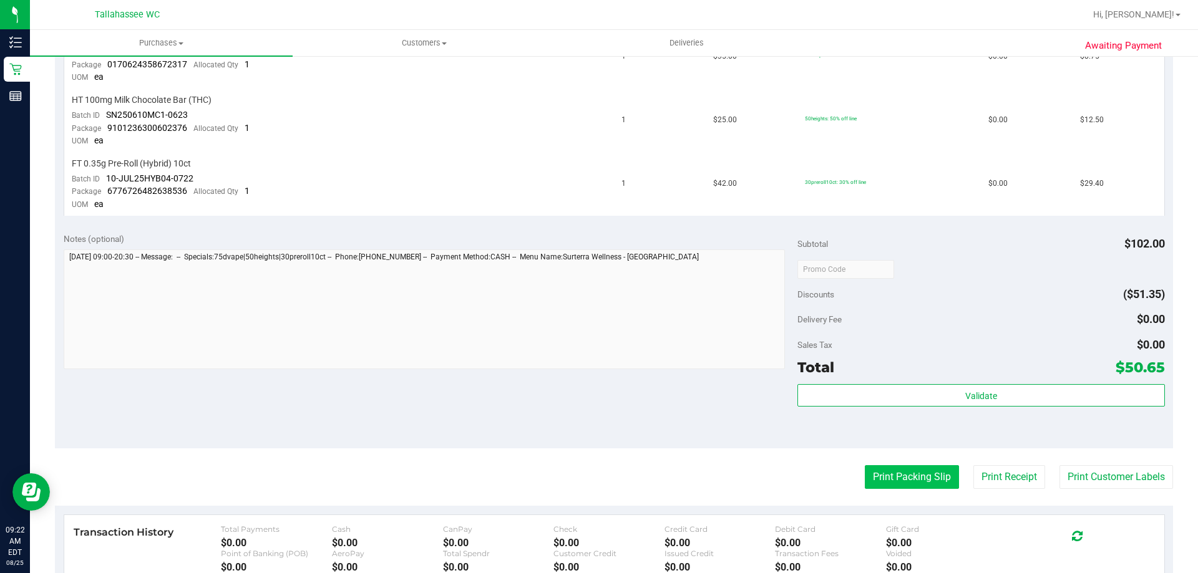
click at [868, 473] on button "Print Packing Slip" at bounding box center [912, 477] width 94 height 24
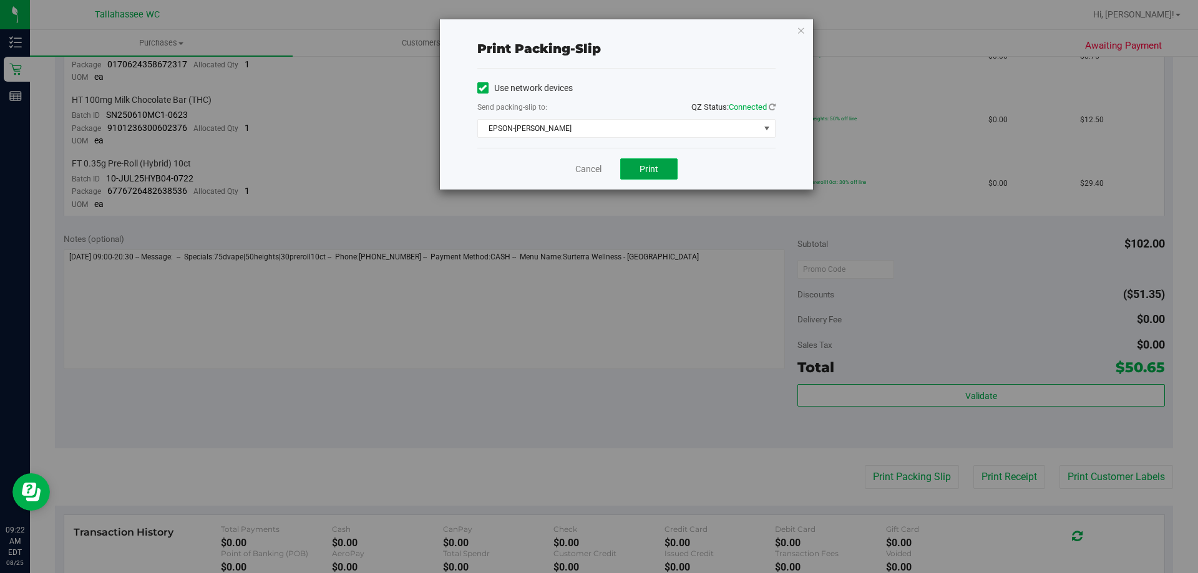
click at [656, 167] on span "Print" at bounding box center [648, 169] width 19 height 10
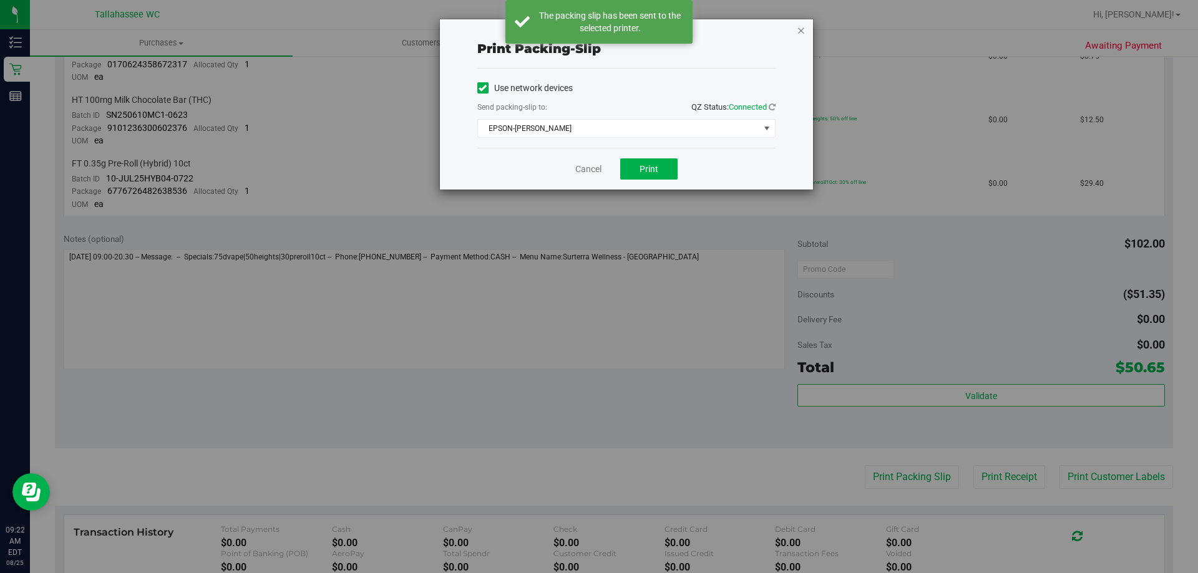
click at [805, 33] on icon "button" at bounding box center [801, 29] width 9 height 15
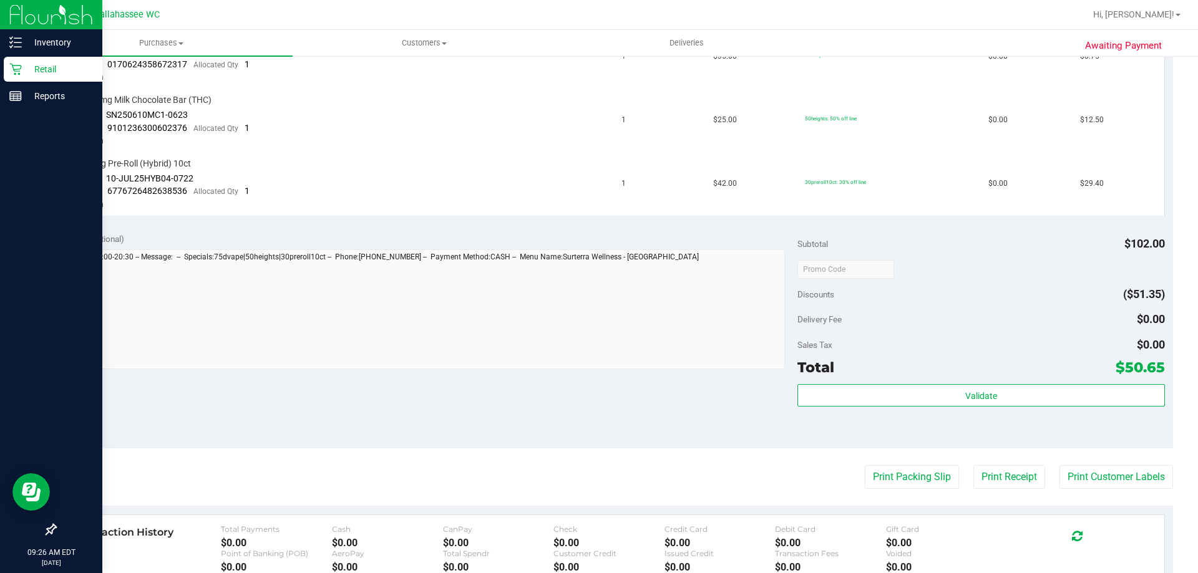
click at [22, 59] on div "Retail" at bounding box center [53, 69] width 99 height 25
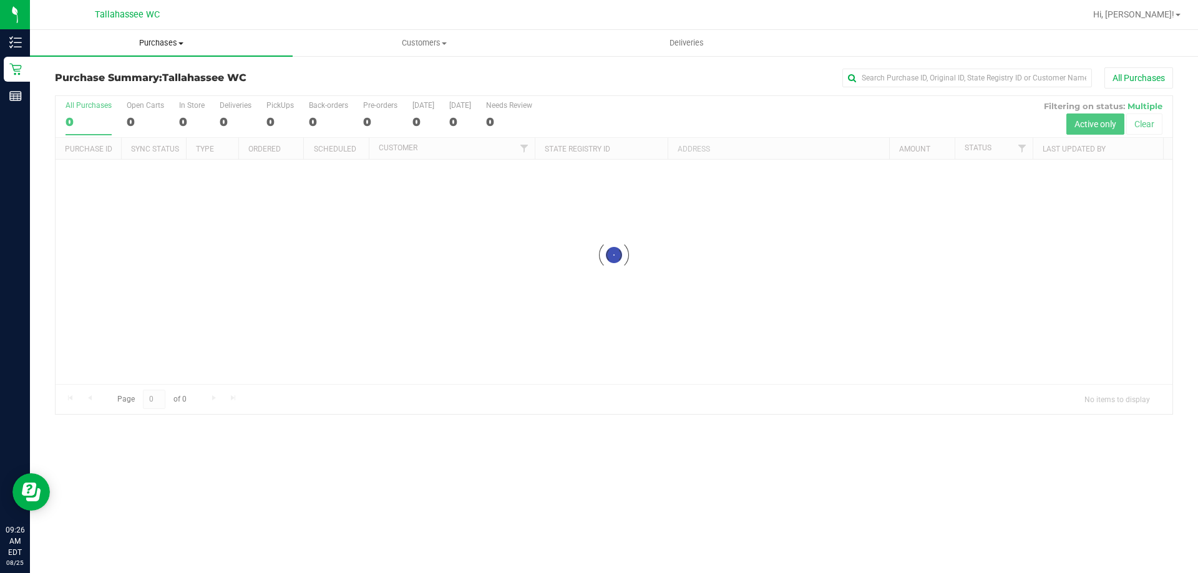
click at [180, 37] on span "Purchases" at bounding box center [161, 42] width 263 height 11
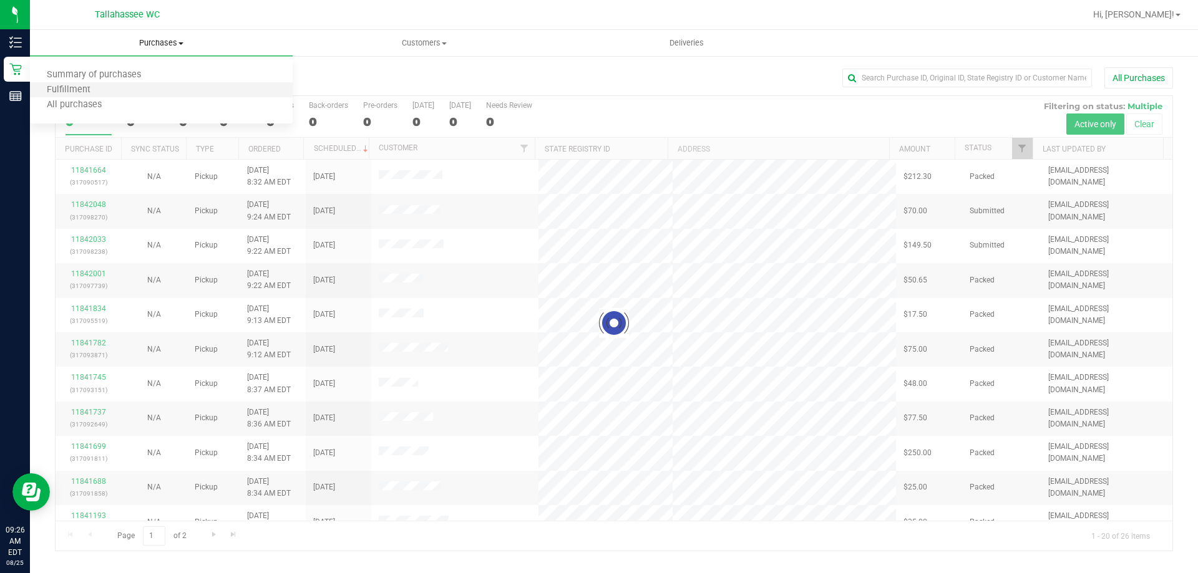
click at [107, 95] on li "Fulfillment" at bounding box center [161, 90] width 263 height 15
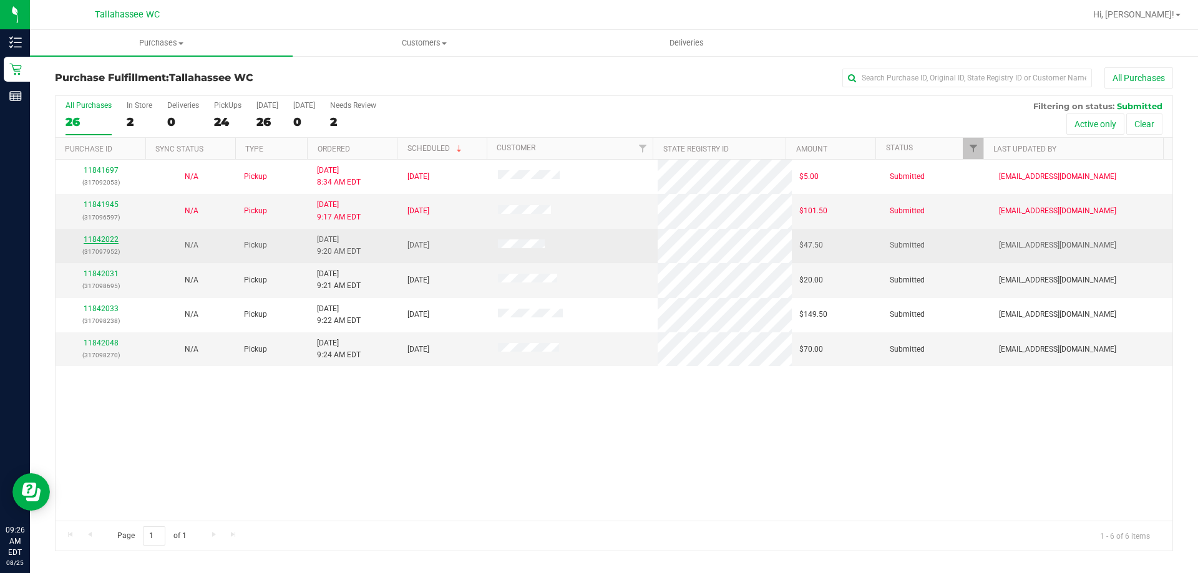
click at [101, 238] on link "11842022" at bounding box center [101, 239] width 35 height 9
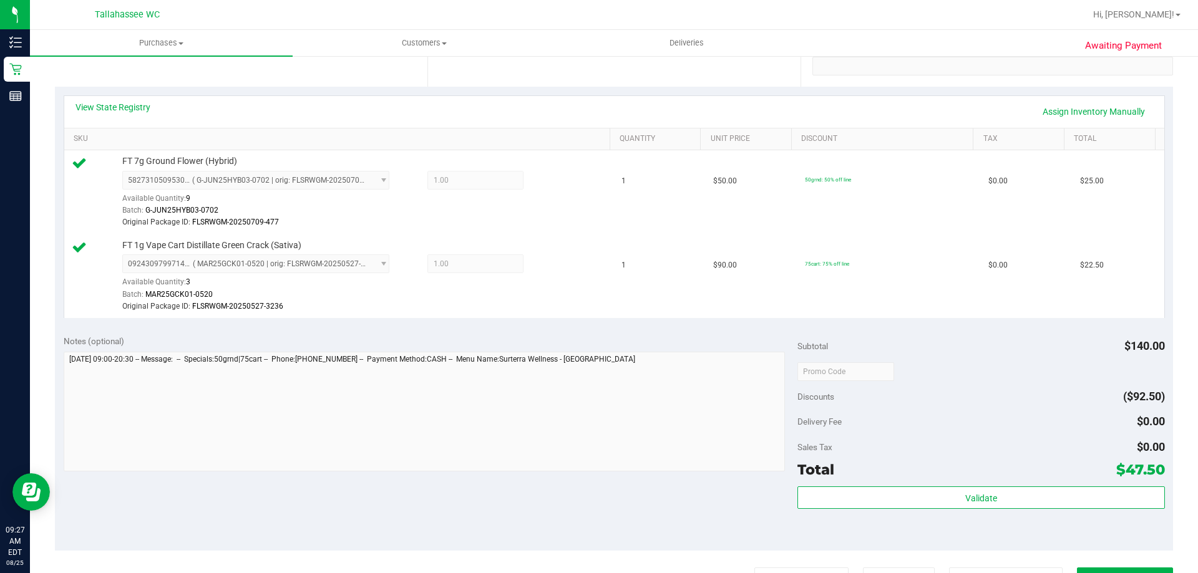
scroll to position [312, 0]
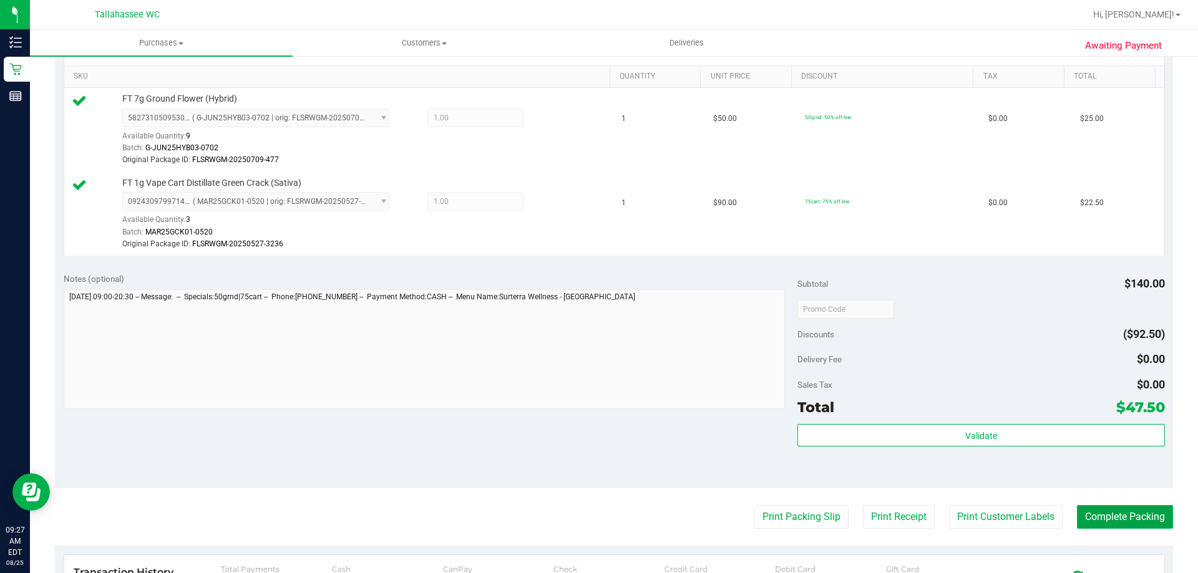
click at [1107, 513] on button "Complete Packing" at bounding box center [1125, 517] width 96 height 24
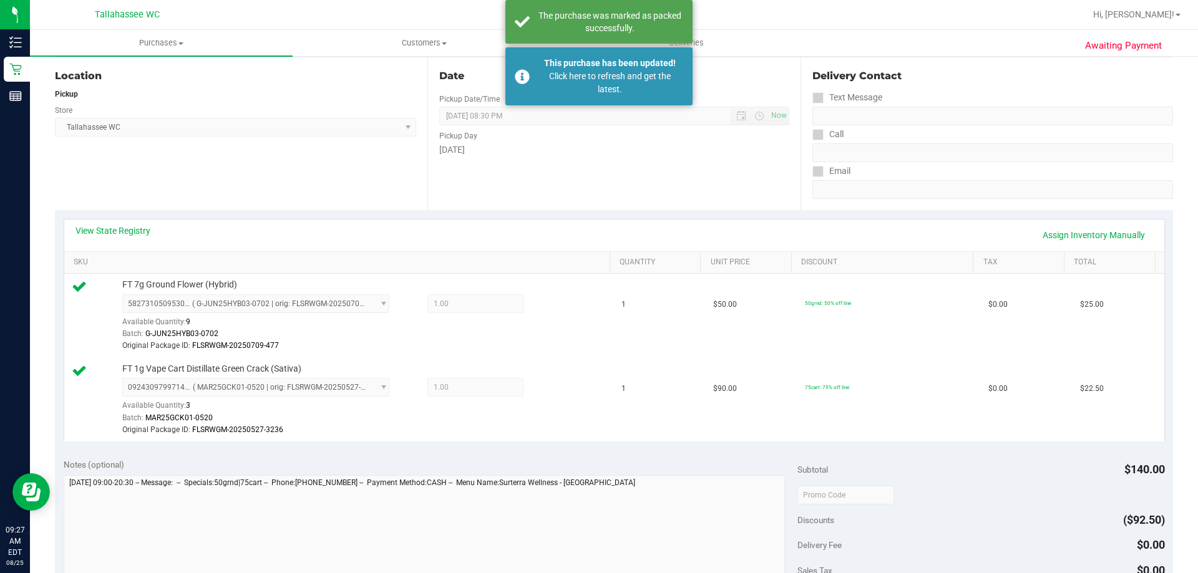
scroll to position [125, 0]
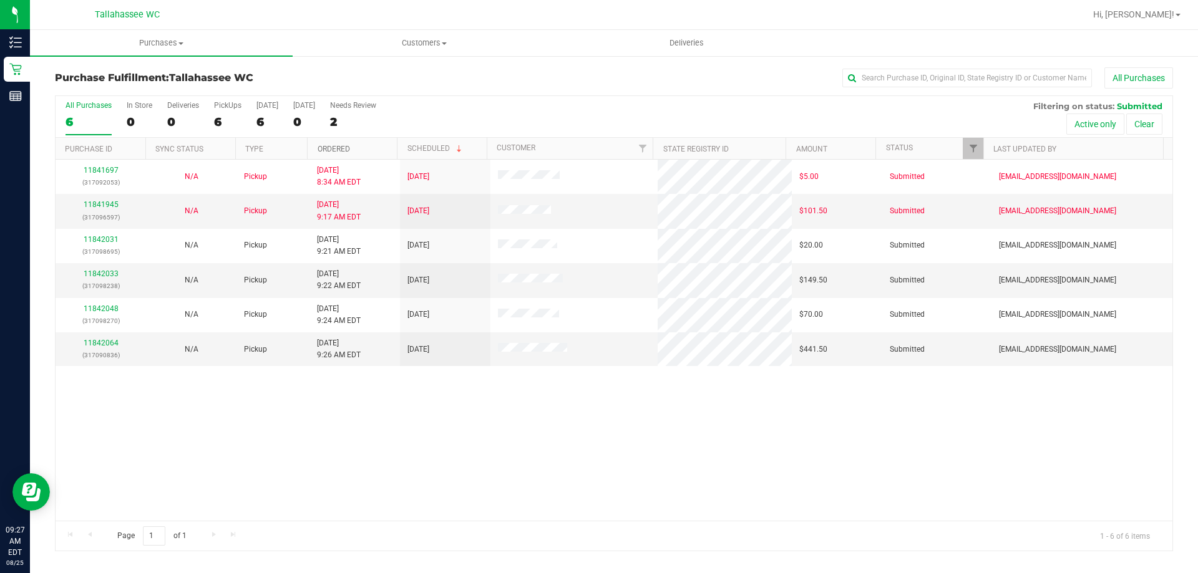
click at [349, 145] on link "Ordered" at bounding box center [334, 149] width 32 height 9
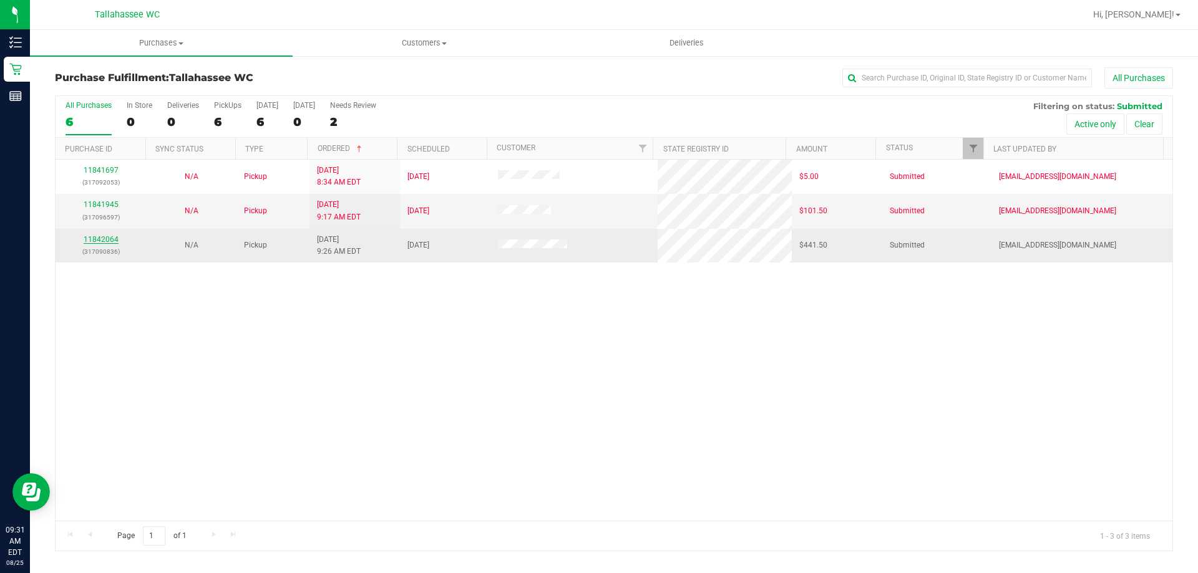
click at [94, 240] on link "11842064" at bounding box center [101, 239] width 35 height 9
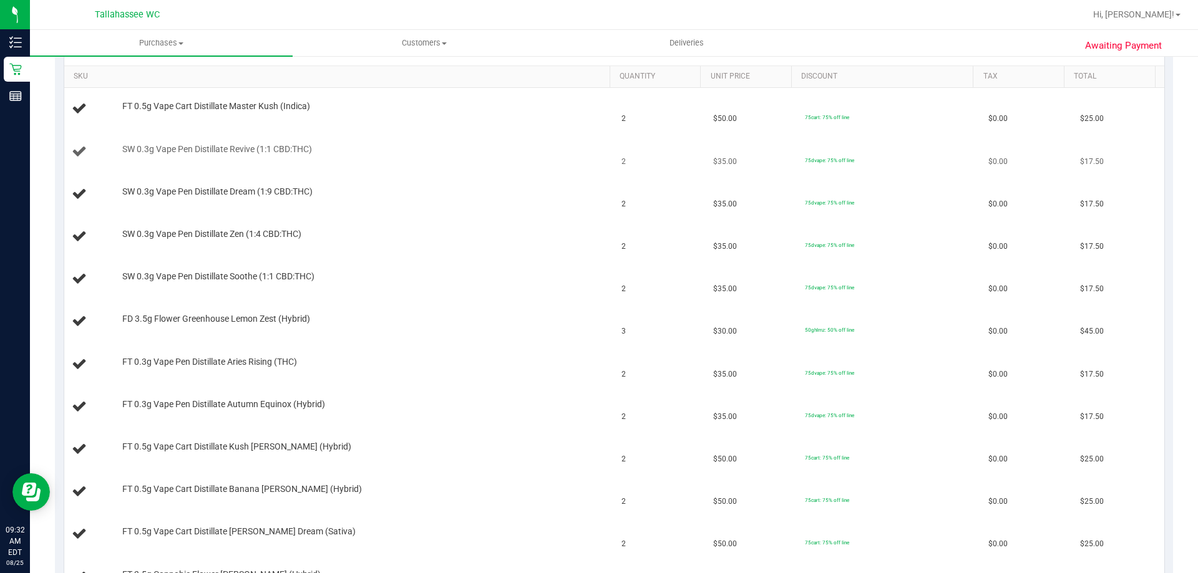
scroll to position [250, 0]
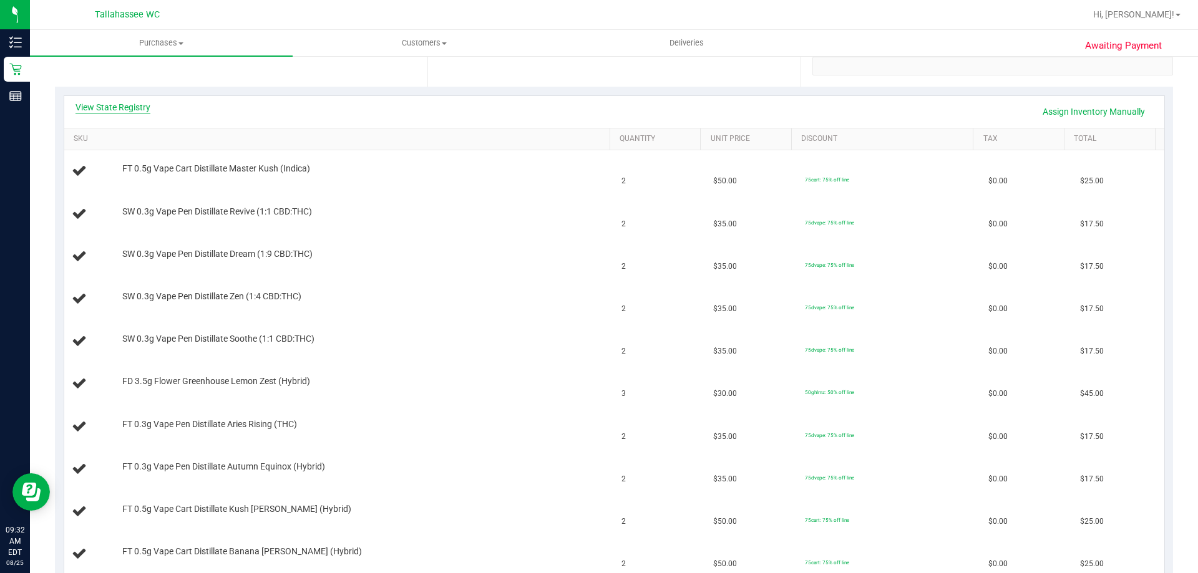
click at [115, 107] on link "View State Registry" at bounding box center [112, 107] width 75 height 12
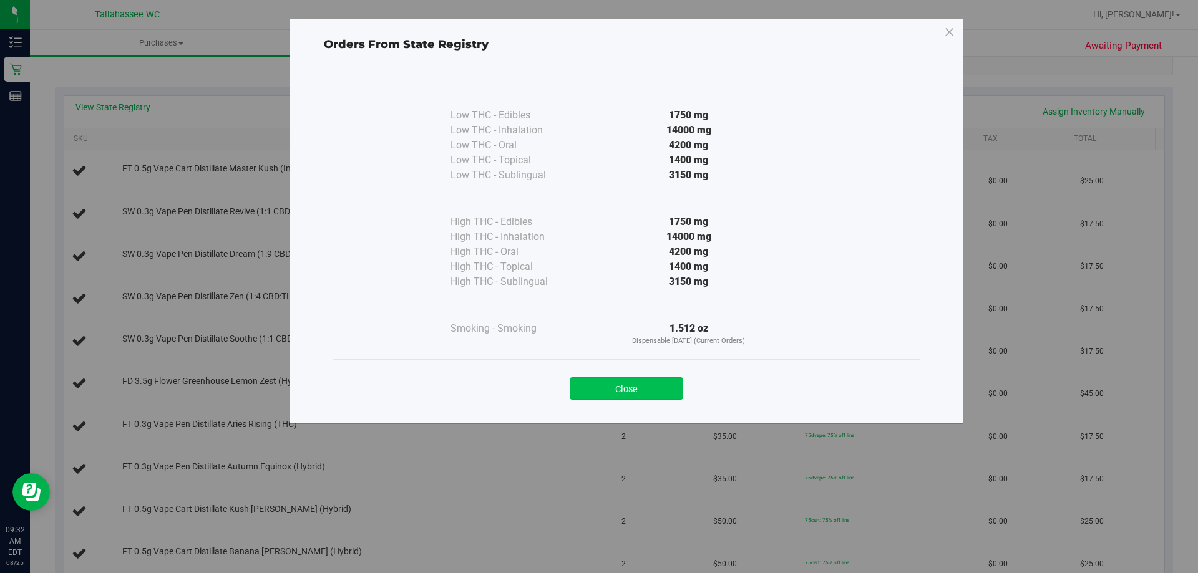
click at [671, 397] on button "Close" at bounding box center [627, 388] width 114 height 22
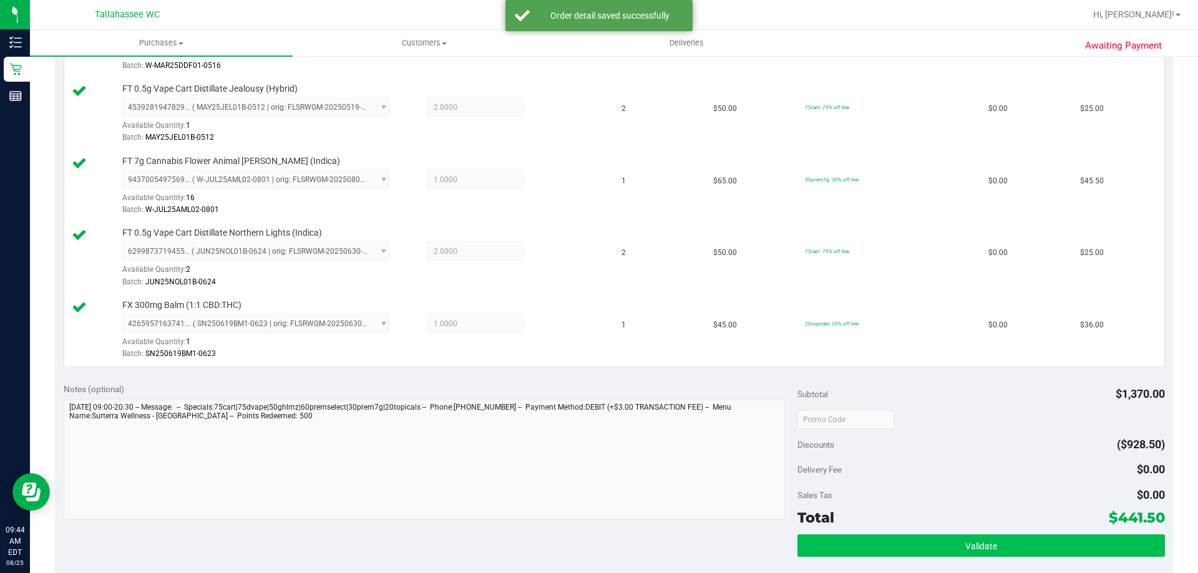
scroll to position [1310, 0]
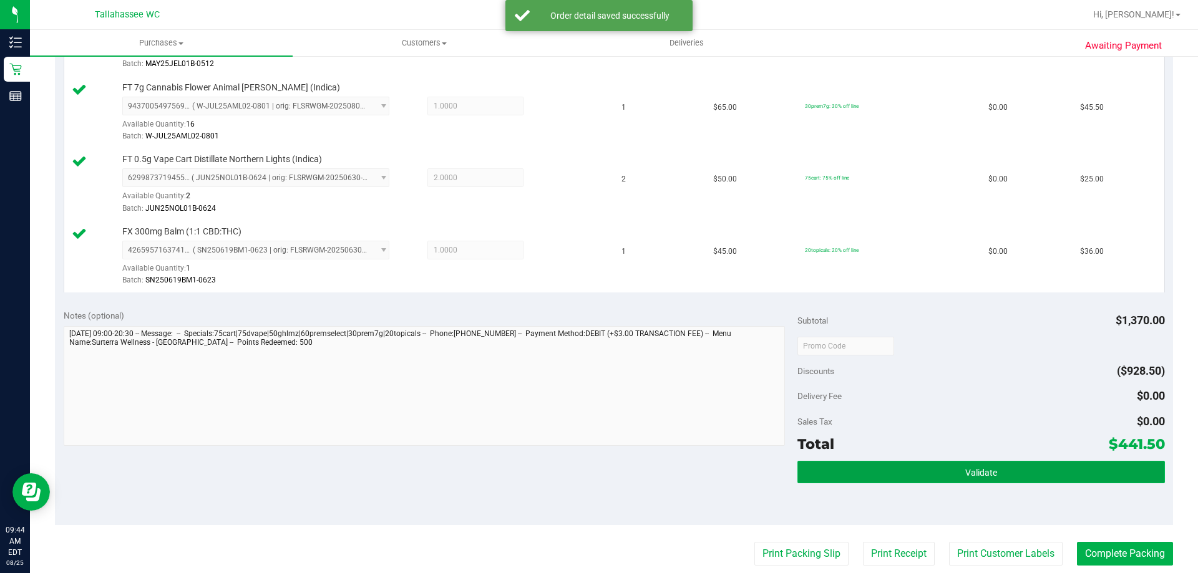
click at [929, 471] on button "Validate" at bounding box center [980, 472] width 367 height 22
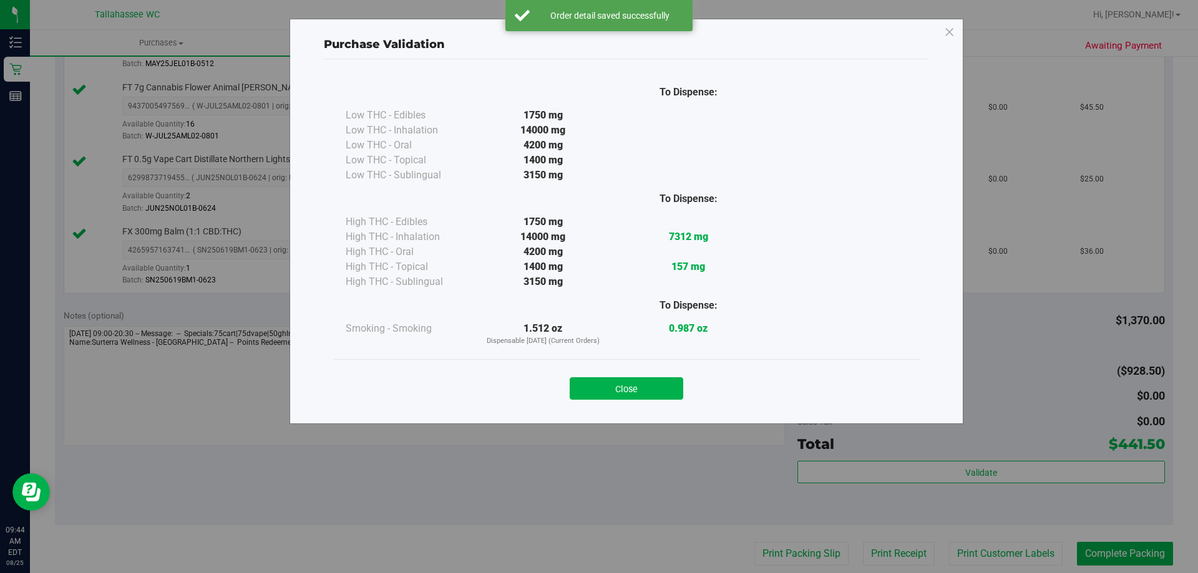
drag, startPoint x: 623, startPoint y: 392, endPoint x: 626, endPoint y: 407, distance: 14.7
click at [622, 392] on button "Close" at bounding box center [627, 388] width 114 height 22
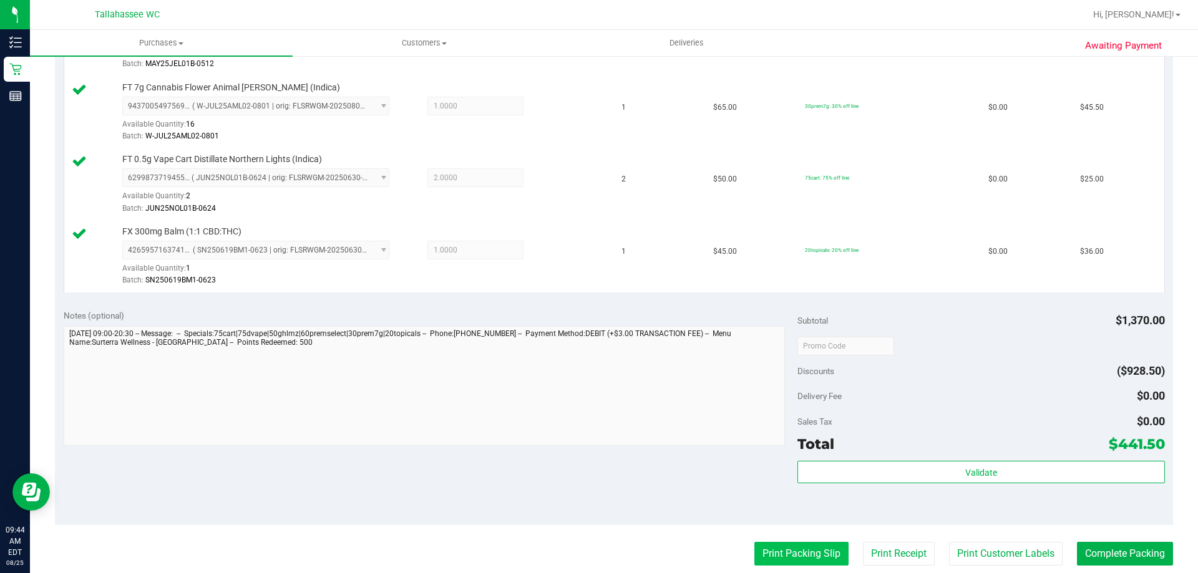
click at [799, 546] on button "Print Packing Slip" at bounding box center [801, 554] width 94 height 24
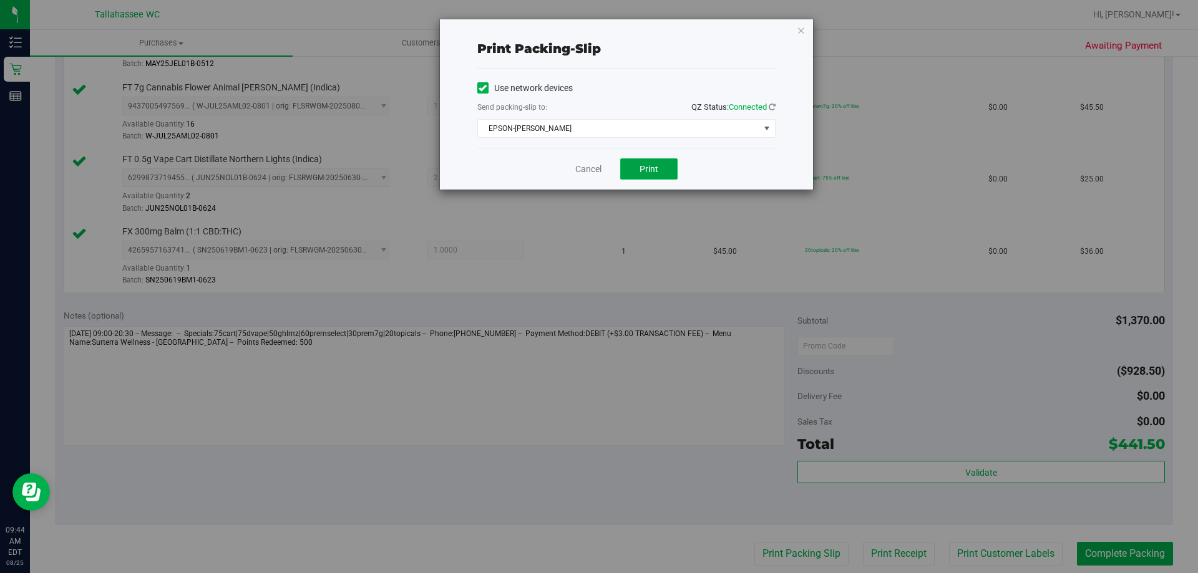
click at [636, 168] on button "Print" at bounding box center [648, 168] width 57 height 21
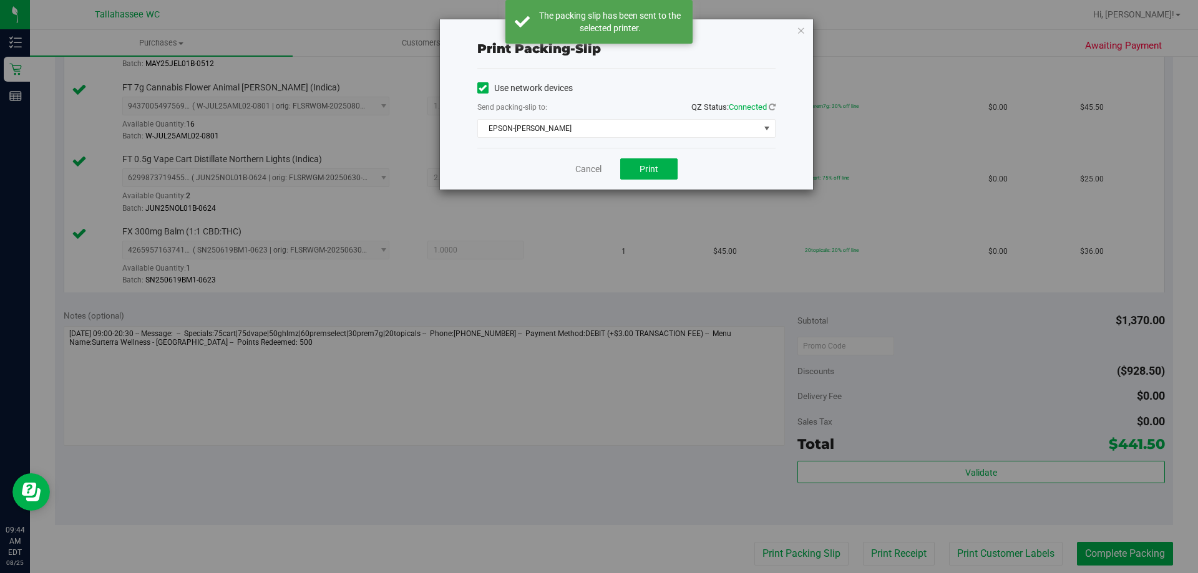
drag, startPoint x: 802, startPoint y: 34, endPoint x: 941, endPoint y: 293, distance: 293.6
click at [808, 41] on div "Print packing-slip Use network devices Send packing-slip to: QZ Status: Connect…" at bounding box center [626, 104] width 373 height 170
click at [797, 30] on icon "button" at bounding box center [801, 29] width 9 height 15
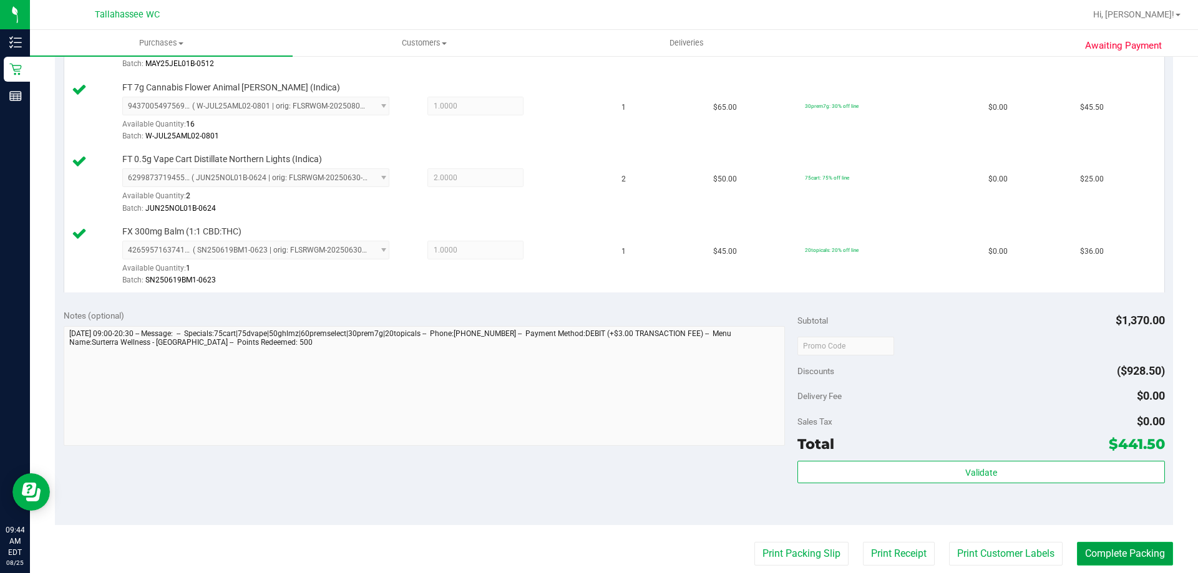
click at [1116, 562] on button "Complete Packing" at bounding box center [1125, 554] width 96 height 24
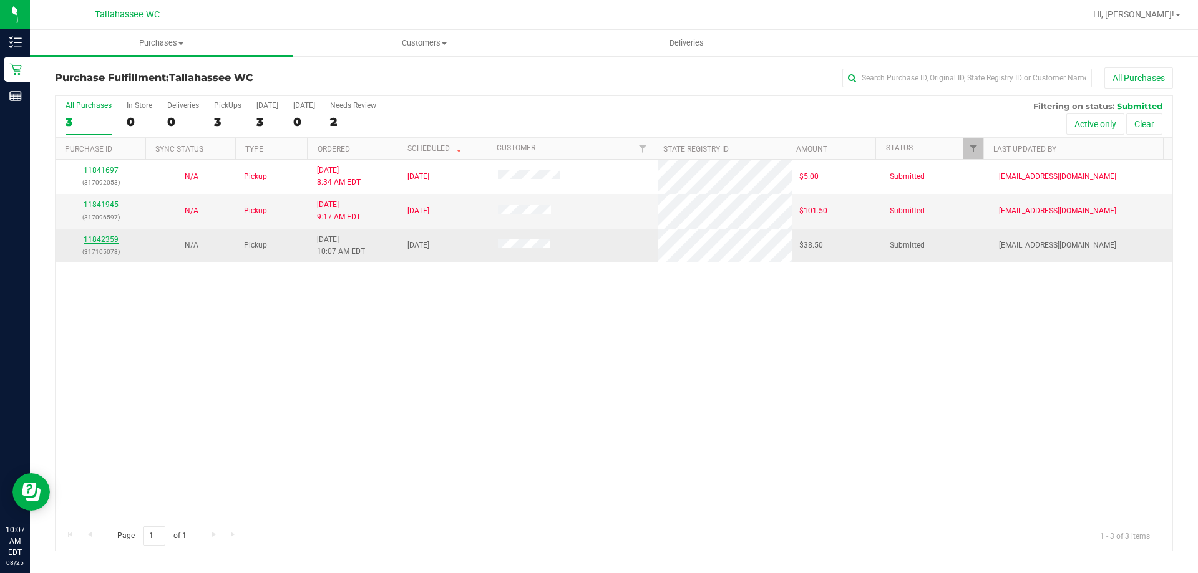
click at [114, 238] on link "11842359" at bounding box center [101, 239] width 35 height 9
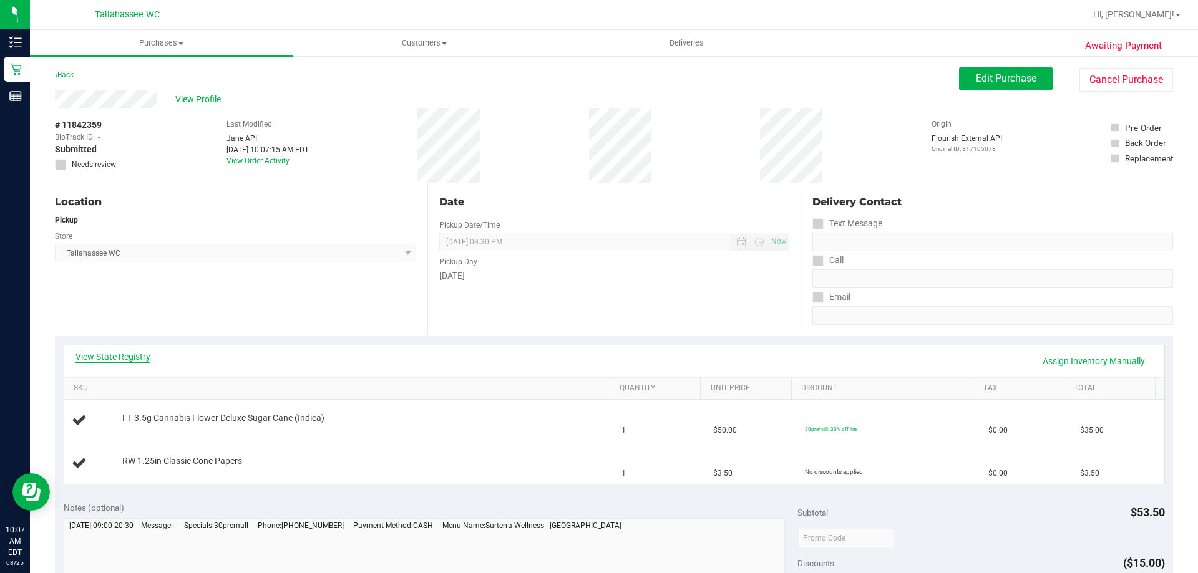
click at [142, 359] on link "View State Registry" at bounding box center [112, 357] width 75 height 12
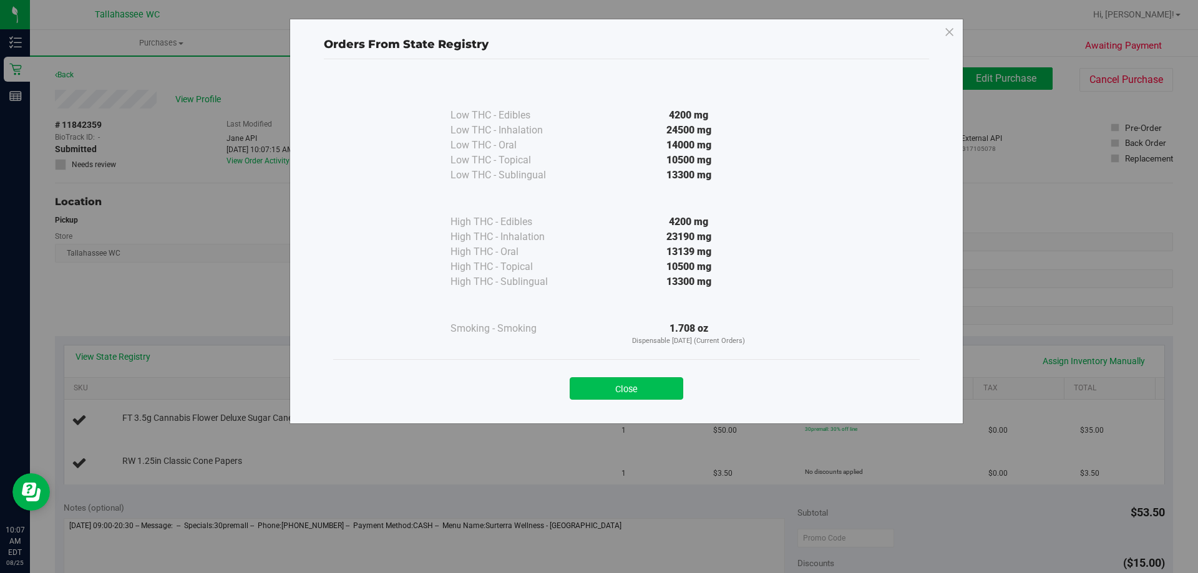
click at [634, 382] on button "Close" at bounding box center [627, 388] width 114 height 22
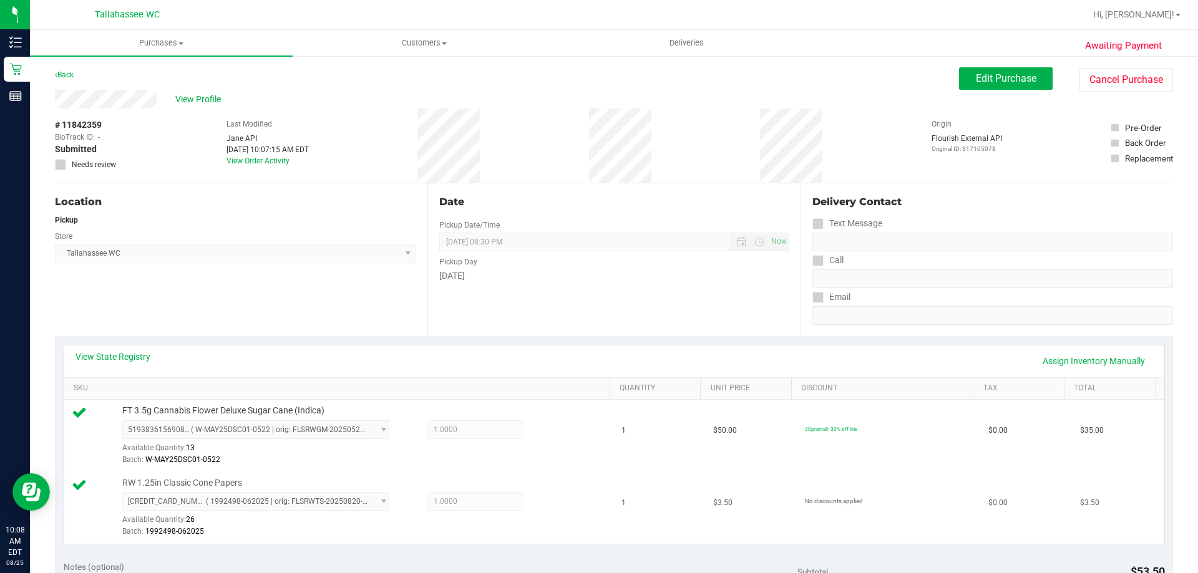
scroll to position [312, 0]
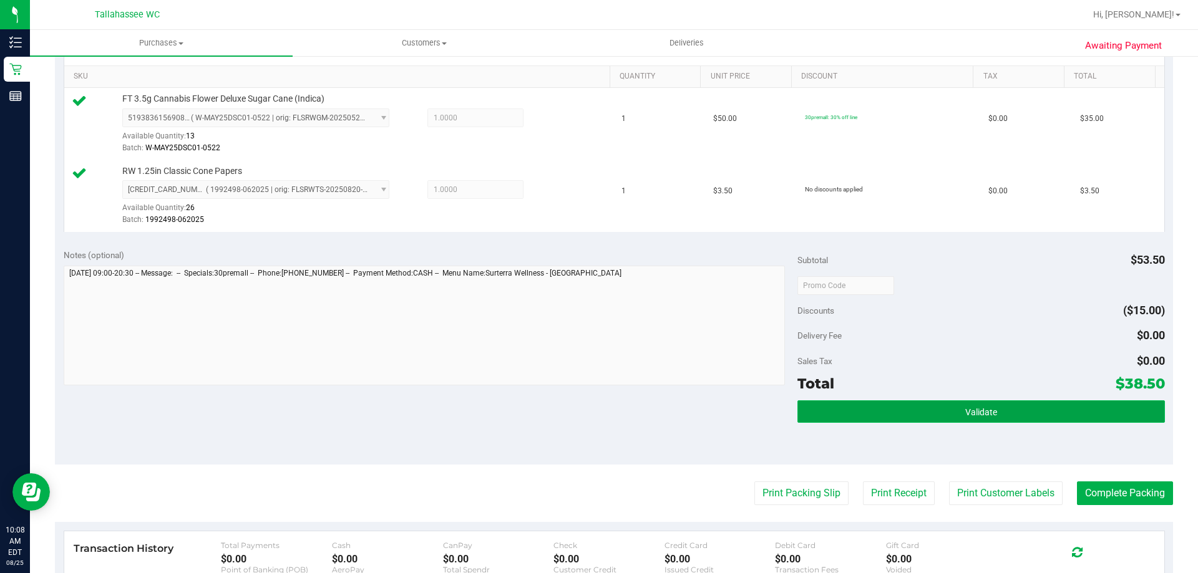
click at [909, 415] on button "Validate" at bounding box center [980, 411] width 367 height 22
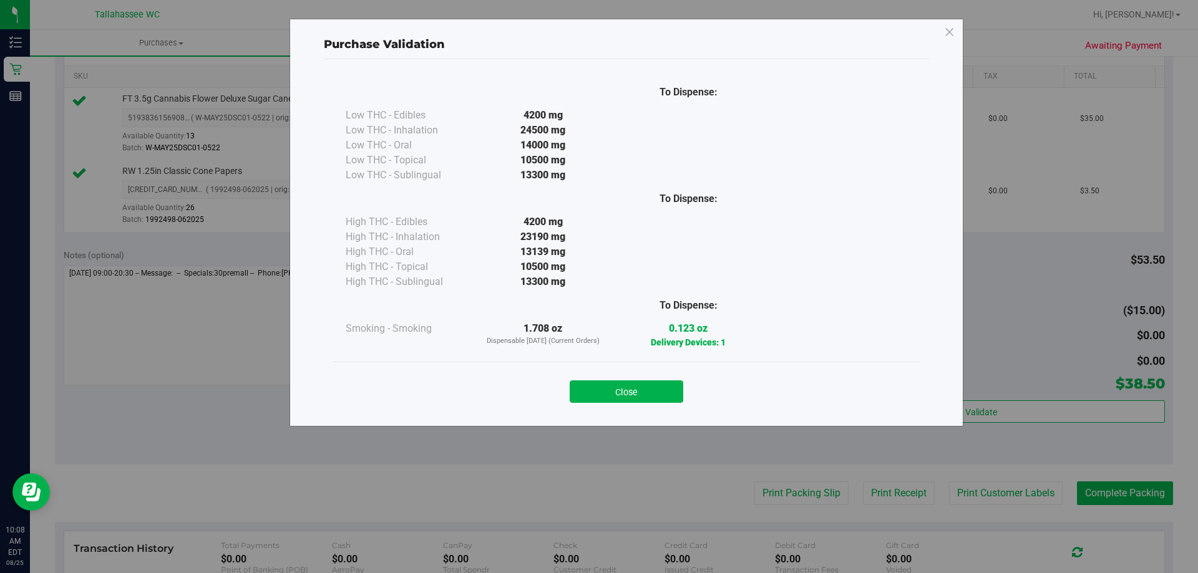
click at [634, 406] on div "Close" at bounding box center [626, 387] width 586 height 51
click at [641, 387] on button "Close" at bounding box center [627, 392] width 114 height 22
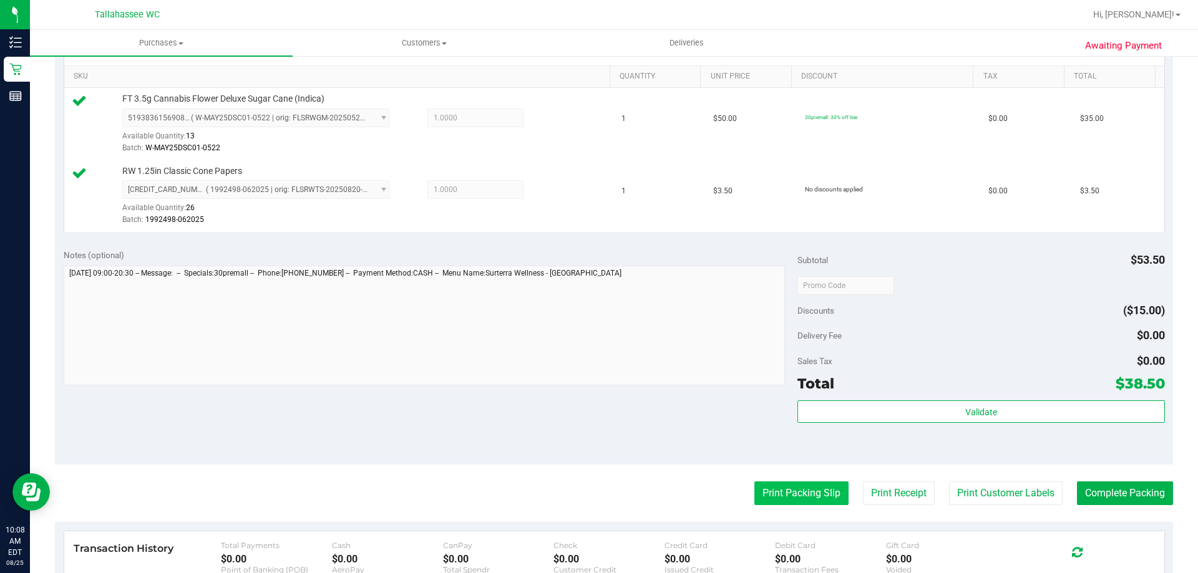
click at [761, 485] on button "Print Packing Slip" at bounding box center [801, 494] width 94 height 24
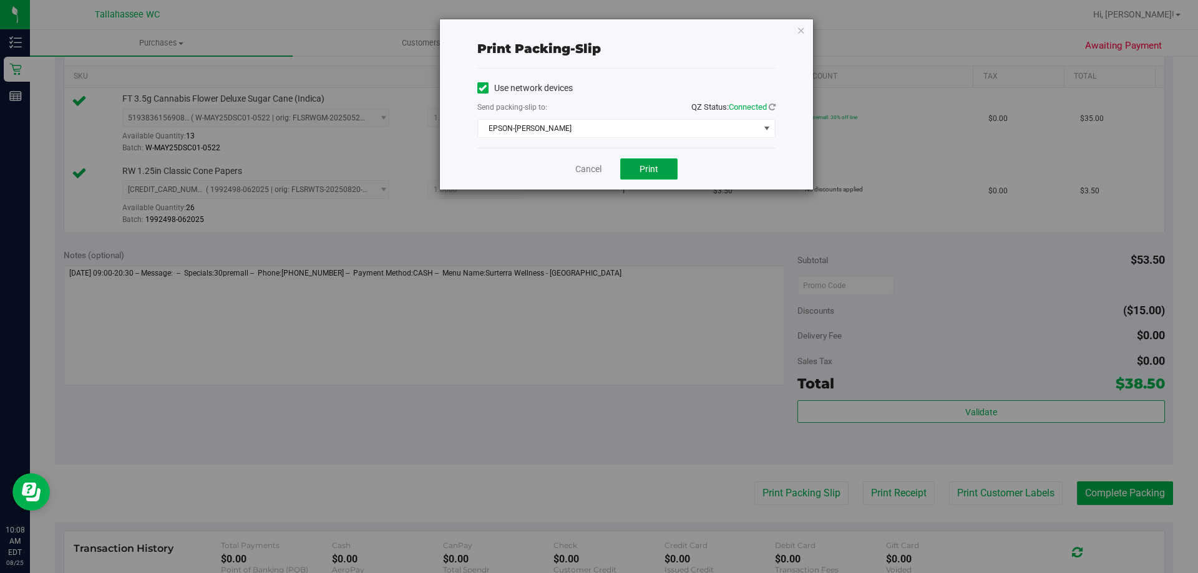
click at [657, 169] on span "Print" at bounding box center [648, 169] width 19 height 10
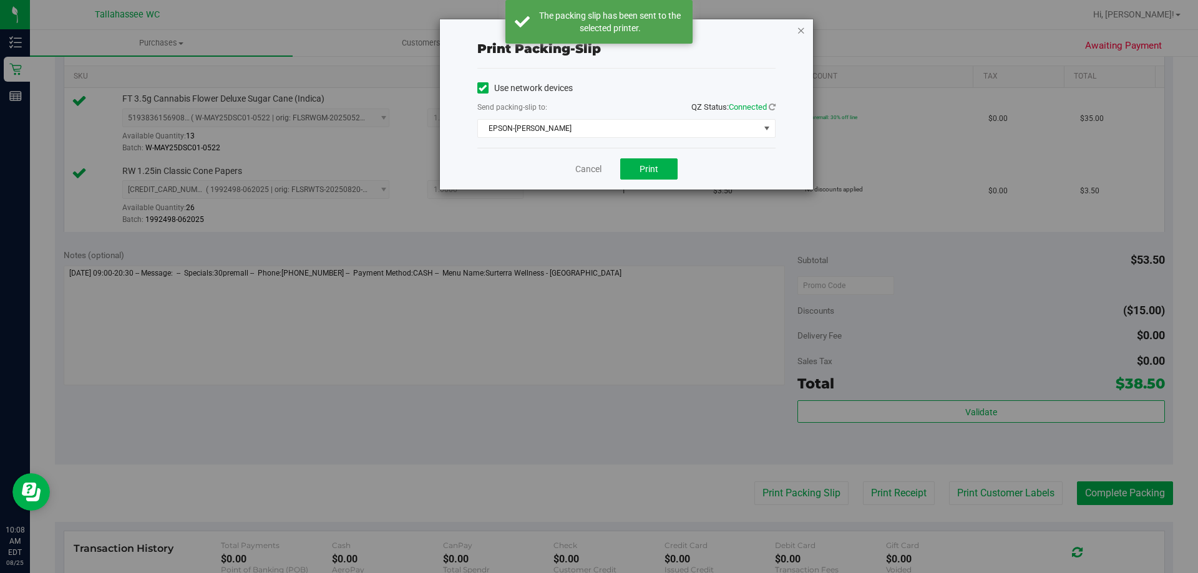
click at [802, 29] on icon "button" at bounding box center [801, 29] width 9 height 15
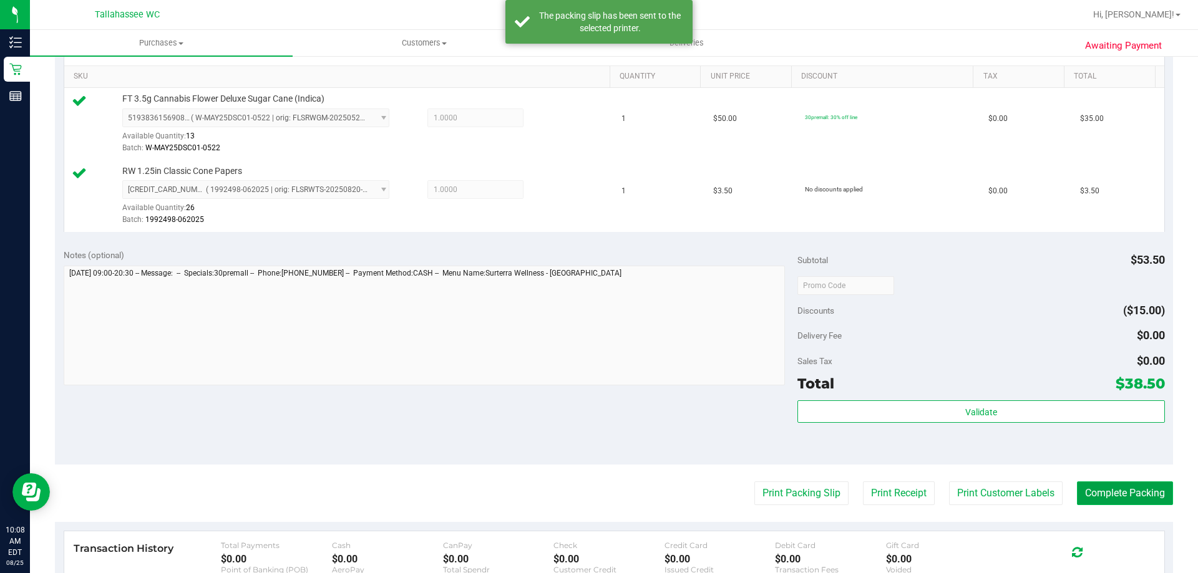
click at [1082, 505] on button "Complete Packing" at bounding box center [1125, 494] width 96 height 24
